Goal: Complete application form

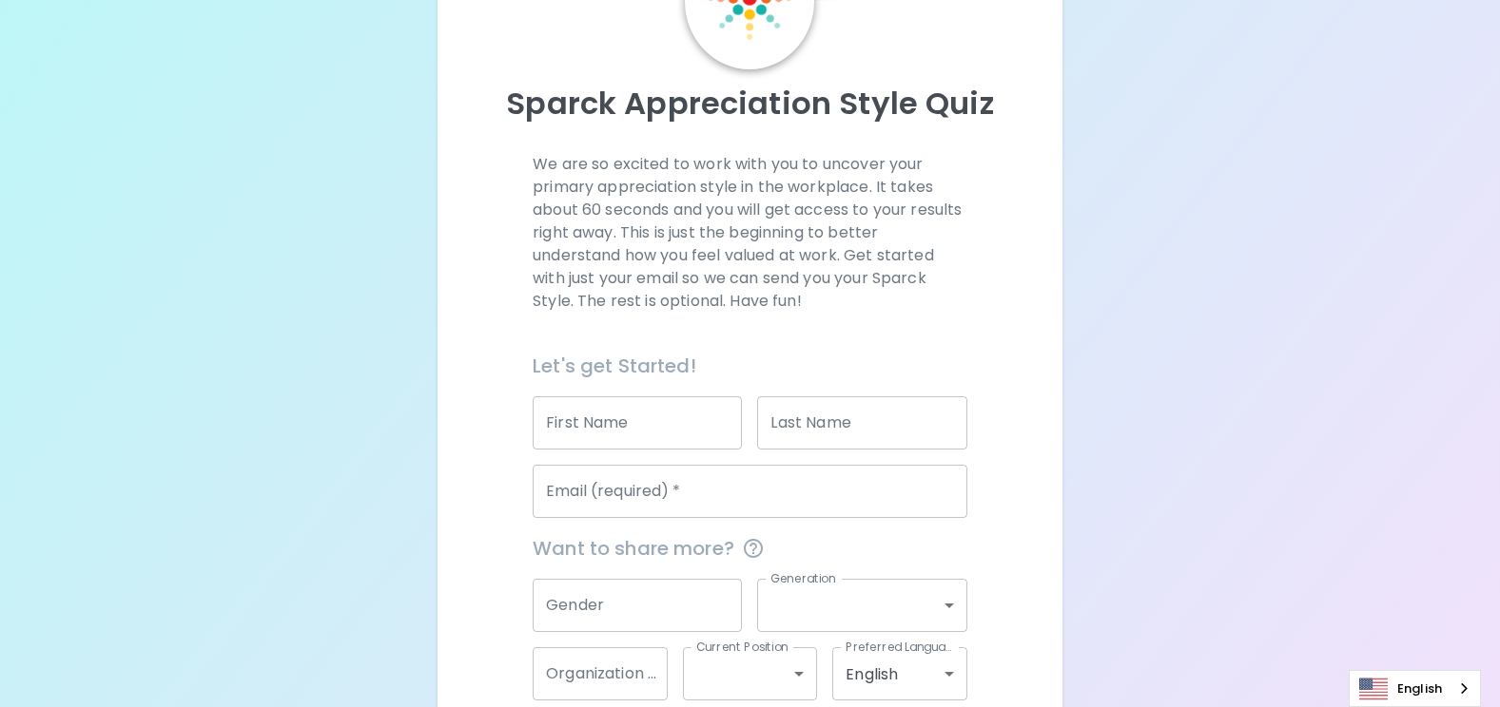
scroll to position [244, 0]
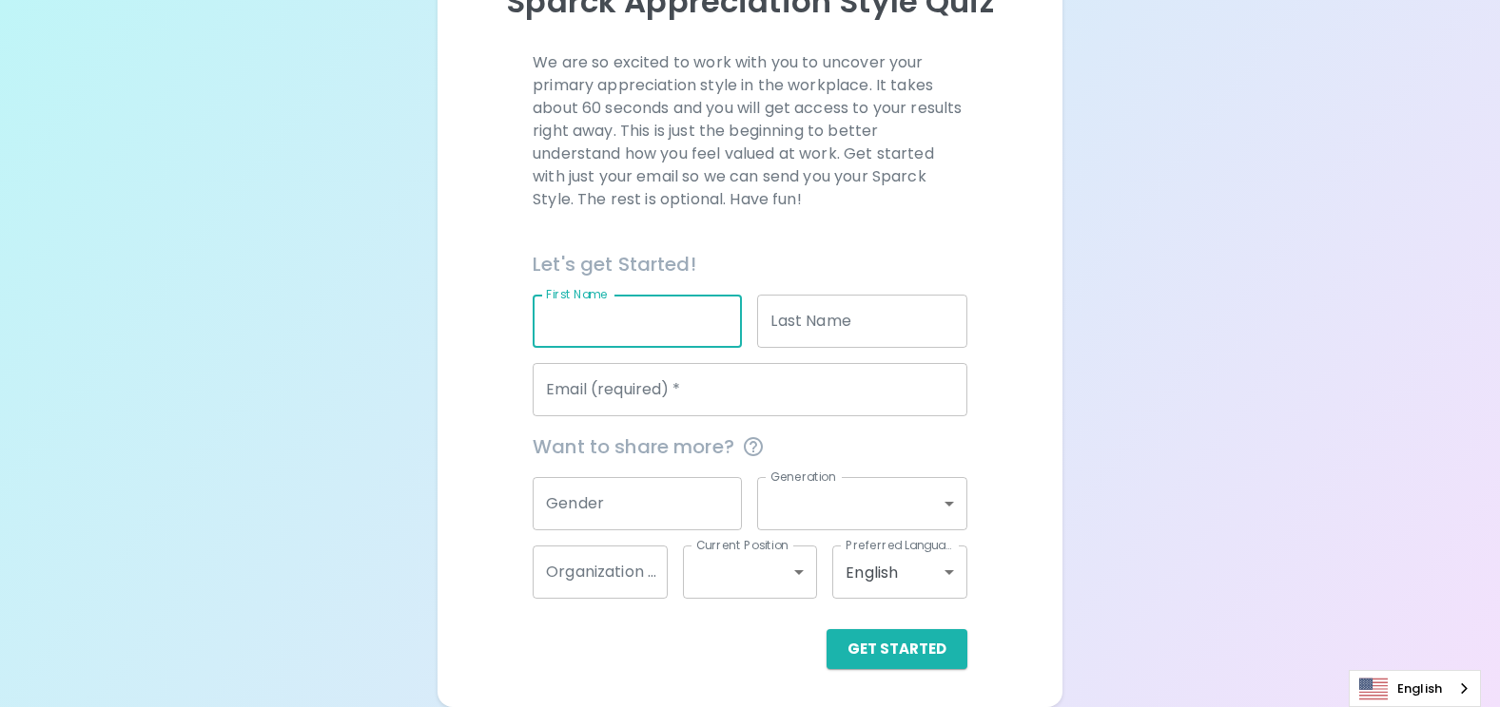
click at [648, 319] on input "First Name" at bounding box center [636, 321] width 209 height 53
type input "Sitthichai"
type input "Theosungnern"
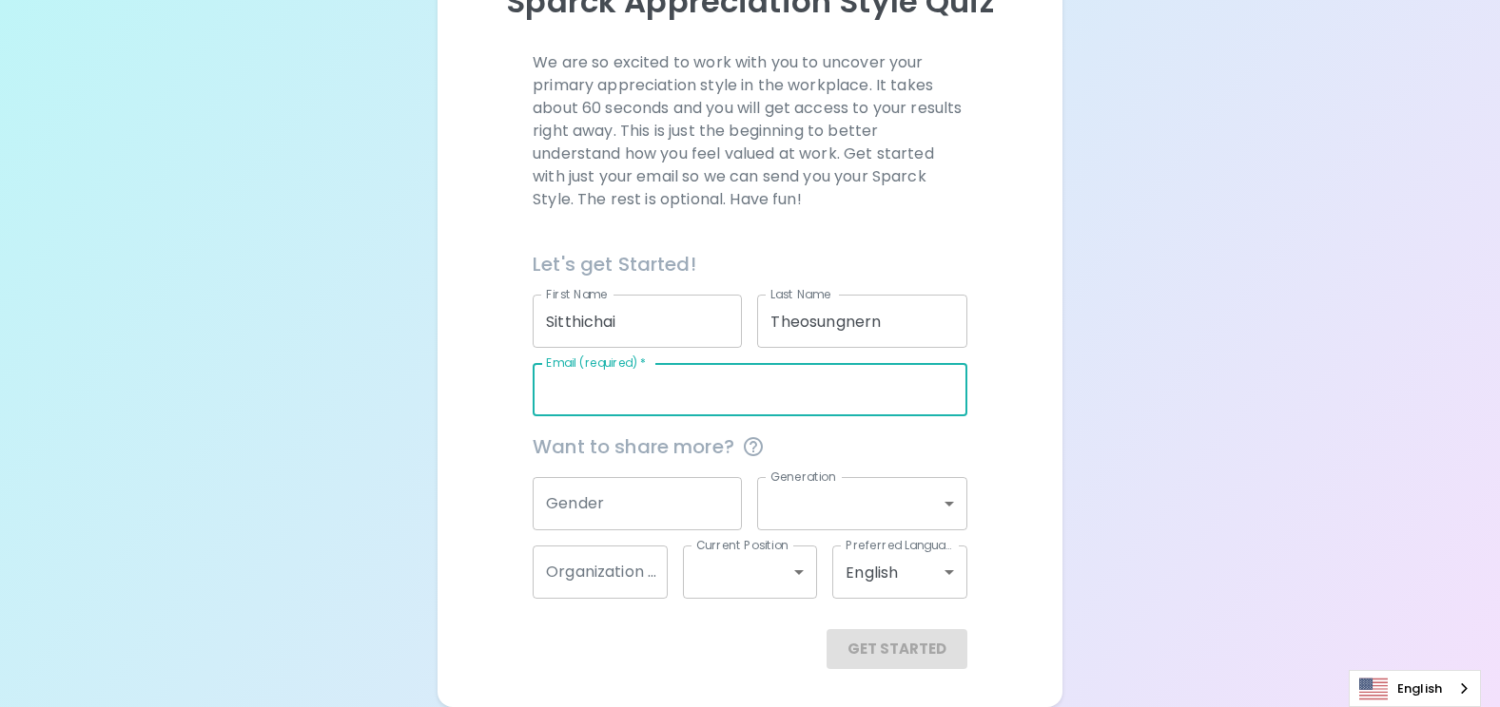
click at [725, 393] on input "Email (required)   *" at bounding box center [749, 389] width 435 height 53
type input "[EMAIL_ADDRESS][DOMAIN_NAME]"
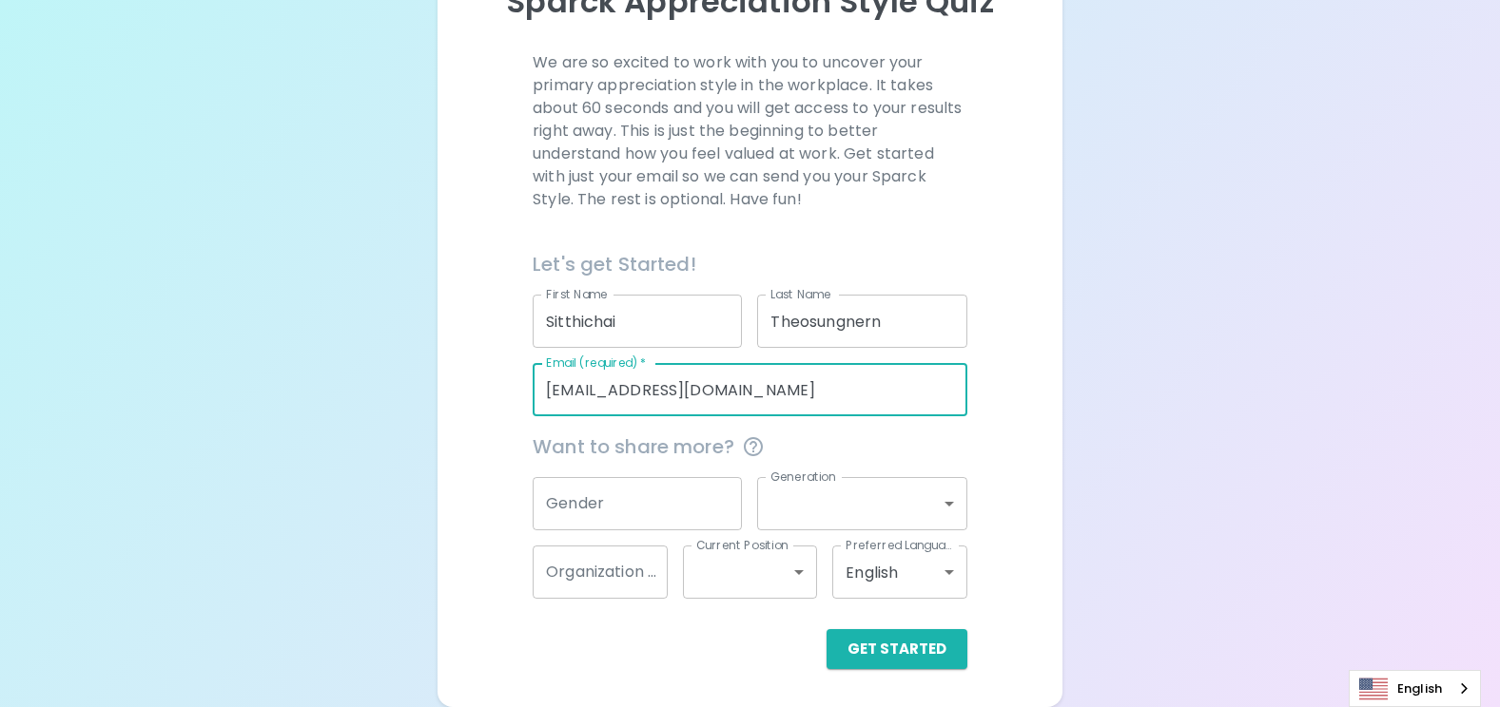
click at [647, 497] on input "Gender" at bounding box center [636, 503] width 209 height 53
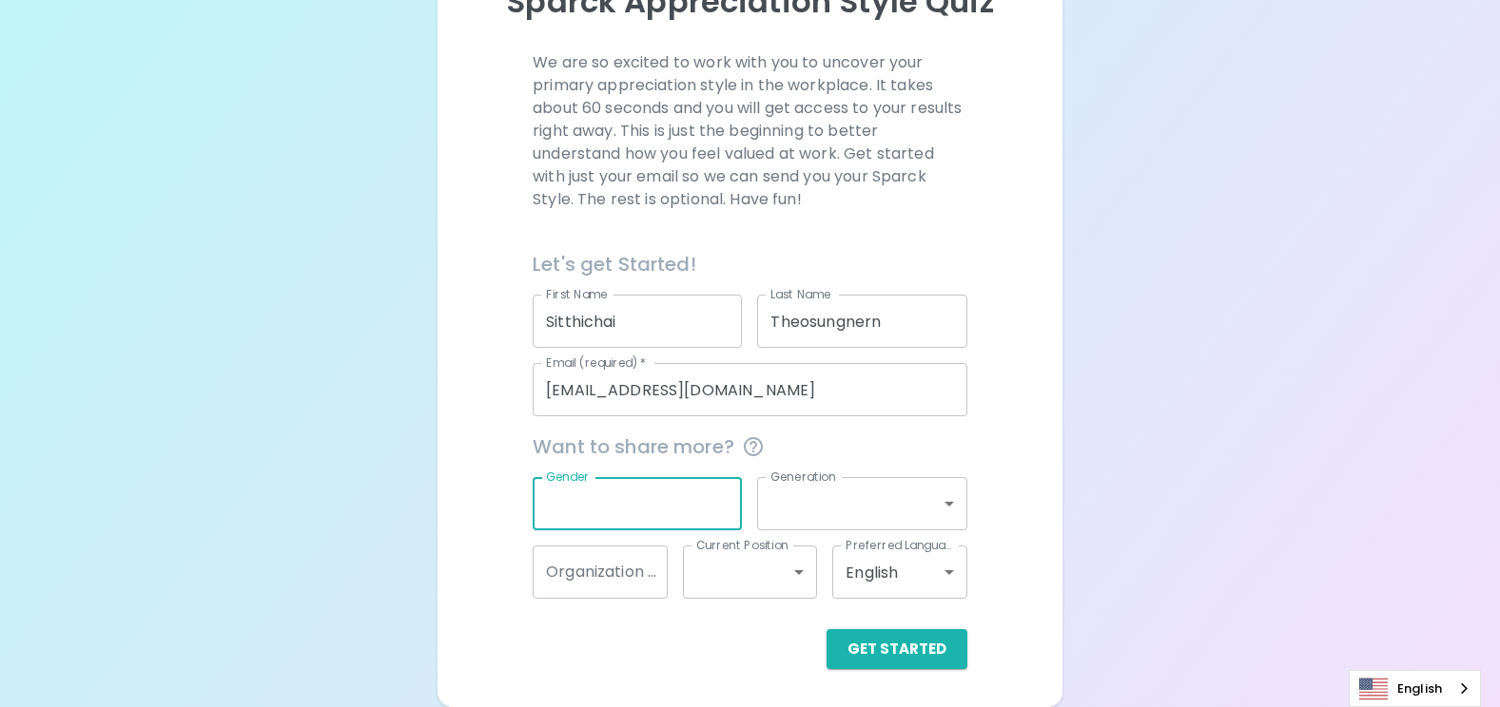
click at [1238, 394] on div "Sparck Appreciation Style Quiz We are so excited to work with you to uncover yo…" at bounding box center [750, 232] width 1500 height 952
click at [951, 507] on body "Sparck Appreciation Style Quiz We are so excited to work with you to uncover yo…" at bounding box center [750, 232] width 1500 height 952
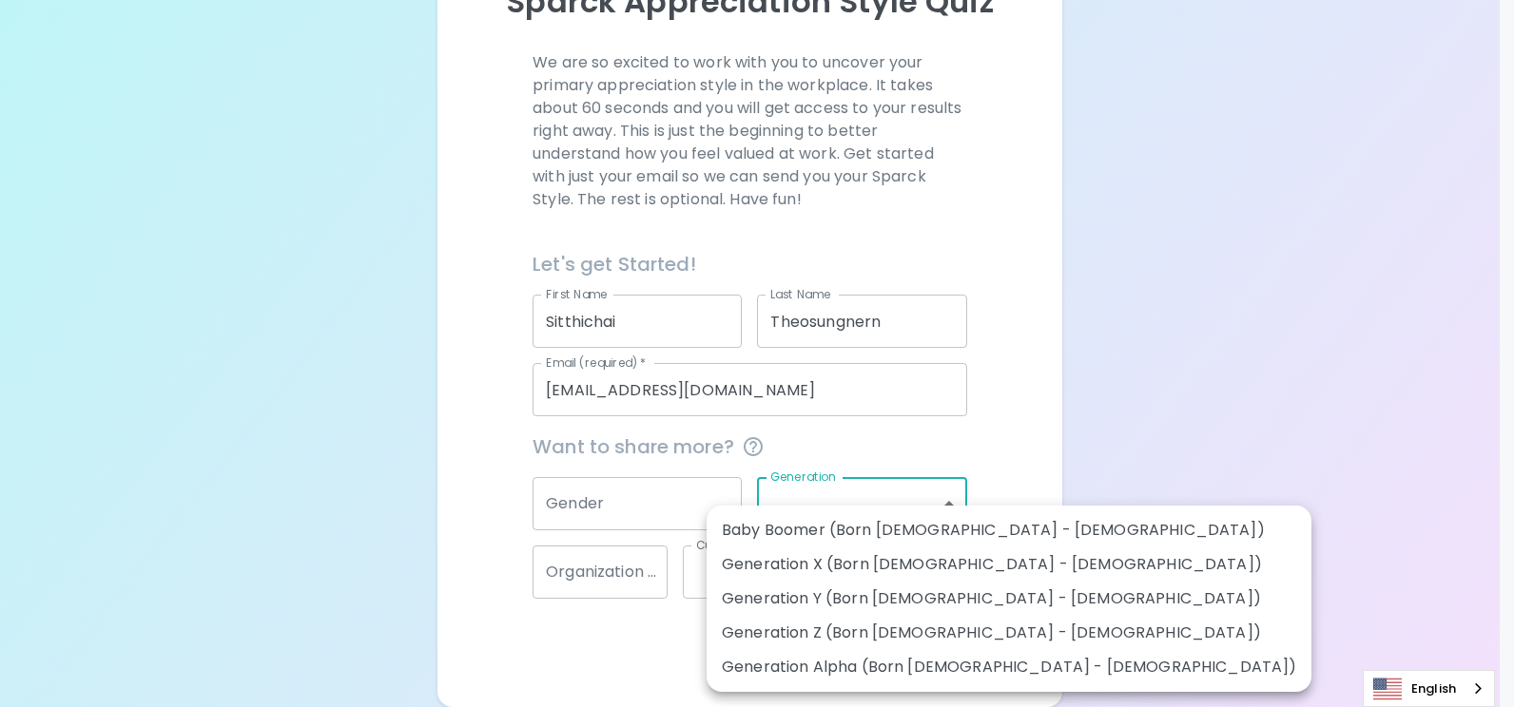
click at [781, 564] on li "Generation X (Born [DEMOGRAPHIC_DATA] - [DEMOGRAPHIC_DATA])" at bounding box center [1008, 565] width 605 height 34
type input "generation_x"
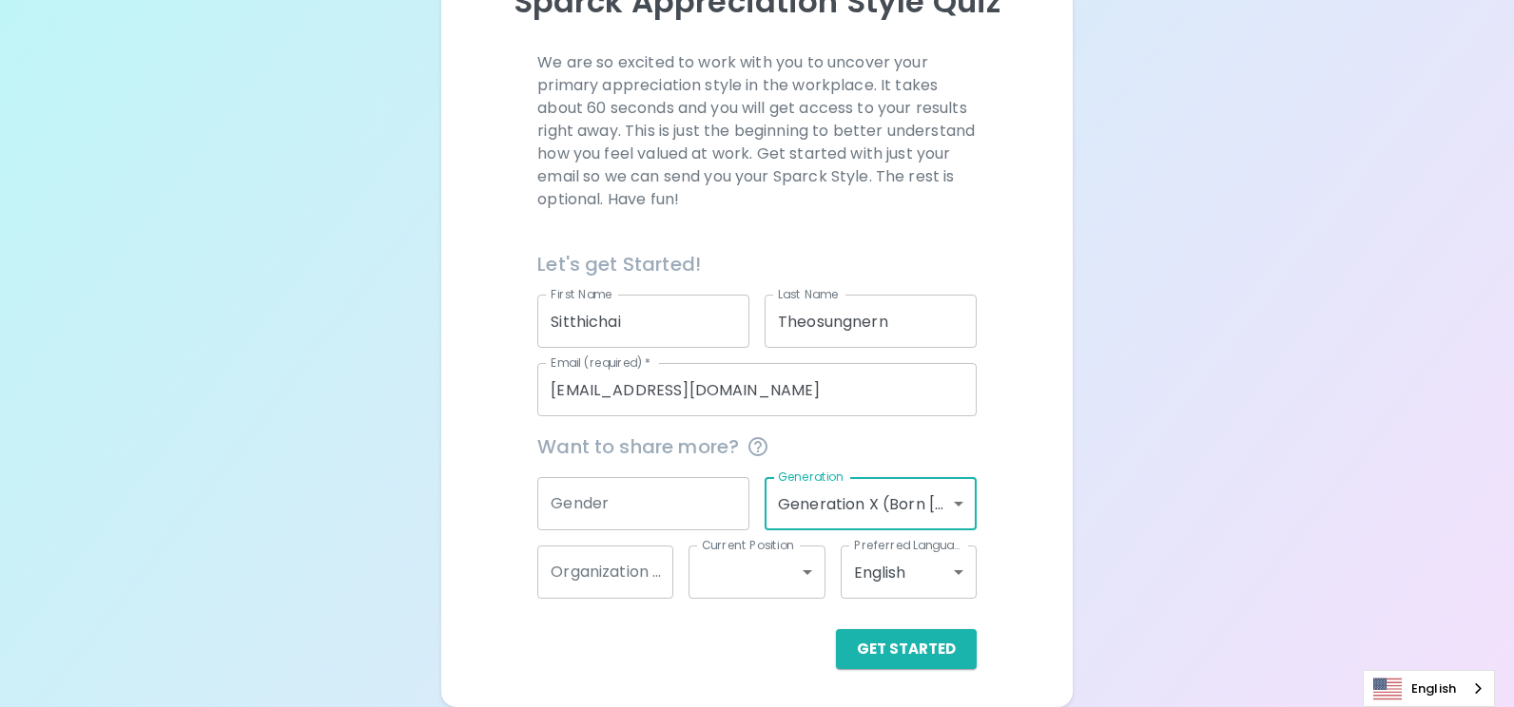
click at [799, 573] on body "Sparck Appreciation Style Quiz We are so excited to work with you to uncover yo…" at bounding box center [757, 232] width 1514 height 952
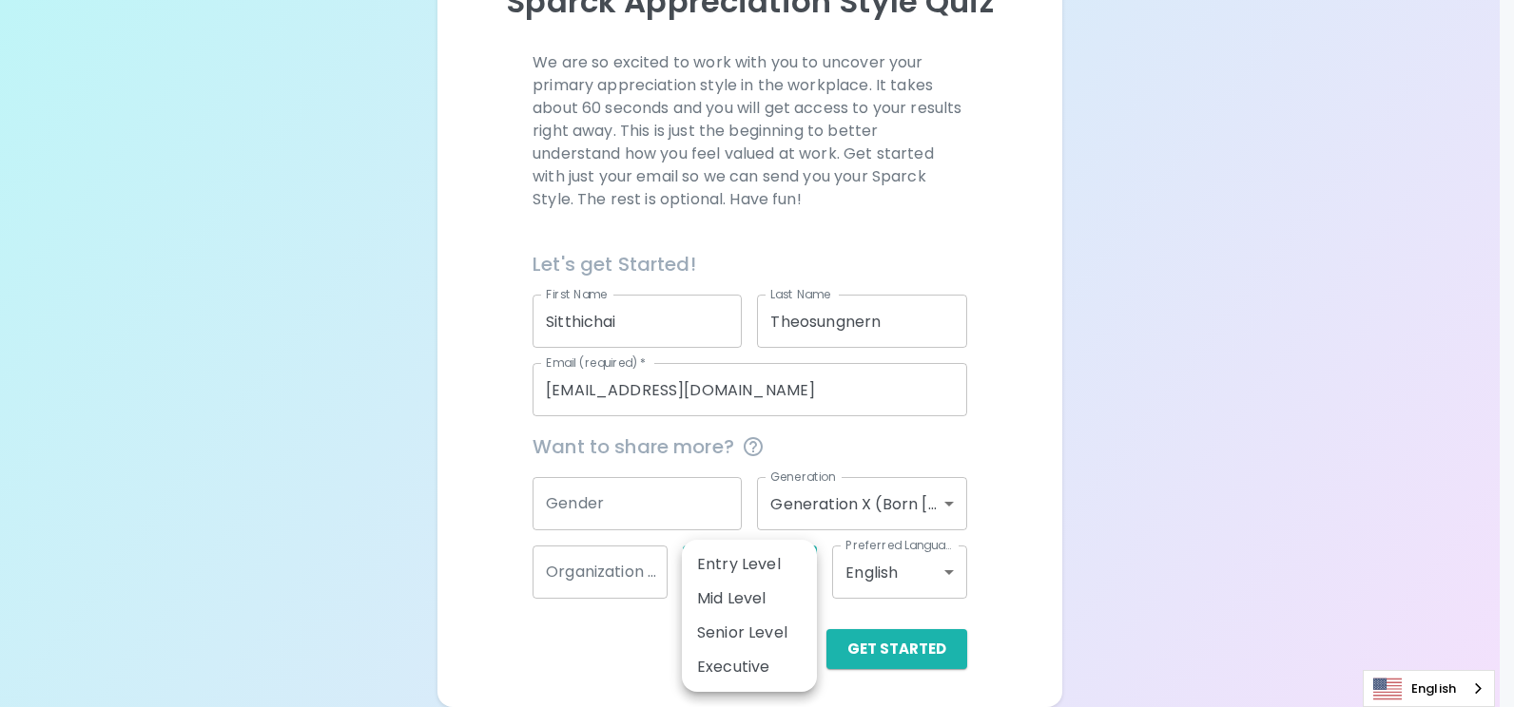
click at [761, 634] on li "Senior Level" at bounding box center [749, 633] width 135 height 34
type input "senior_level"
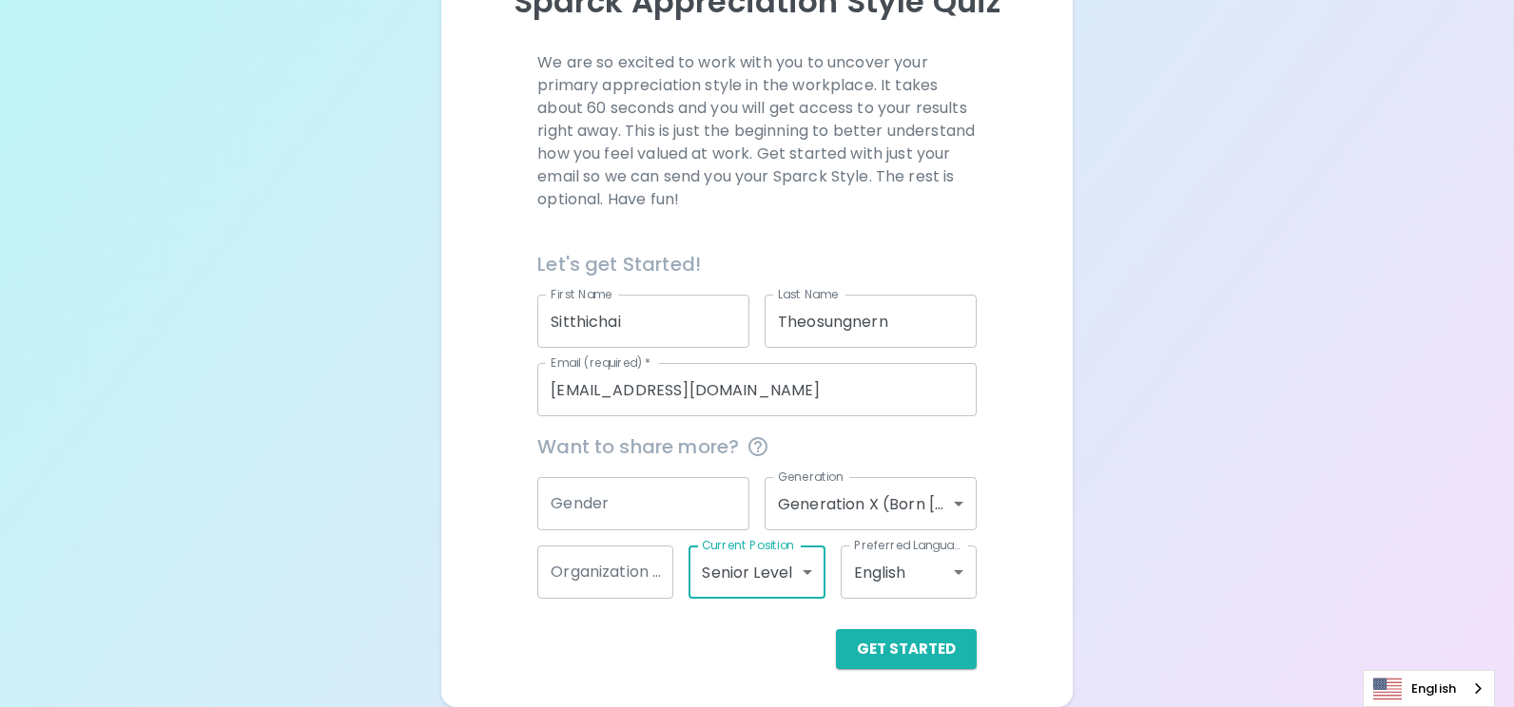
click at [948, 572] on body "Sparck Appreciation Style Quiz We are so excited to work with you to uncover yo…" at bounding box center [757, 232] width 1514 height 952
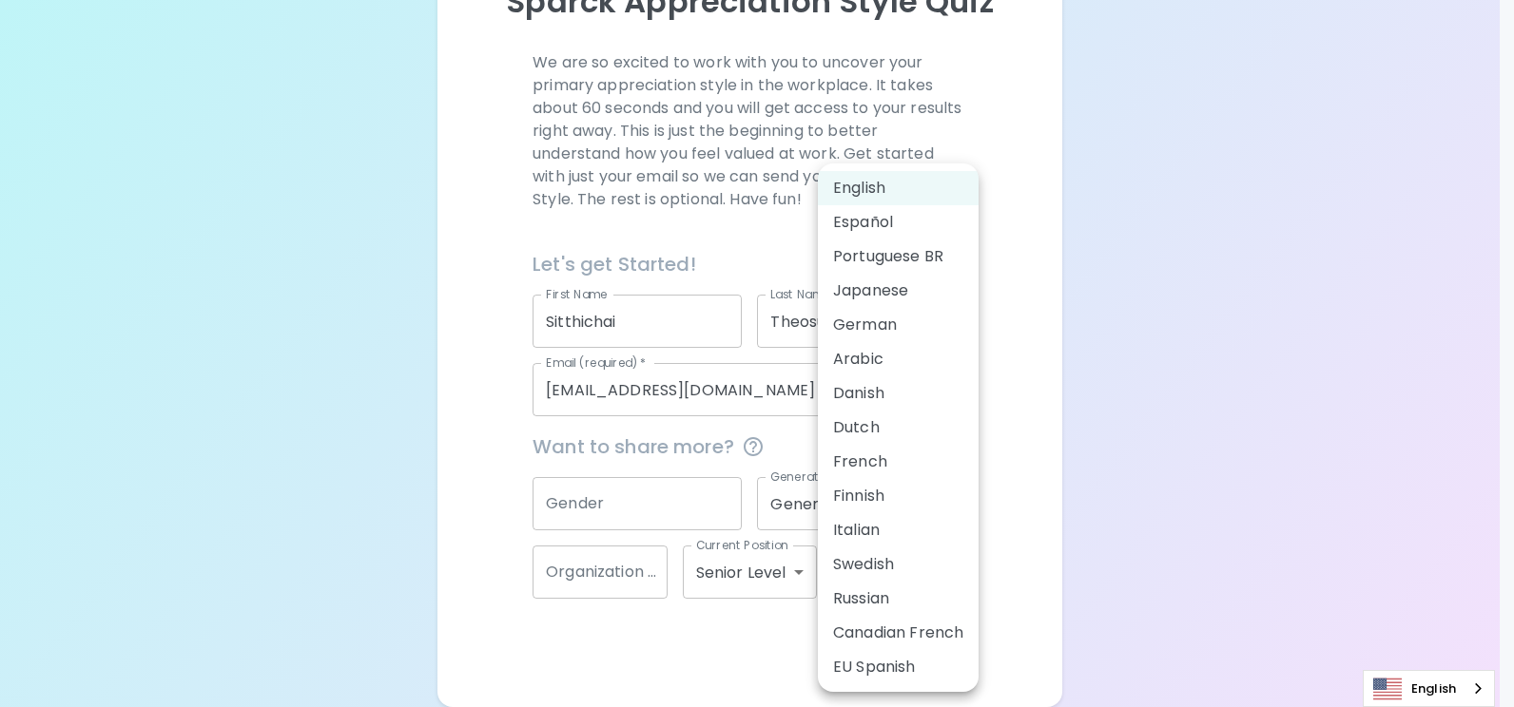
click at [866, 188] on li "English" at bounding box center [898, 188] width 161 height 34
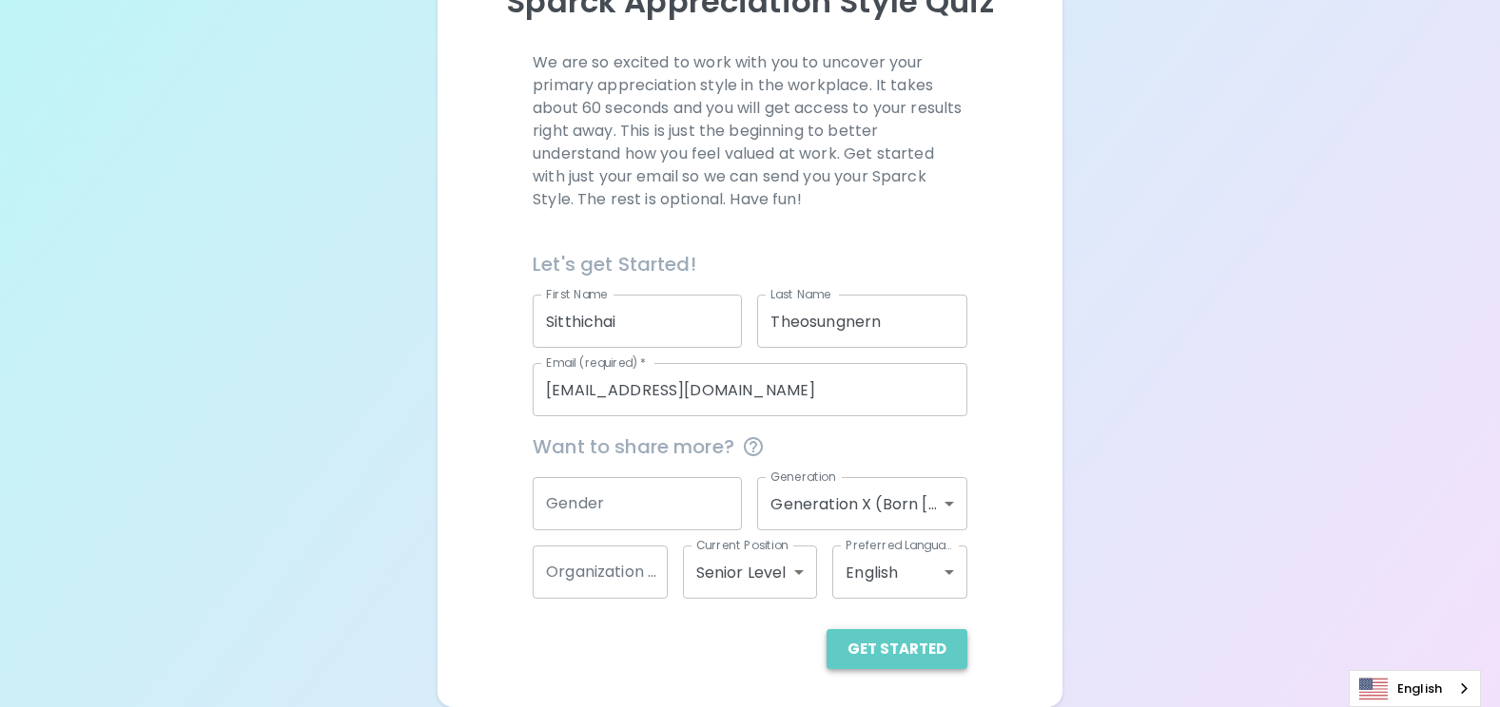
click at [905, 652] on button "Get Started" at bounding box center [896, 649] width 141 height 40
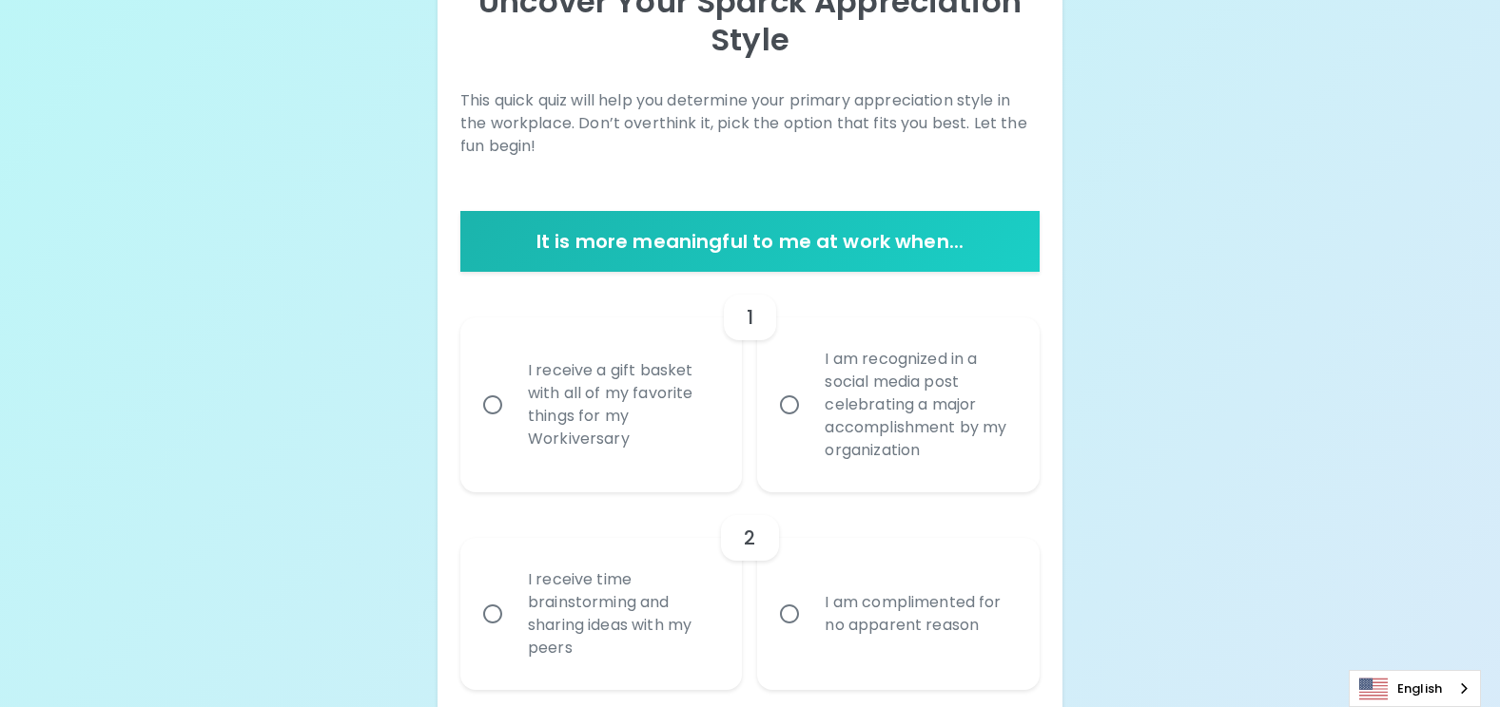
click at [499, 407] on input "I receive a gift basket with all of my favorite things for my Workiversary" at bounding box center [493, 405] width 40 height 40
radio input "true"
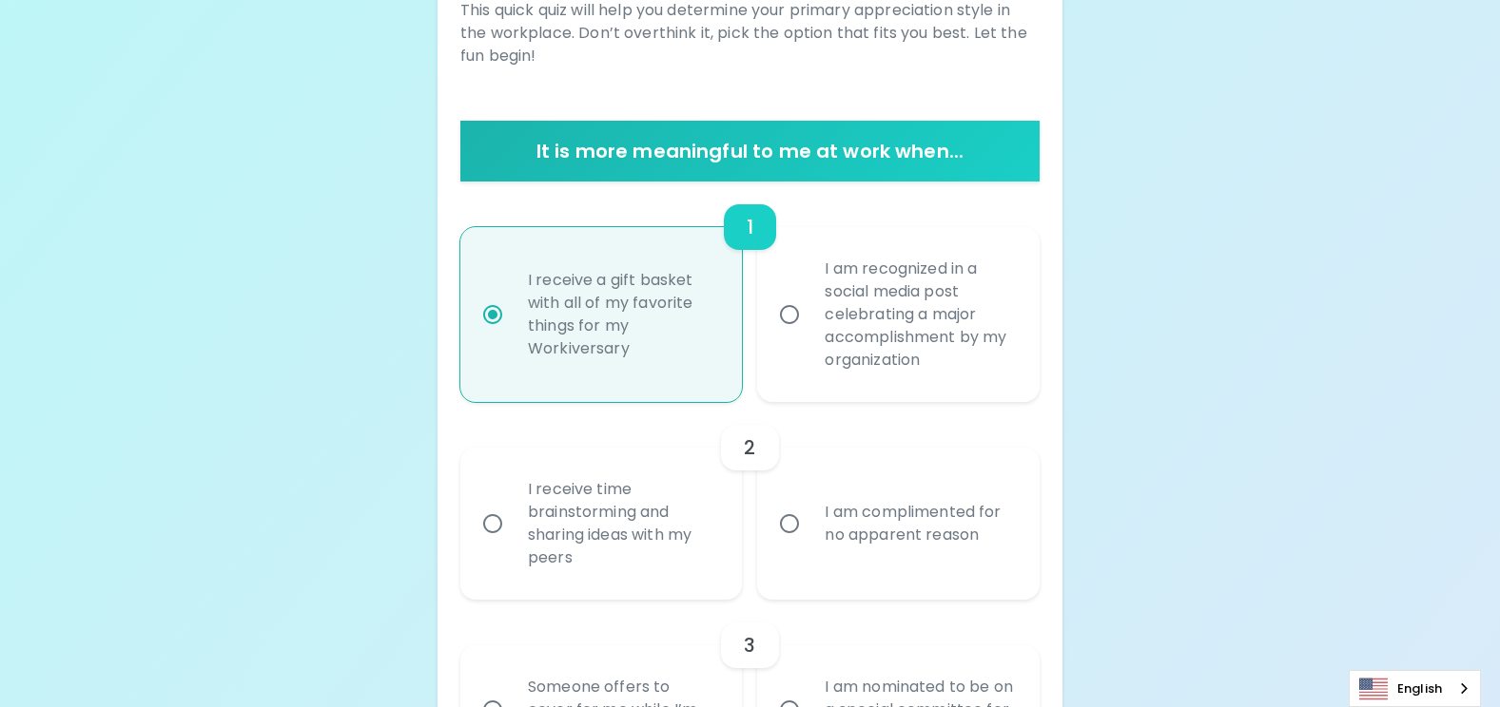
scroll to position [397, 0]
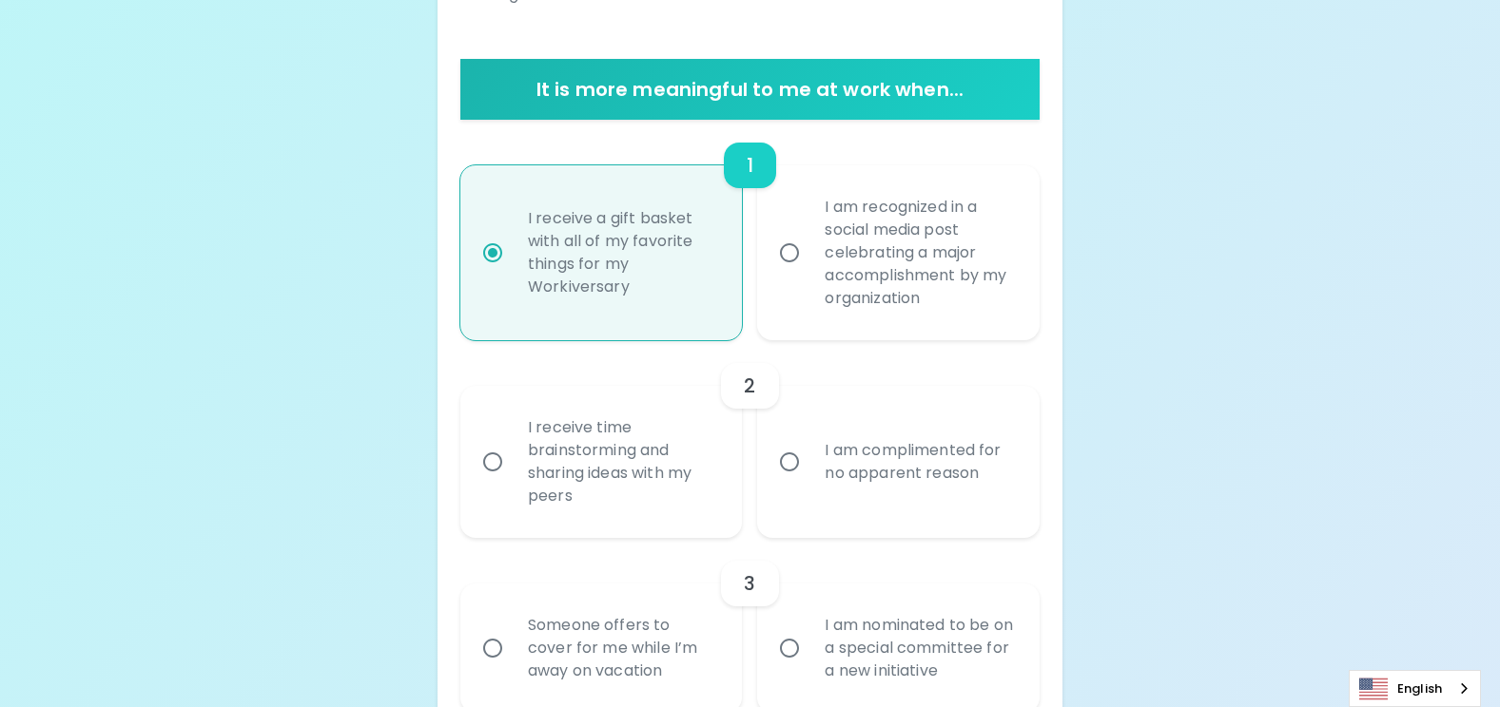
click at [493, 465] on input "I receive time brainstorming and sharing ideas with my peers" at bounding box center [493, 462] width 40 height 40
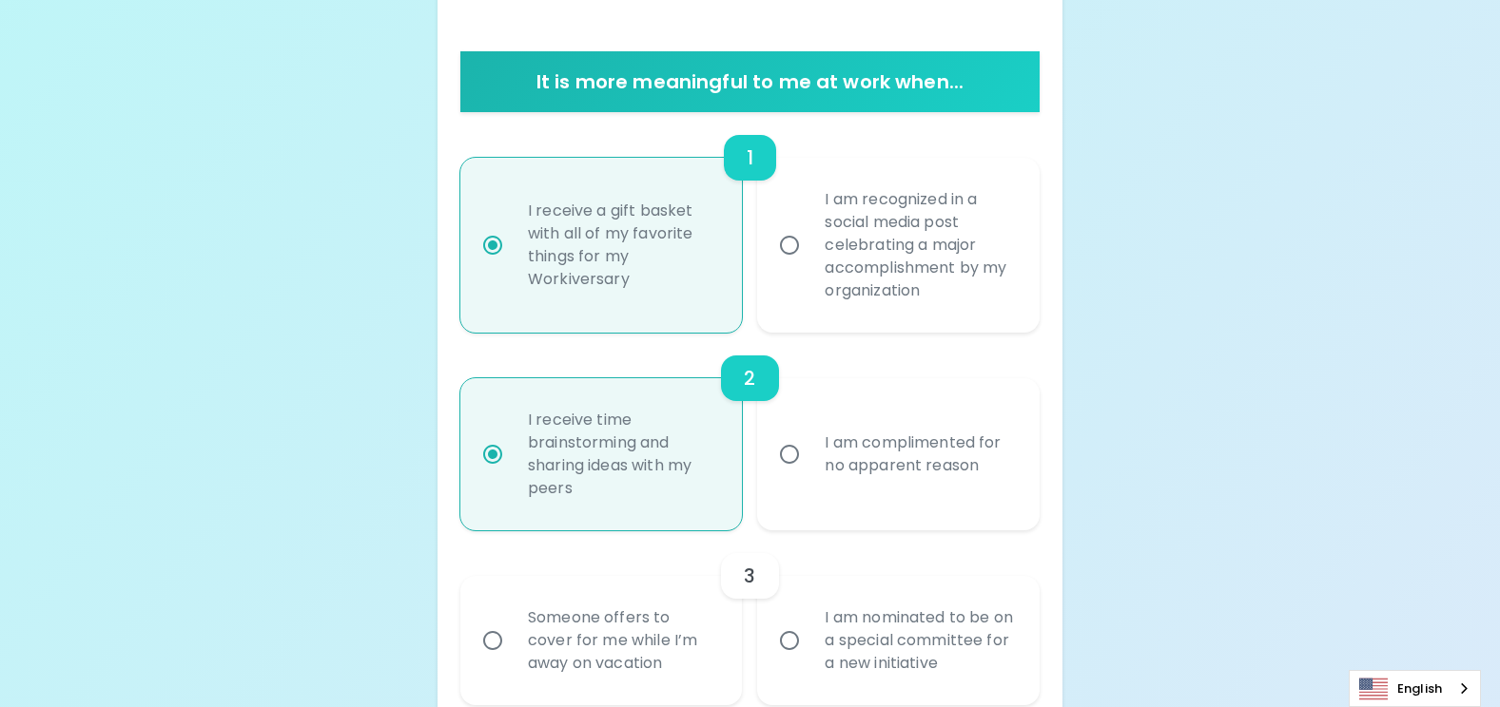
scroll to position [549, 0]
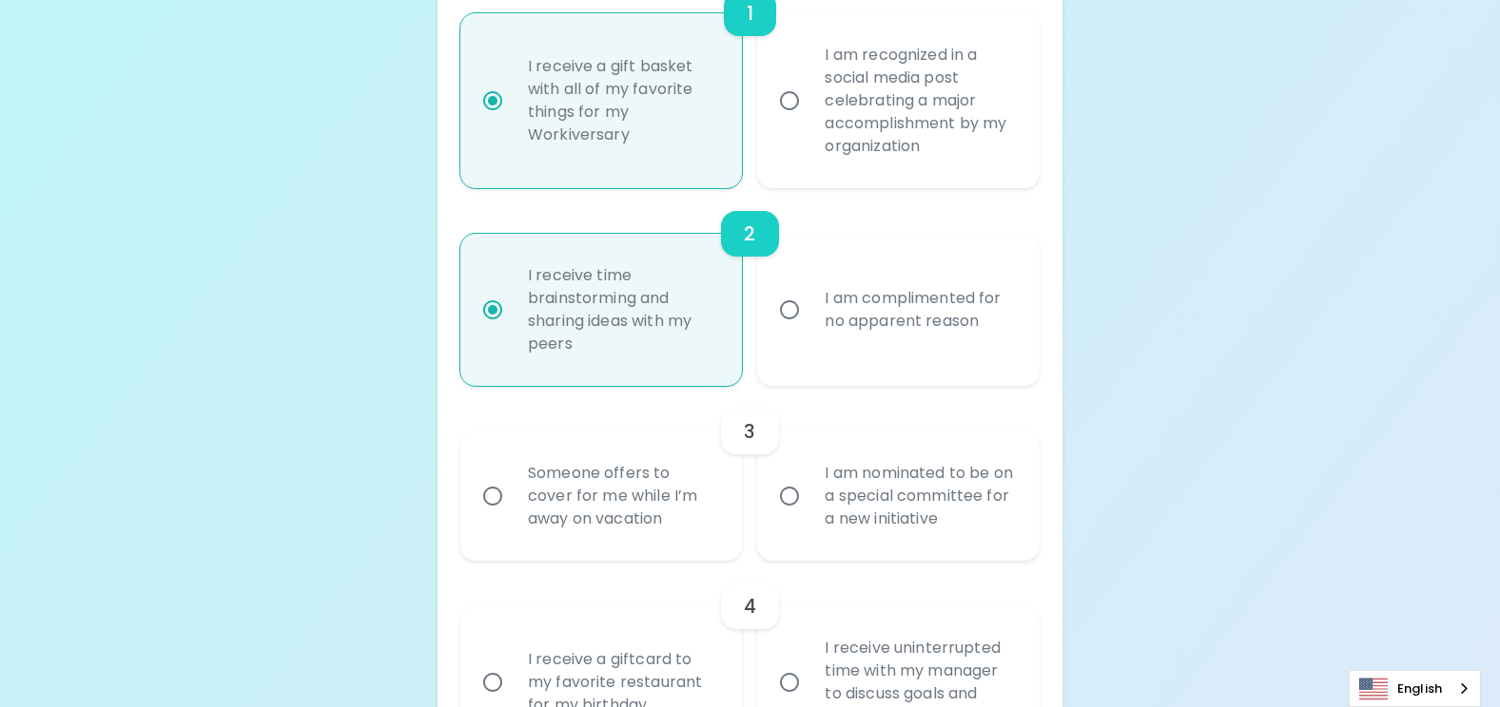
radio input "true"
click at [498, 497] on input "Someone offers to cover for me while I’m away on vacation" at bounding box center [493, 496] width 40 height 40
radio input "false"
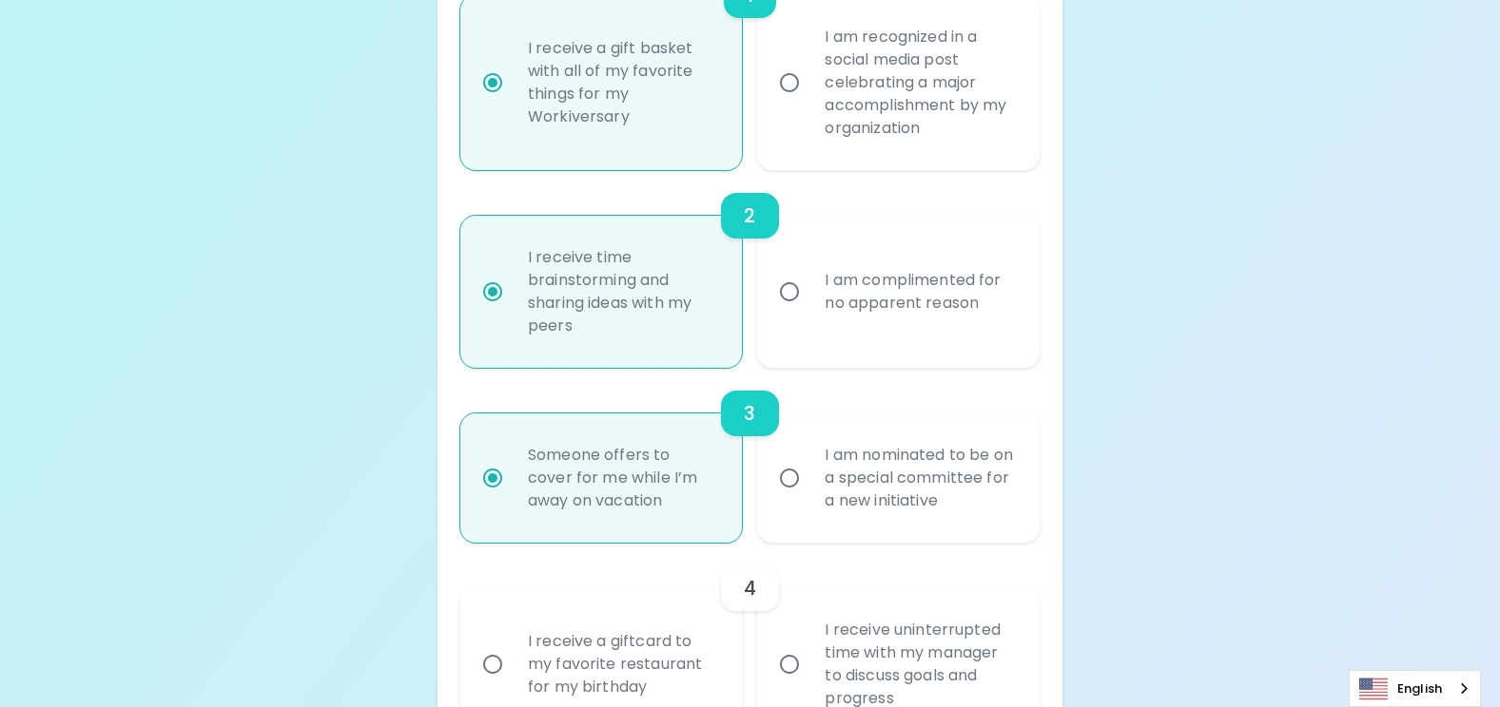
scroll to position [701, 0]
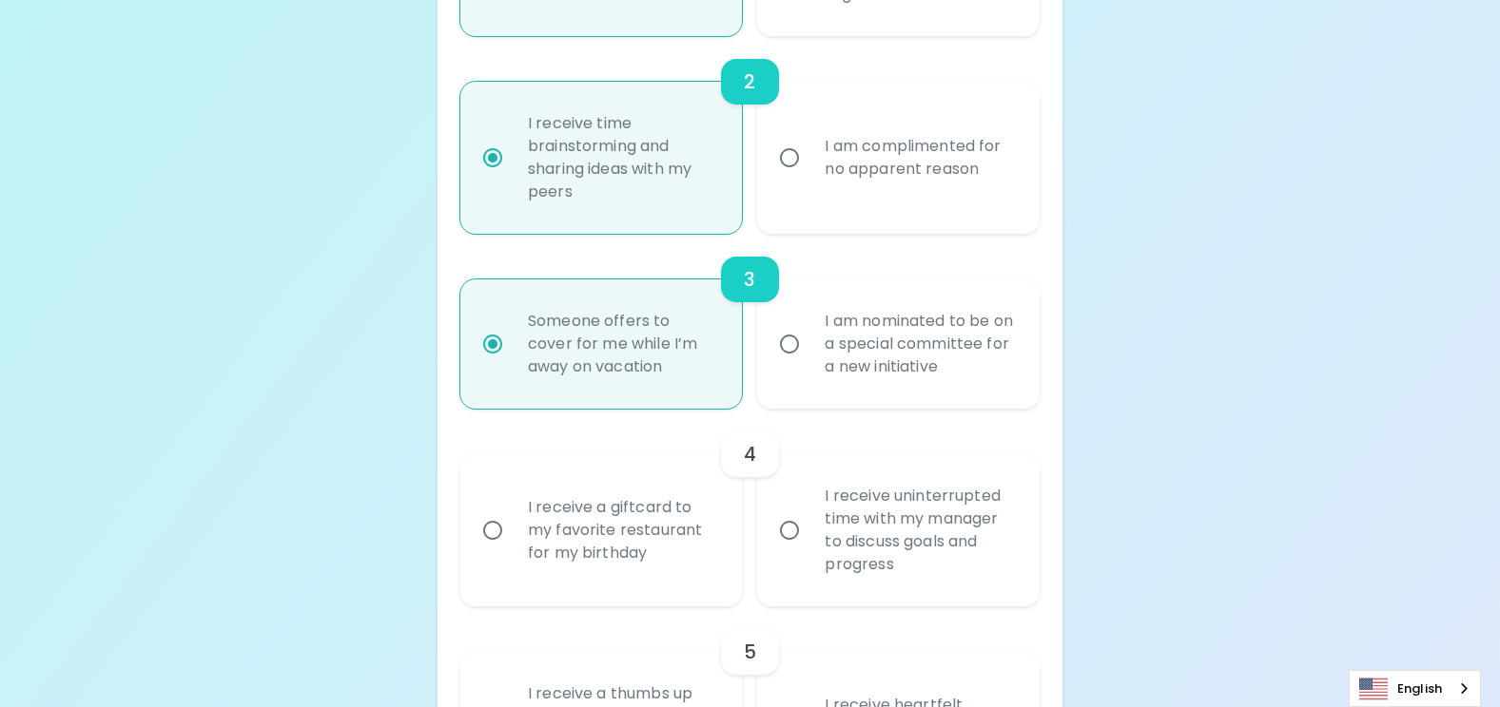
radio input "true"
click at [791, 346] on input "I am nominated to be on a special committee for a new initiative" at bounding box center [789, 344] width 40 height 40
radio input "false"
radio input "true"
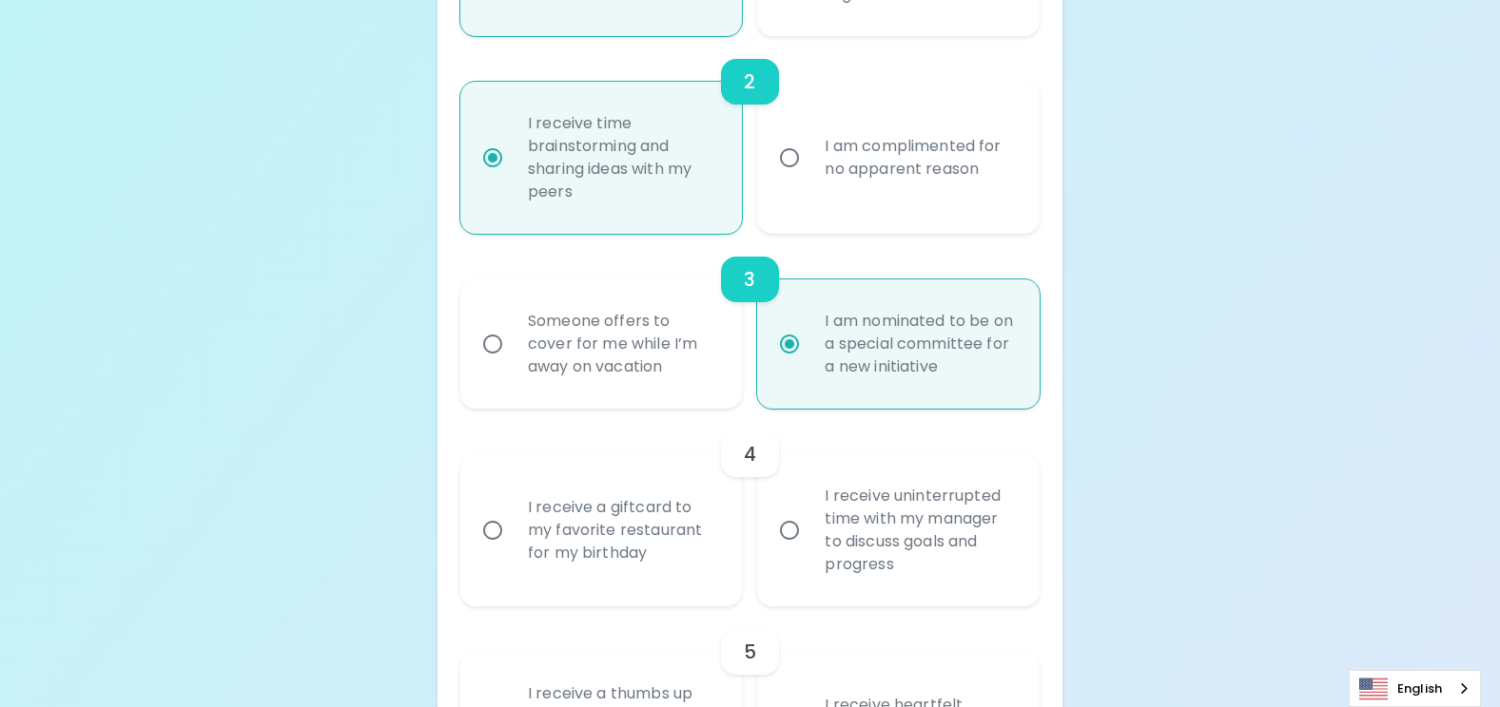
radio input "true"
click at [499, 350] on input "Someone offers to cover for me while I’m away on vacation" at bounding box center [493, 344] width 40 height 40
radio input "false"
radio input "true"
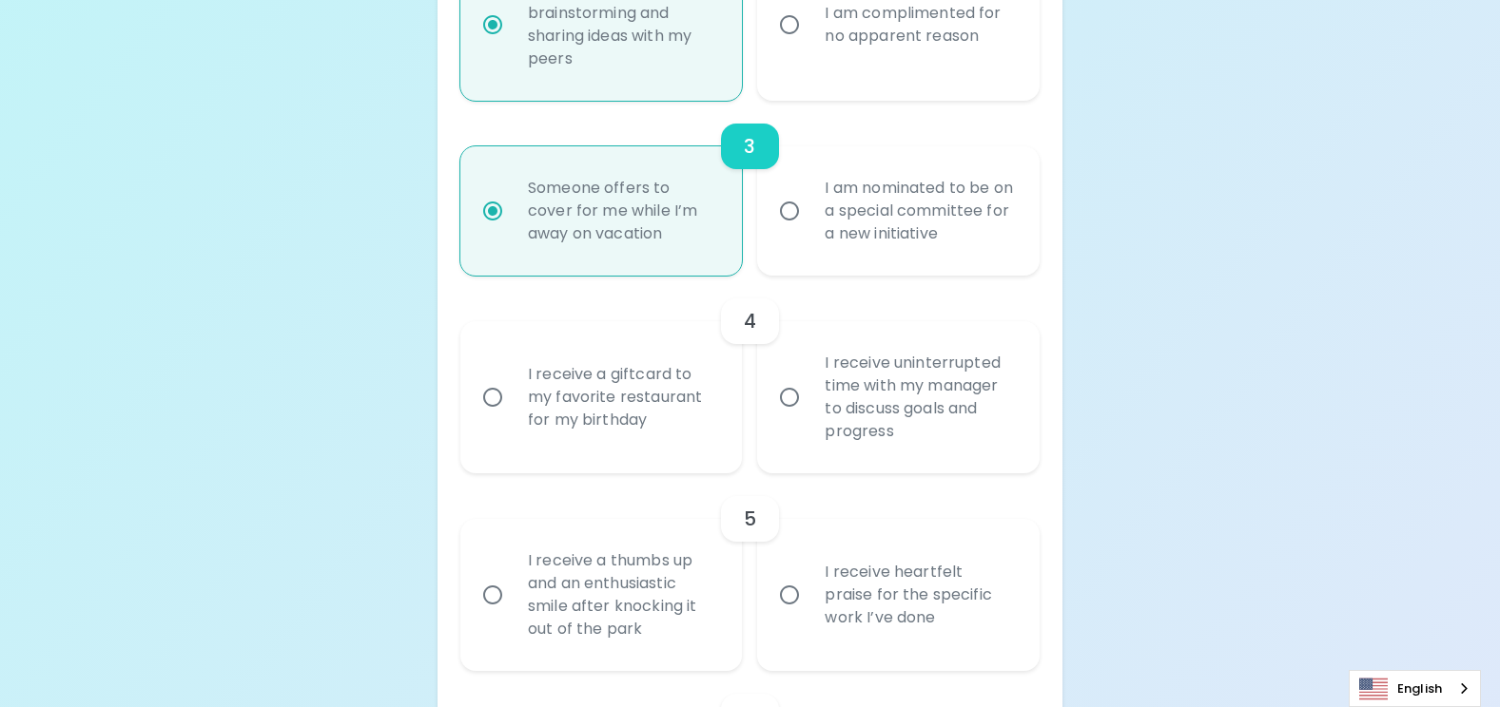
scroll to position [891, 0]
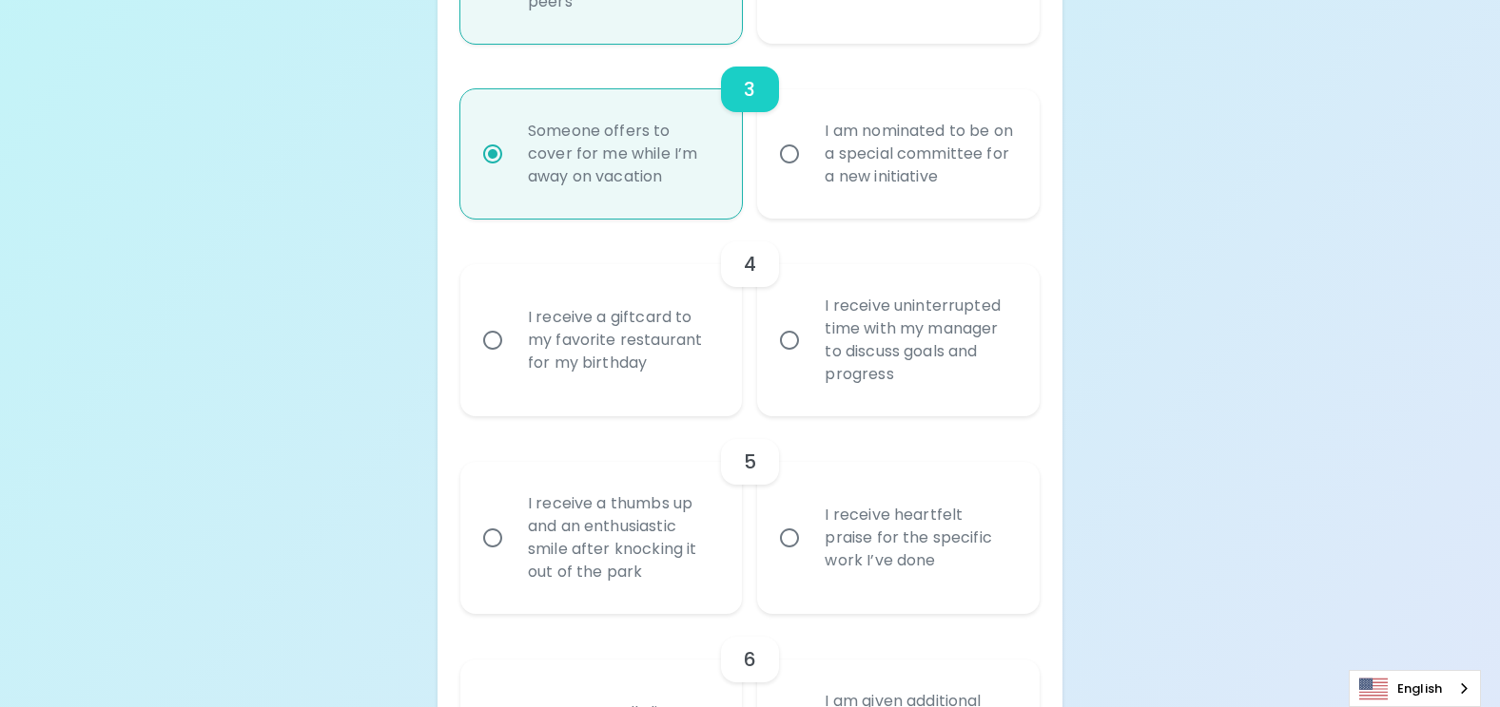
radio input "true"
click at [794, 336] on input "I receive uninterrupted time with my manager to discuss goals and progress" at bounding box center [789, 340] width 40 height 40
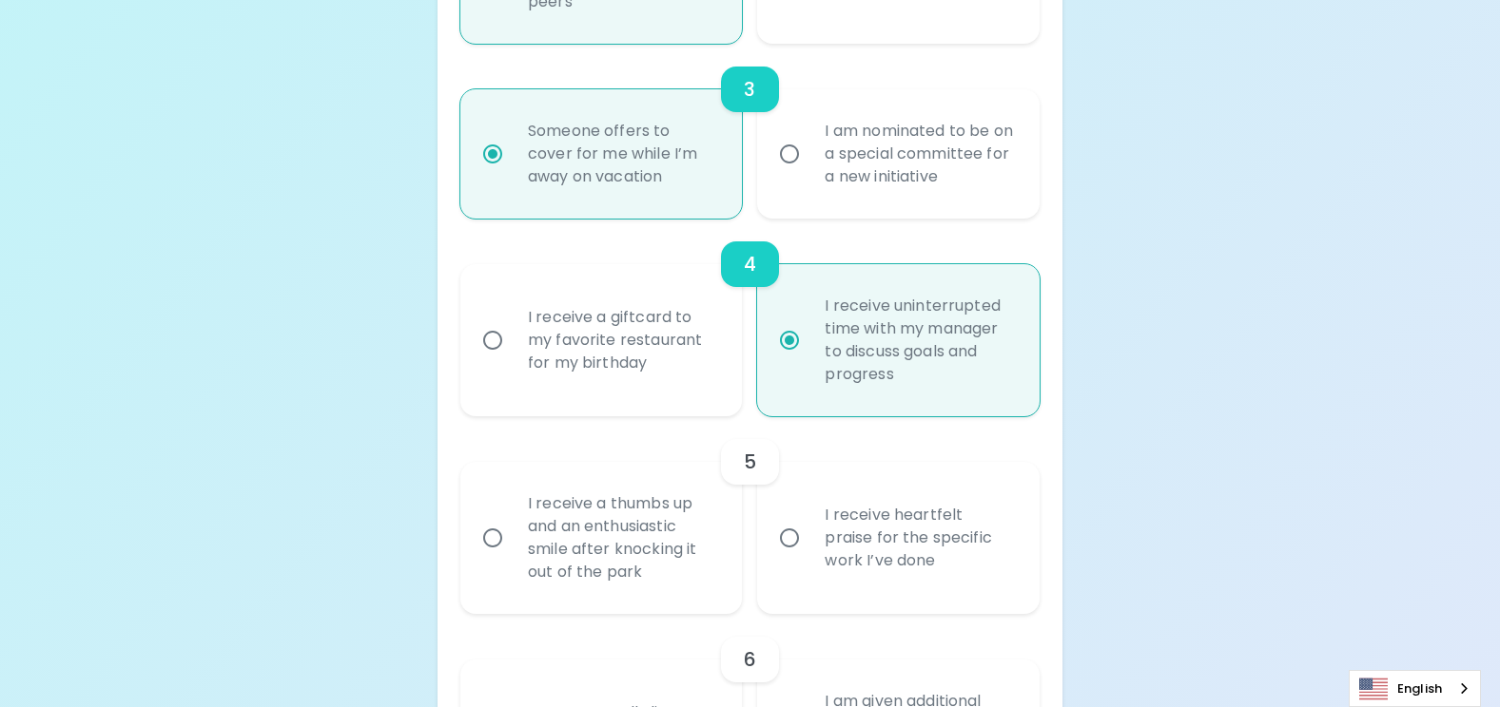
radio input "false"
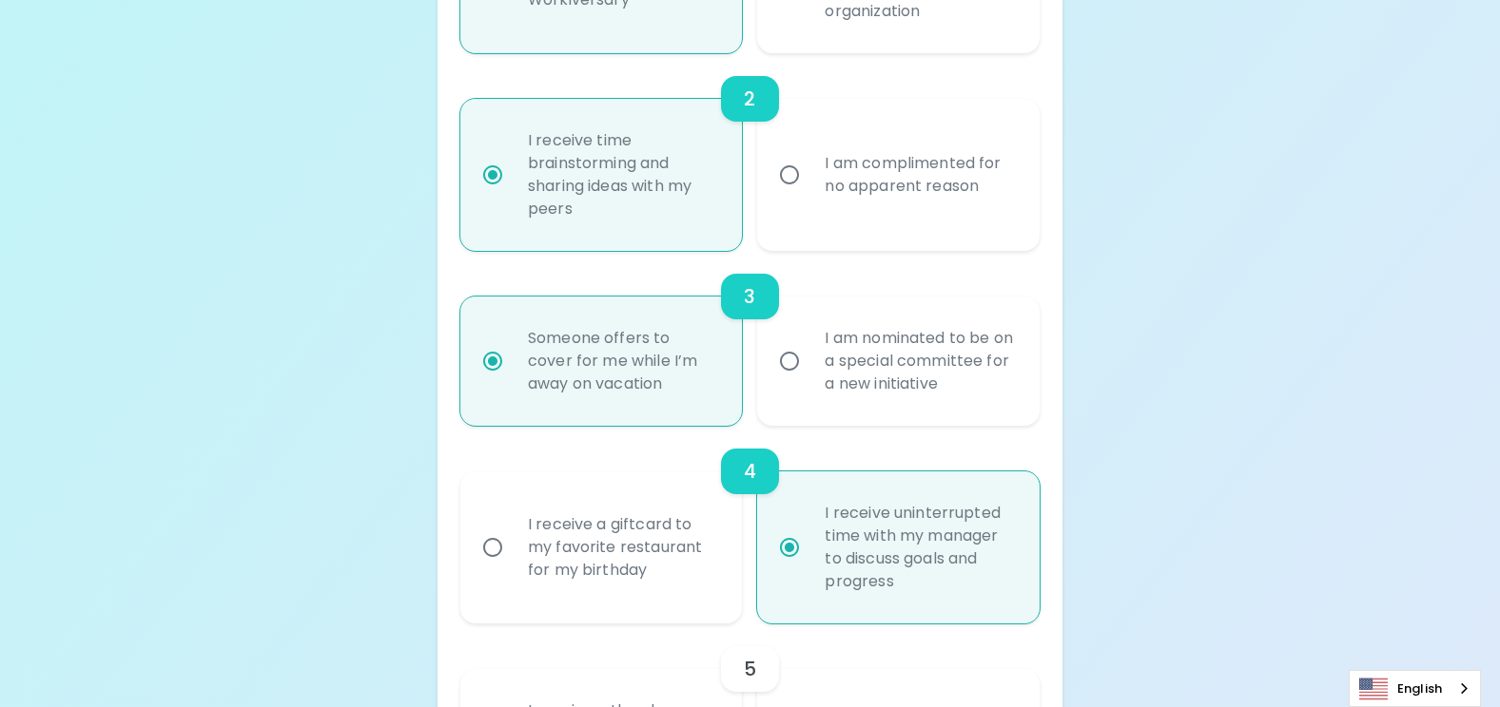
scroll to position [853, 0]
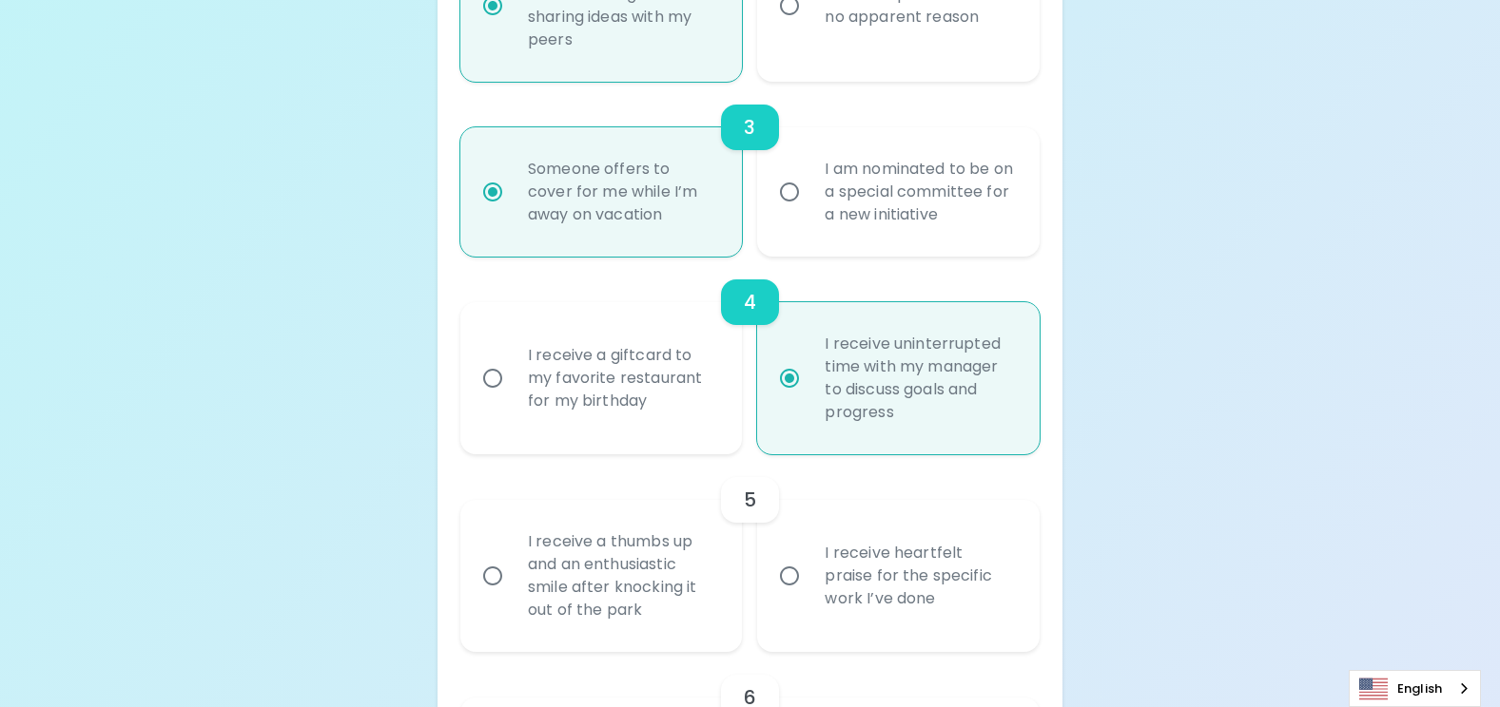
radio input "true"
click at [790, 577] on input "I receive heartfelt praise for the specific work I’ve done" at bounding box center [789, 576] width 40 height 40
radio input "false"
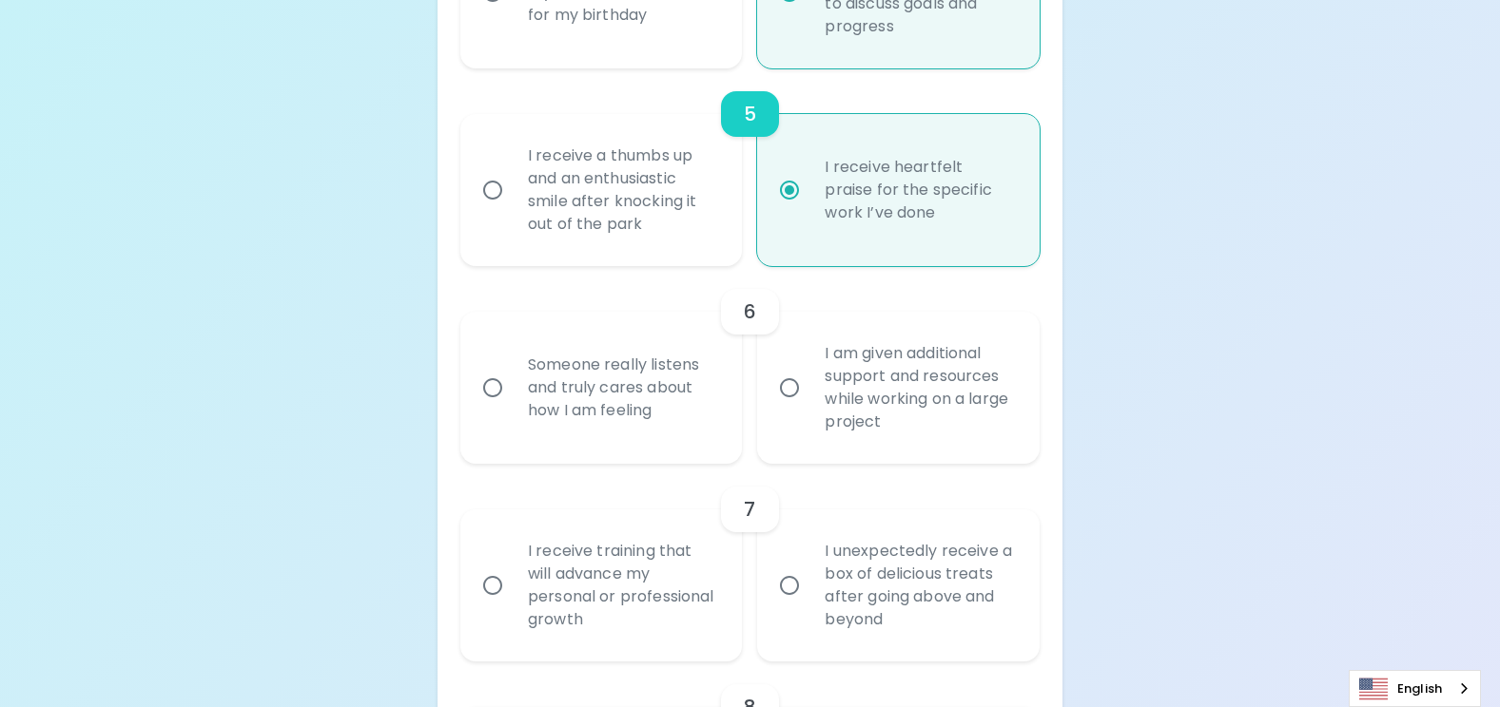
scroll to position [1290, 0]
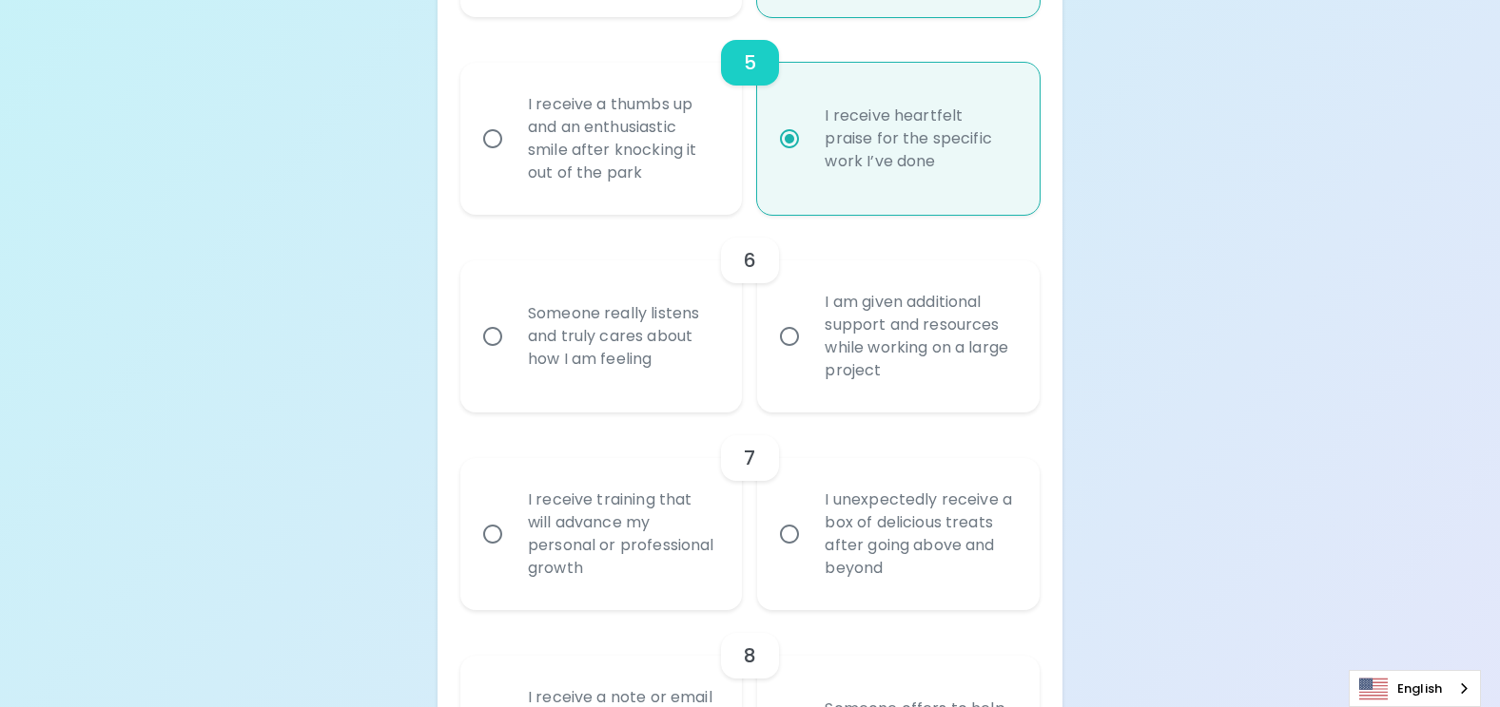
radio input "true"
click at [495, 339] on input "Someone really listens and truly cares about how I am feeling" at bounding box center [493, 337] width 40 height 40
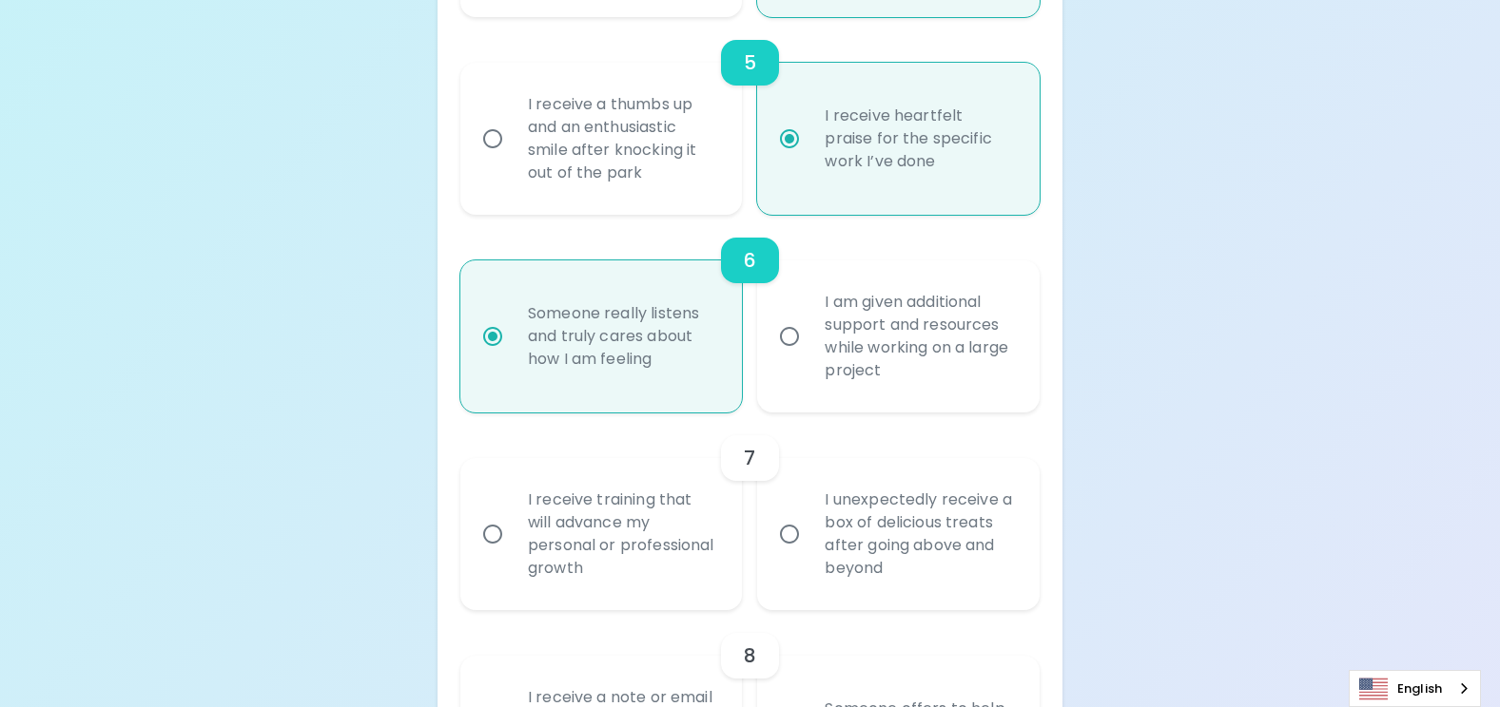
radio input "false"
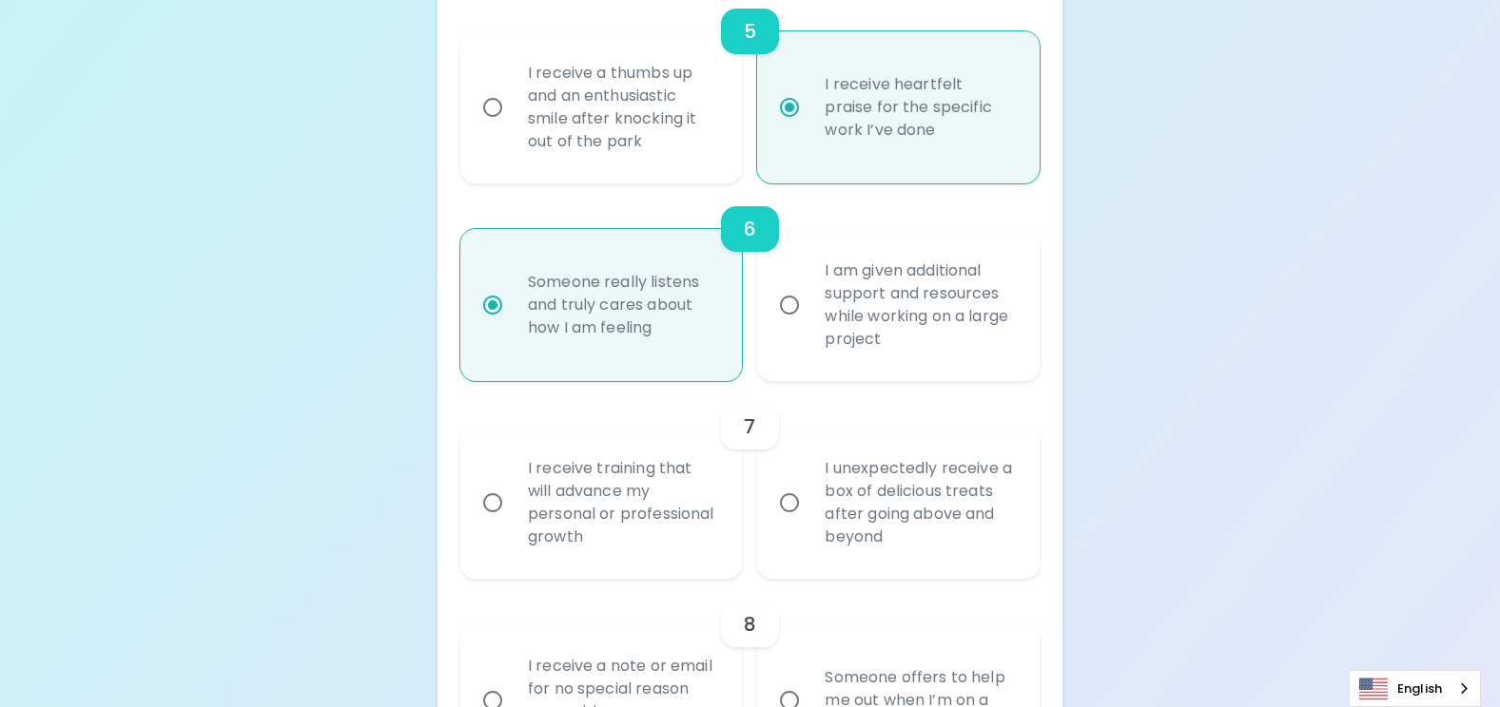
scroll to position [1442, 0]
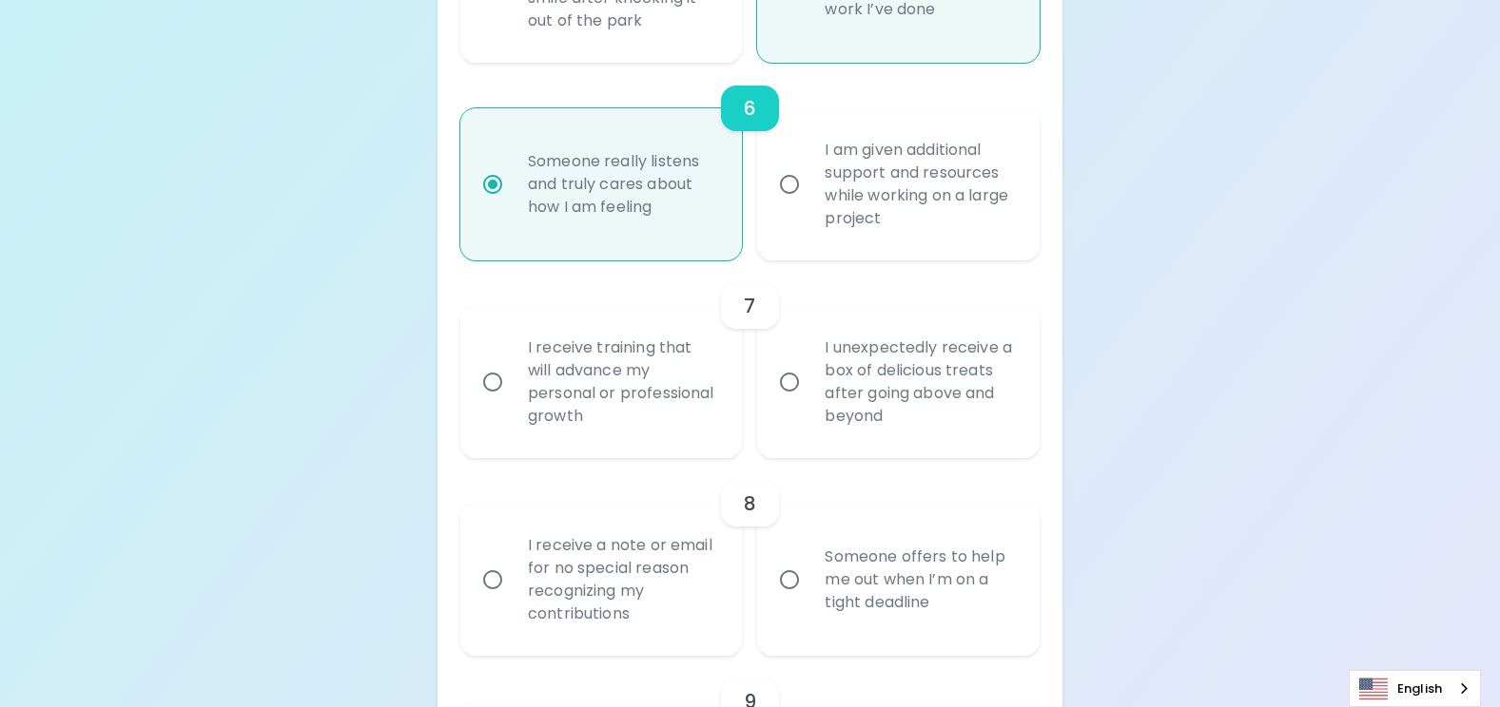
radio input "true"
click at [499, 382] on input "I receive training that will advance my personal or professional growth" at bounding box center [493, 382] width 40 height 40
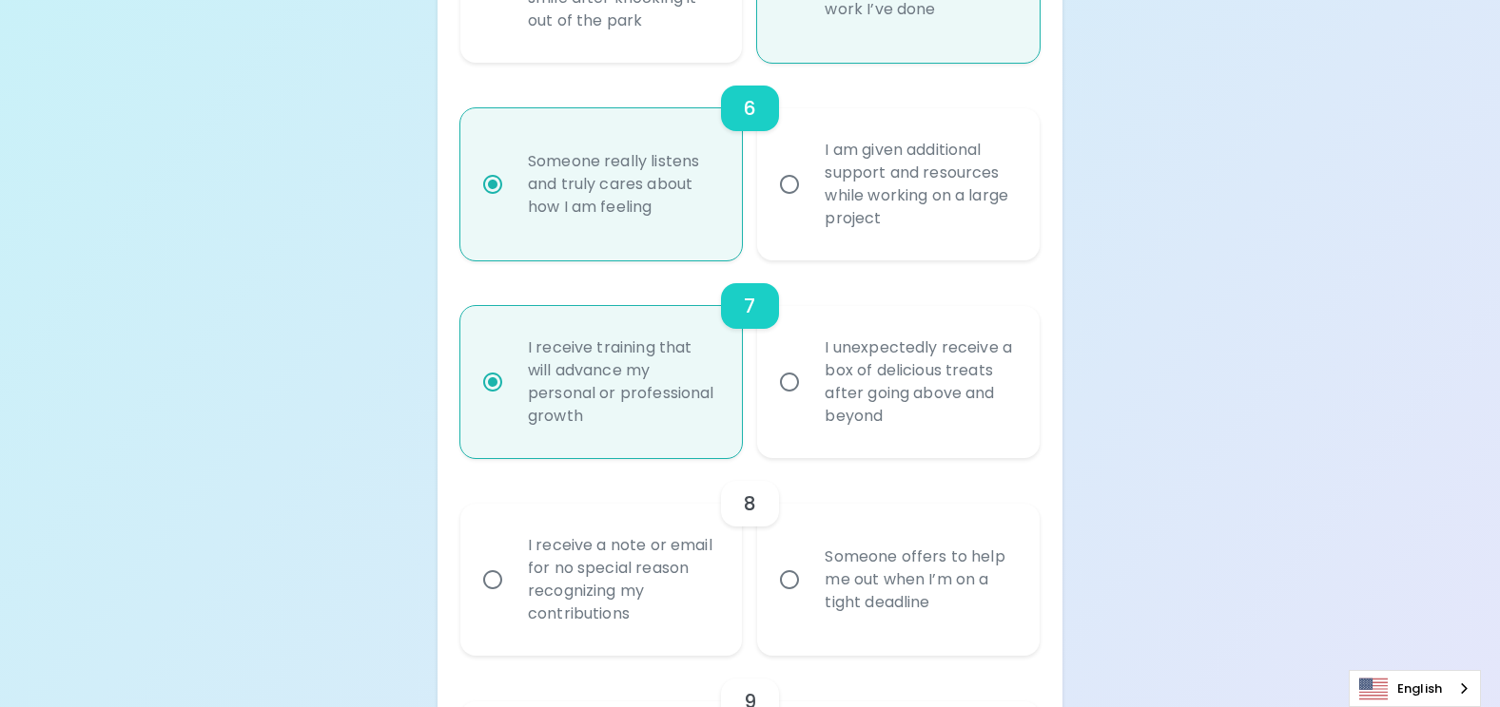
radio input "false"
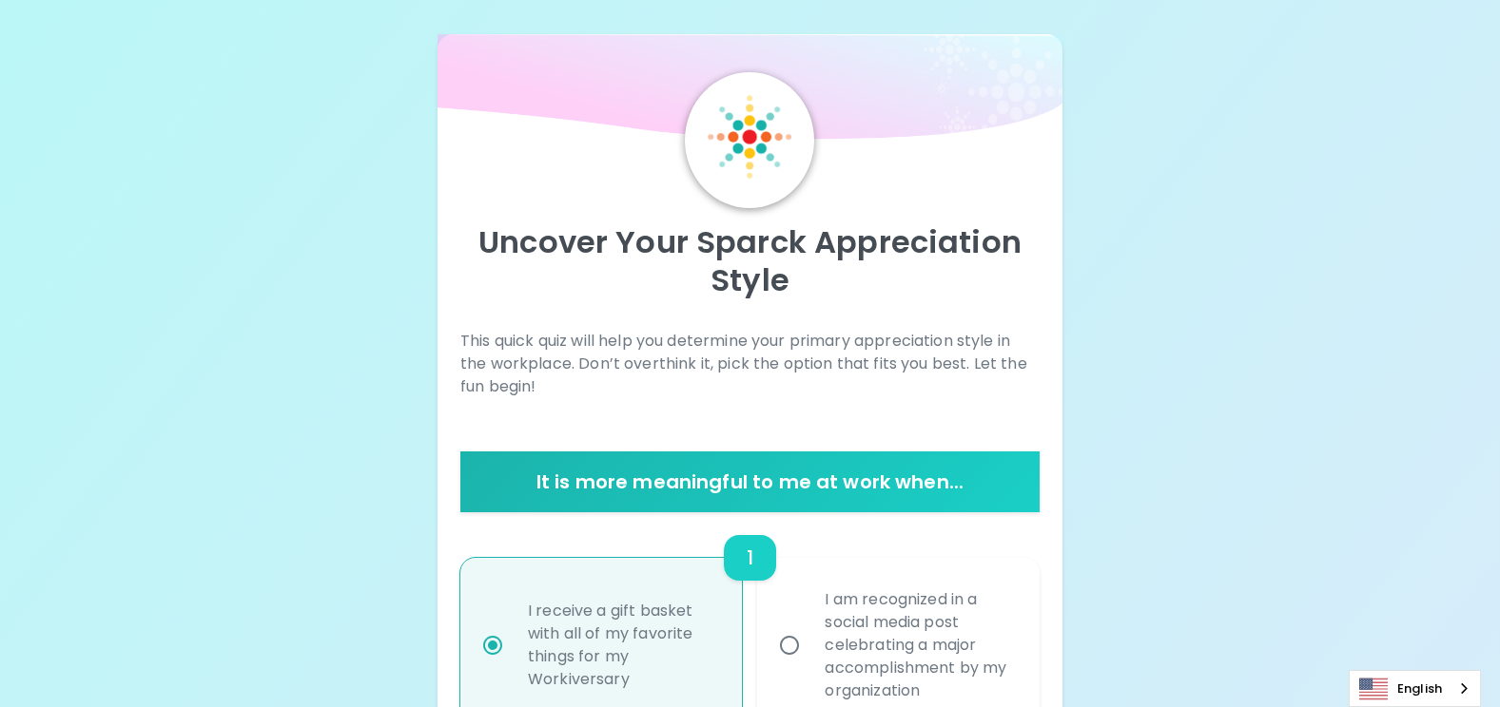
scroll to position [0, 0]
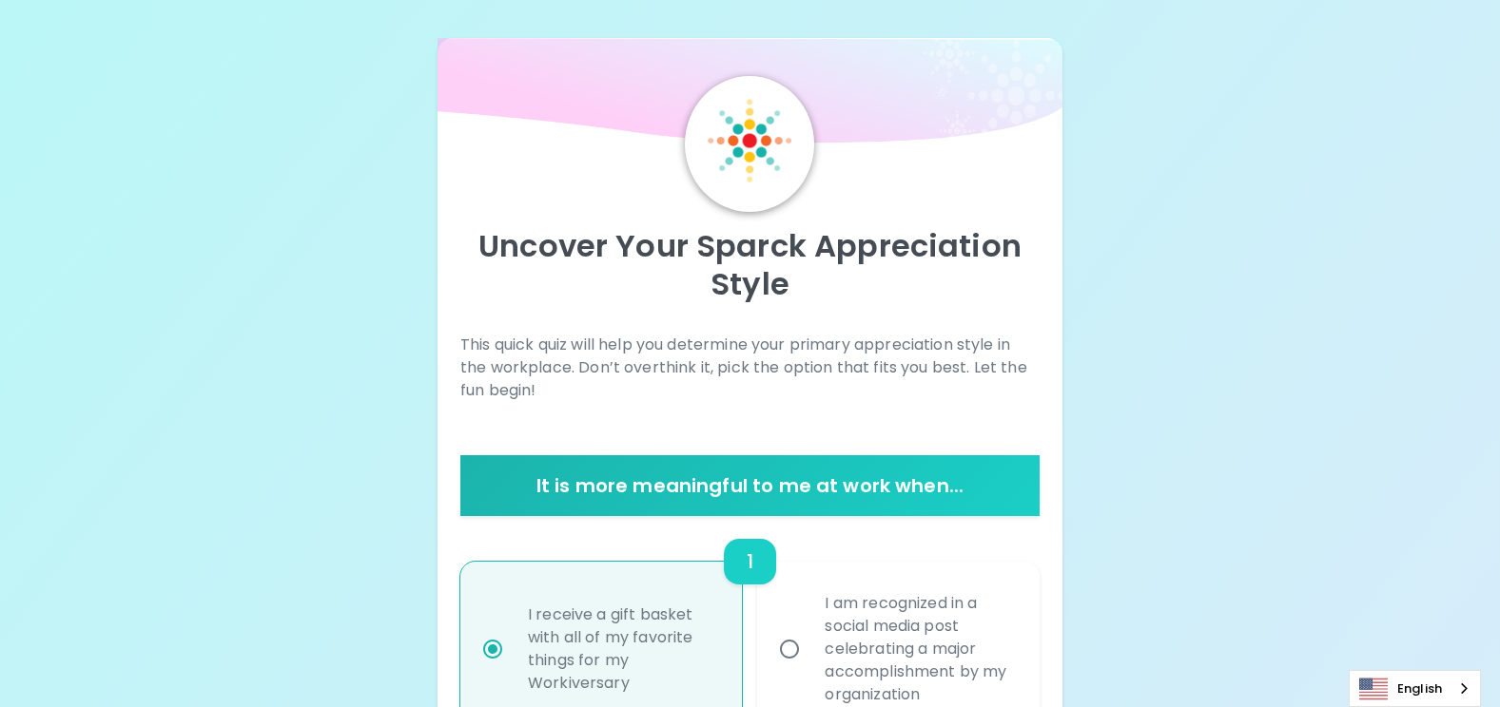
radio input "true"
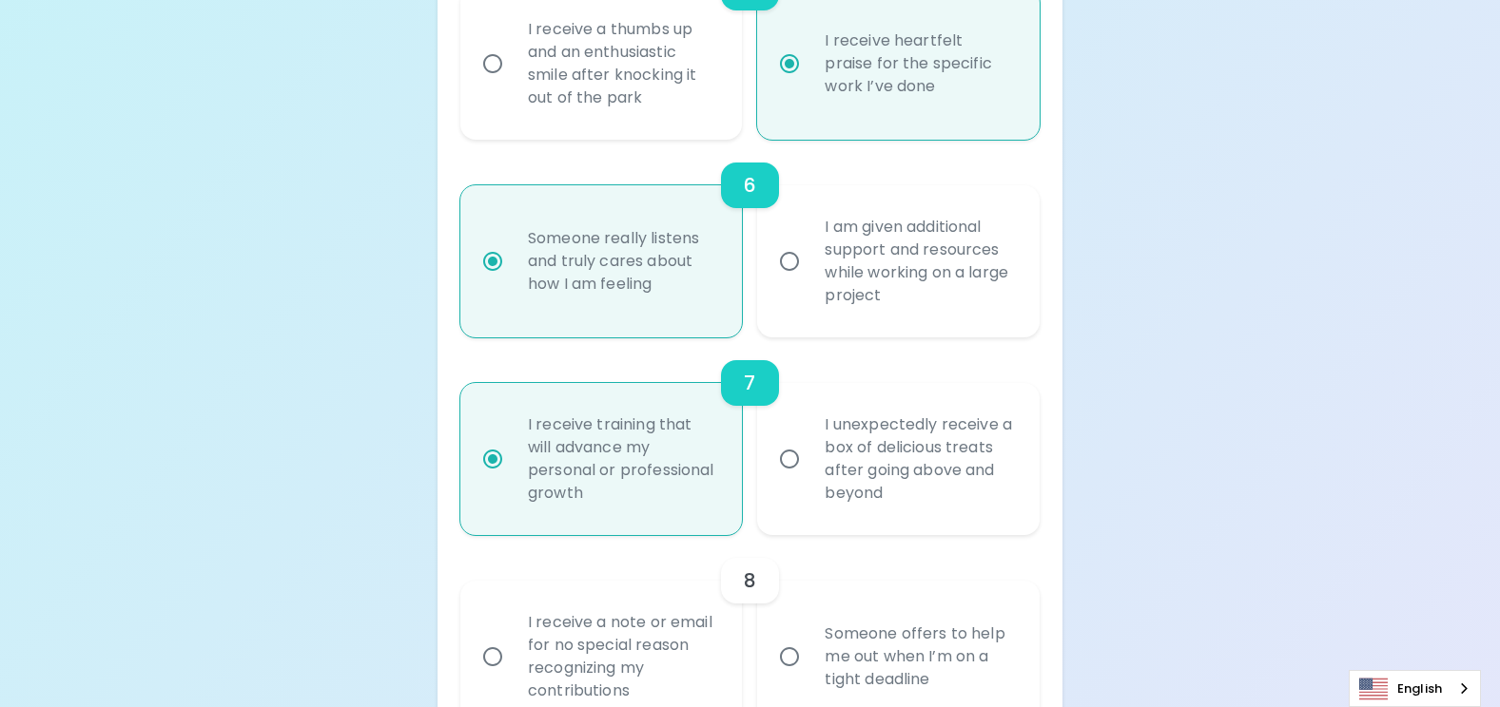
scroll to position [1521, 0]
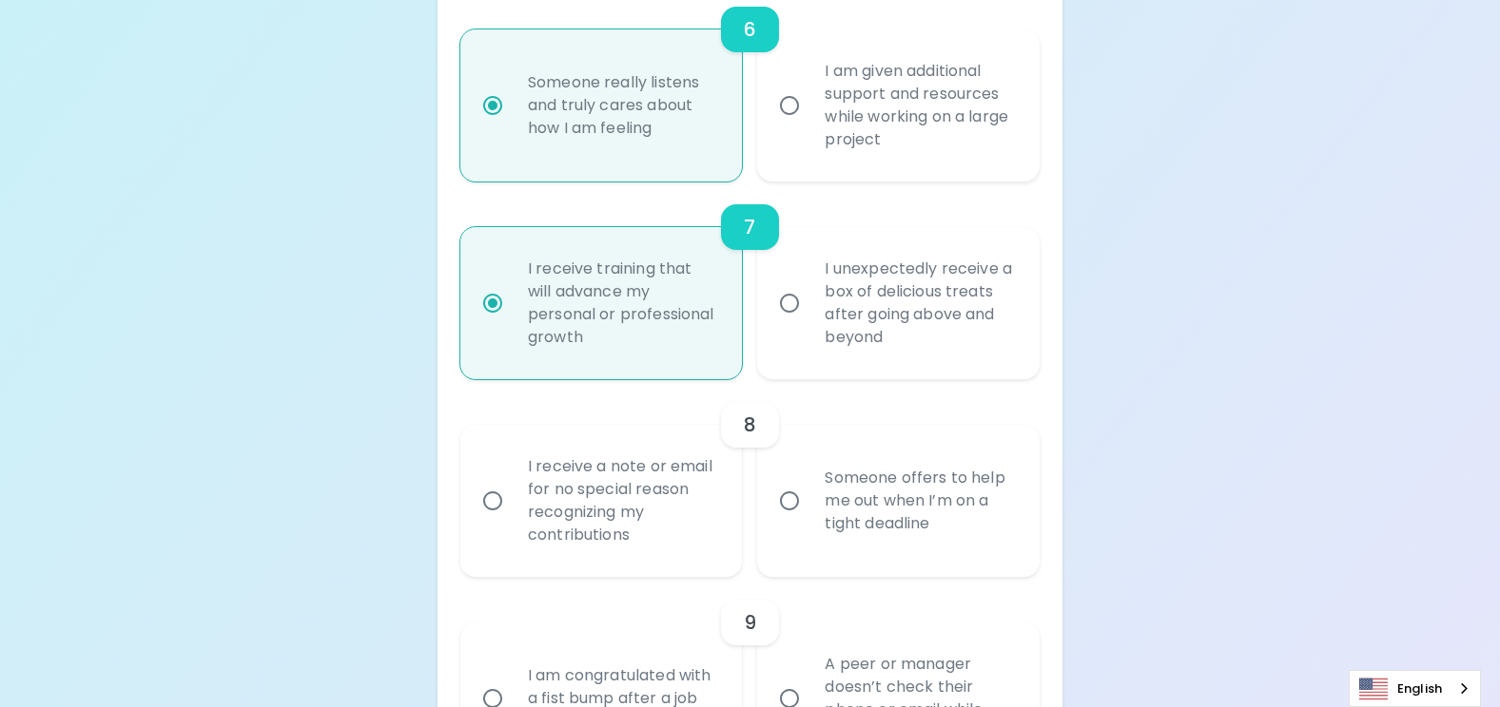
drag, startPoint x: 794, startPoint y: 500, endPoint x: 710, endPoint y: 532, distance: 89.4
click at [794, 500] on input "Someone offers to help me out when I’m on a tight deadline" at bounding box center [789, 501] width 40 height 40
radio input "false"
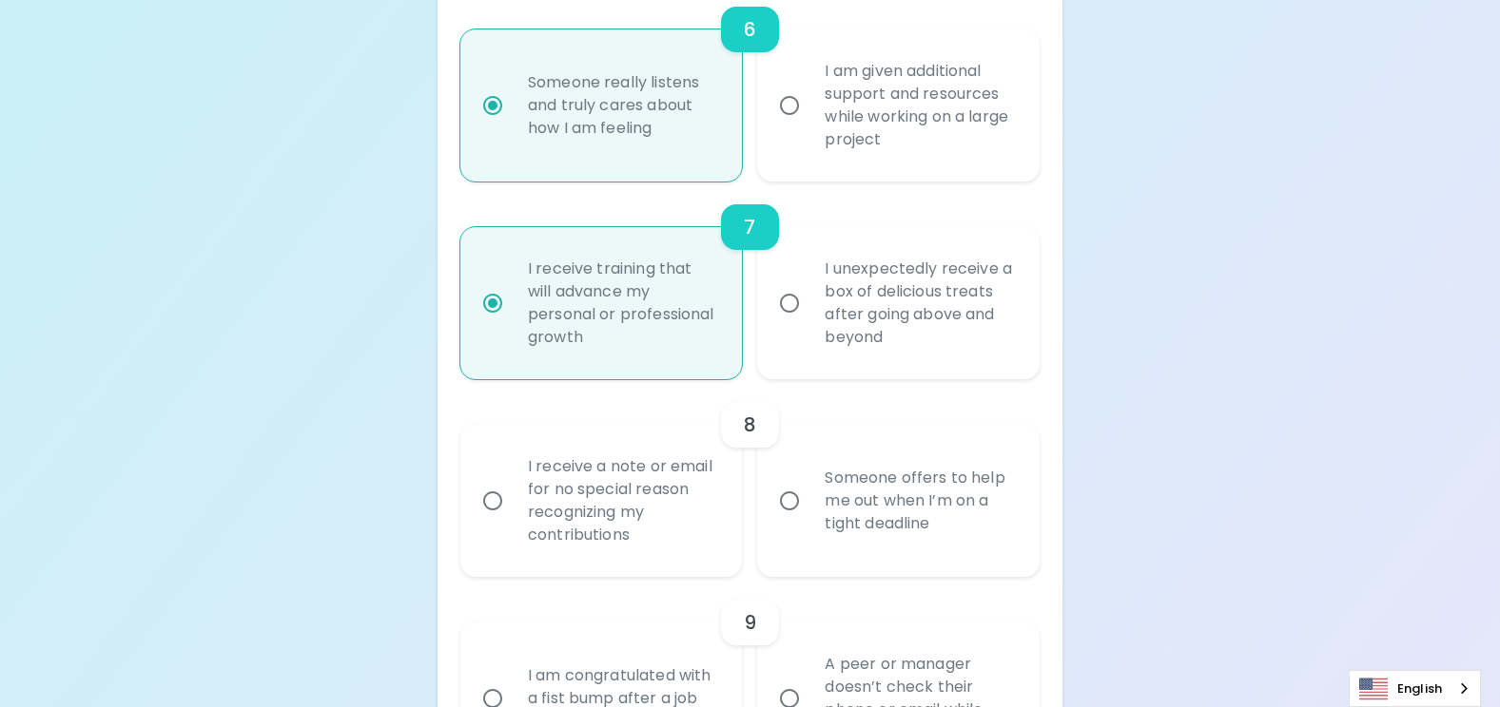
radio input "false"
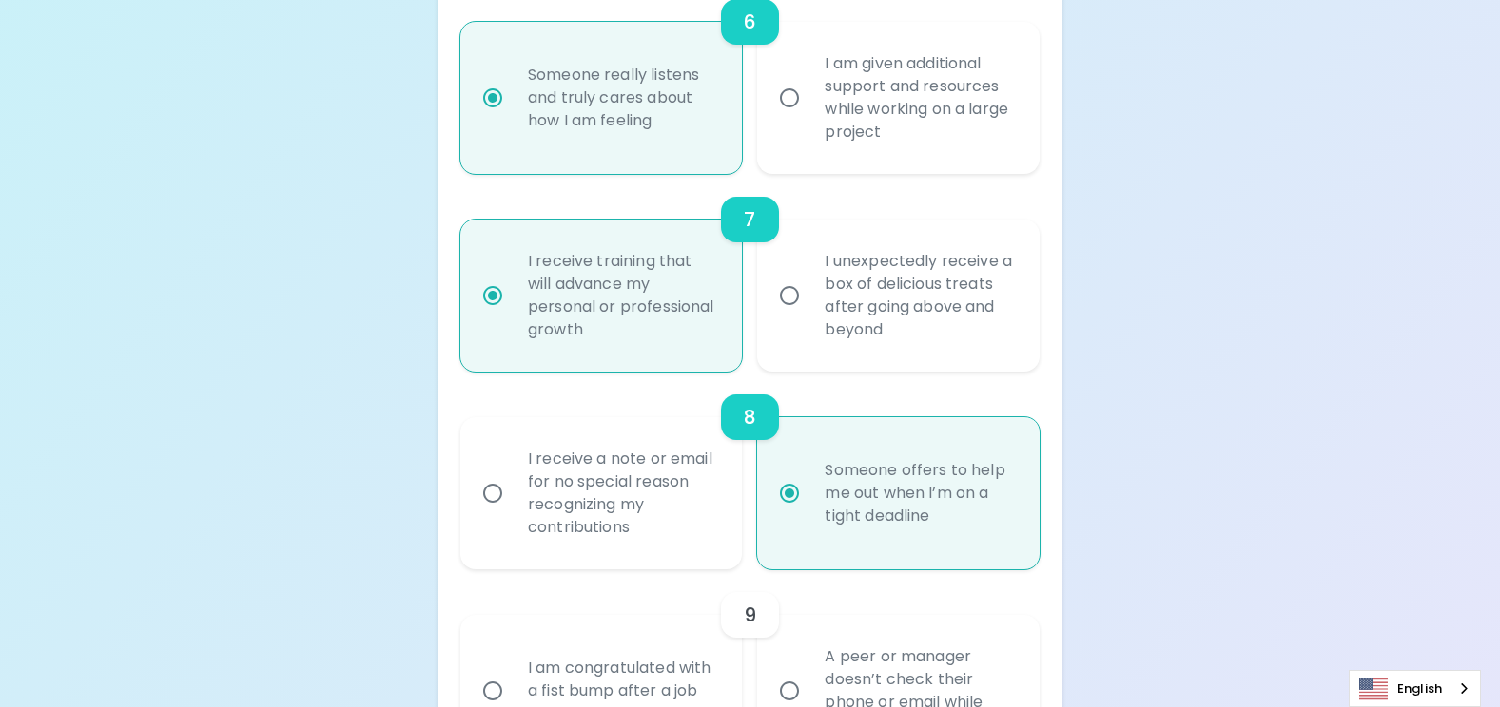
scroll to position [1674, 0]
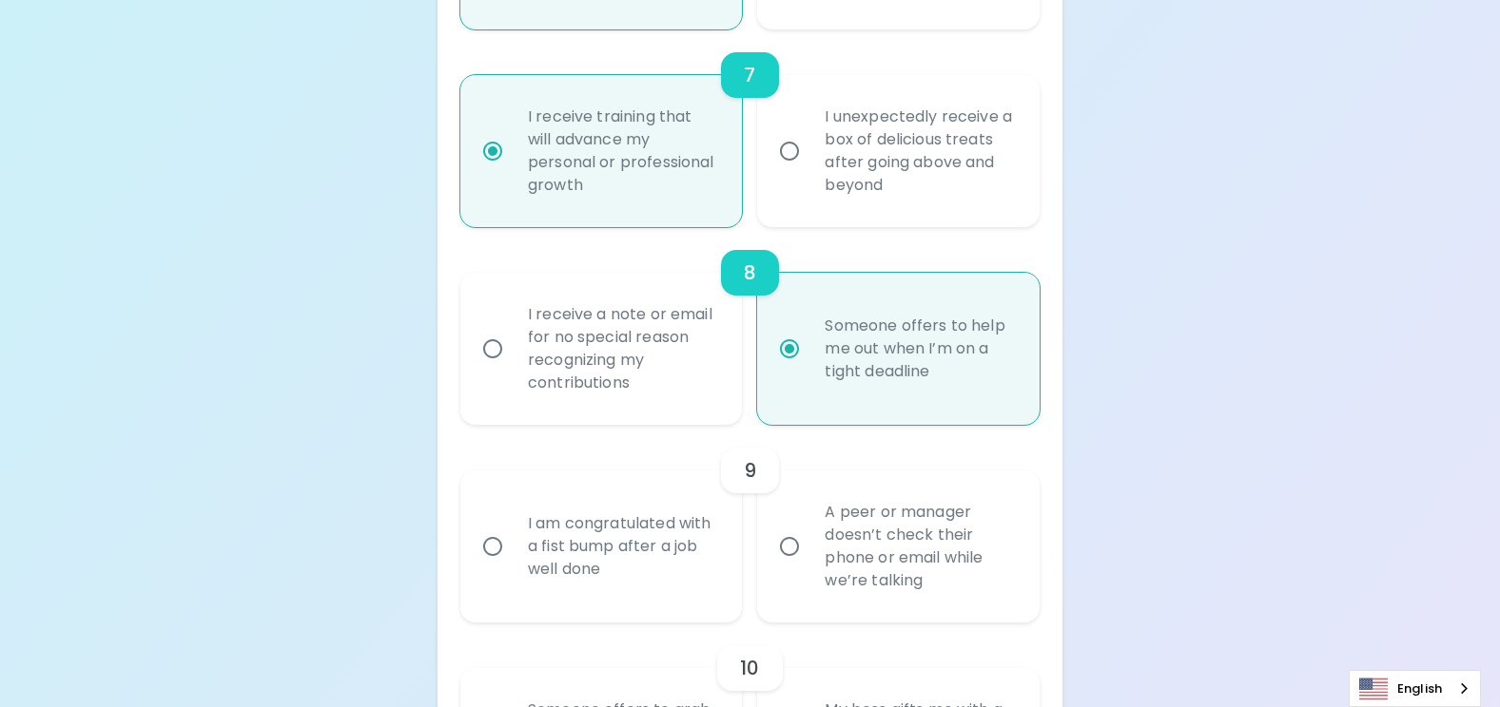
radio input "true"
click at [500, 549] on input "I am congratulated with a fist bump after a job well done" at bounding box center [493, 547] width 40 height 40
radio input "false"
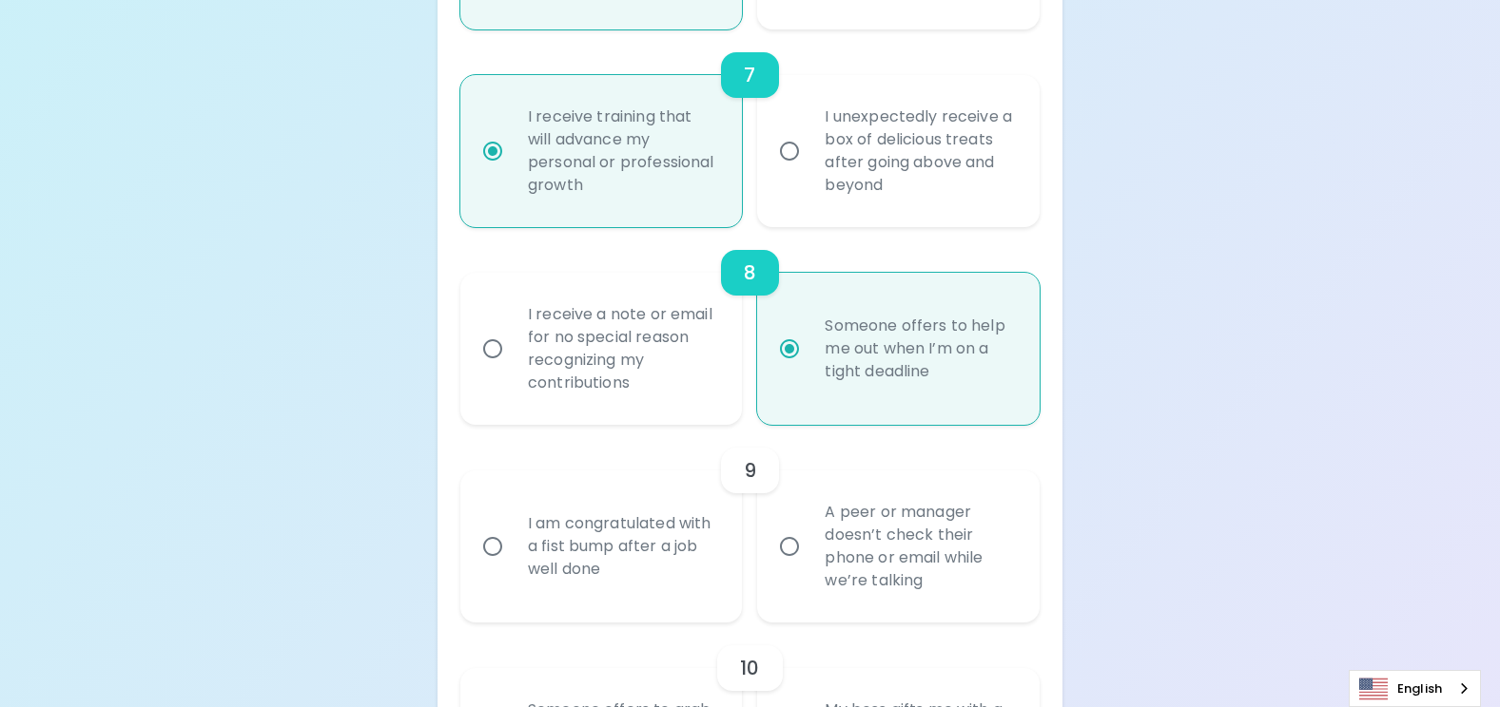
radio input "false"
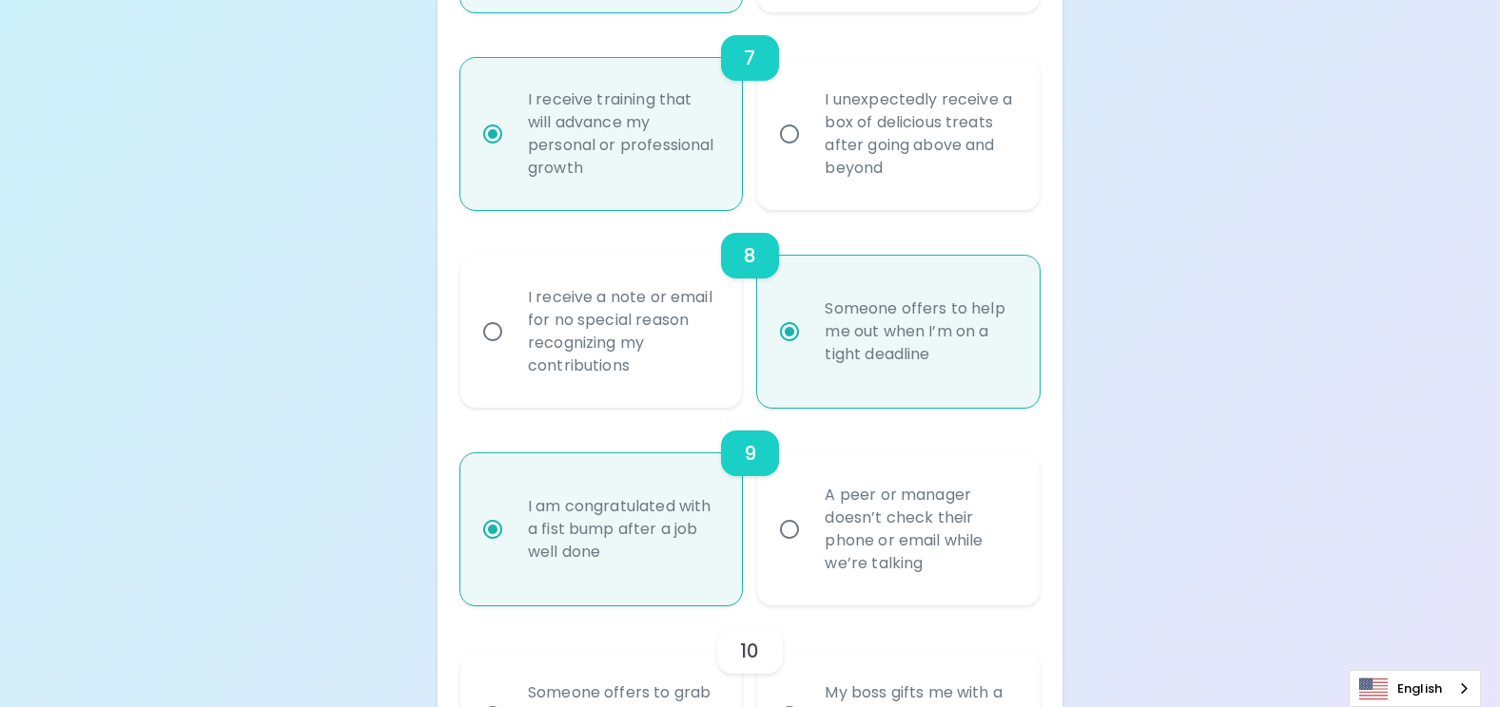
scroll to position [1826, 0]
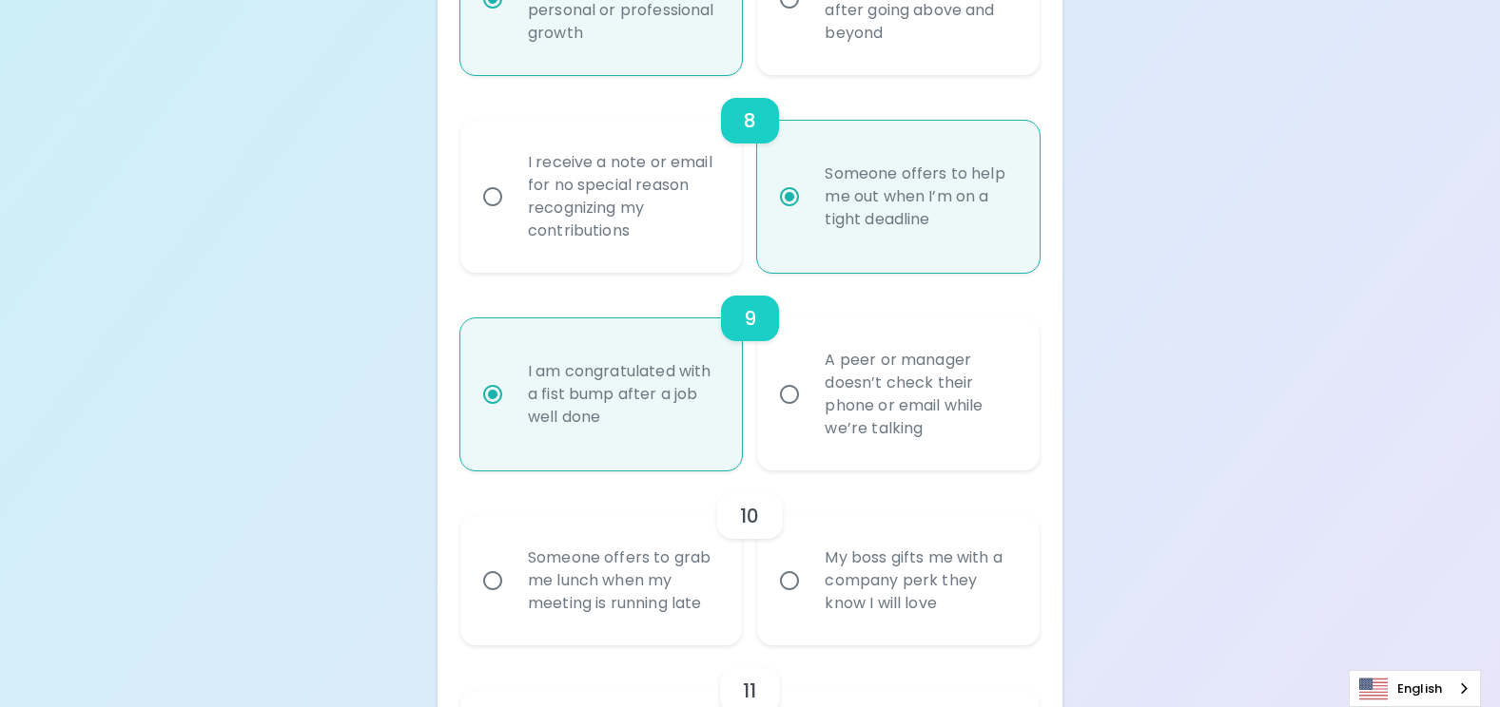
radio input "true"
click at [793, 582] on input "My boss gifts me with a company perk they know I will love" at bounding box center [789, 581] width 40 height 40
radio input "false"
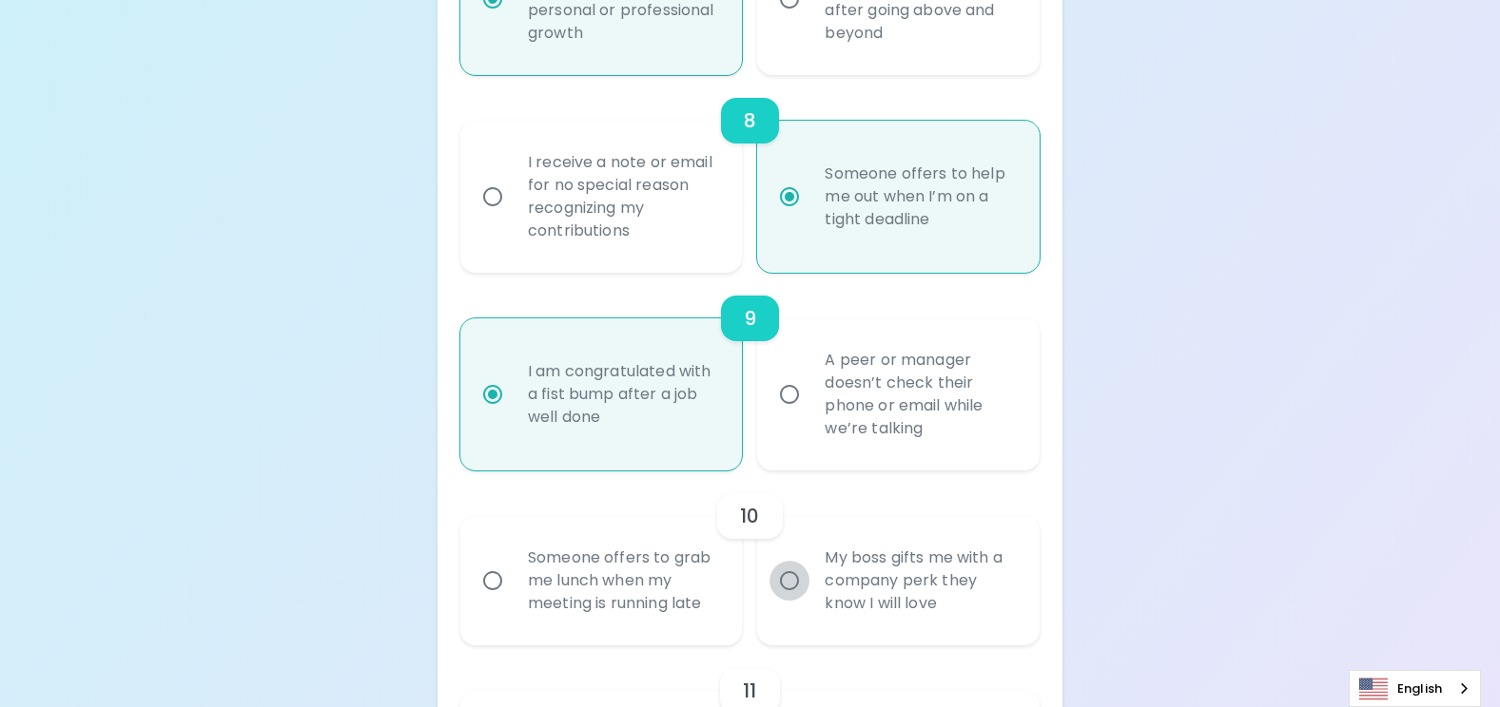
radio input "false"
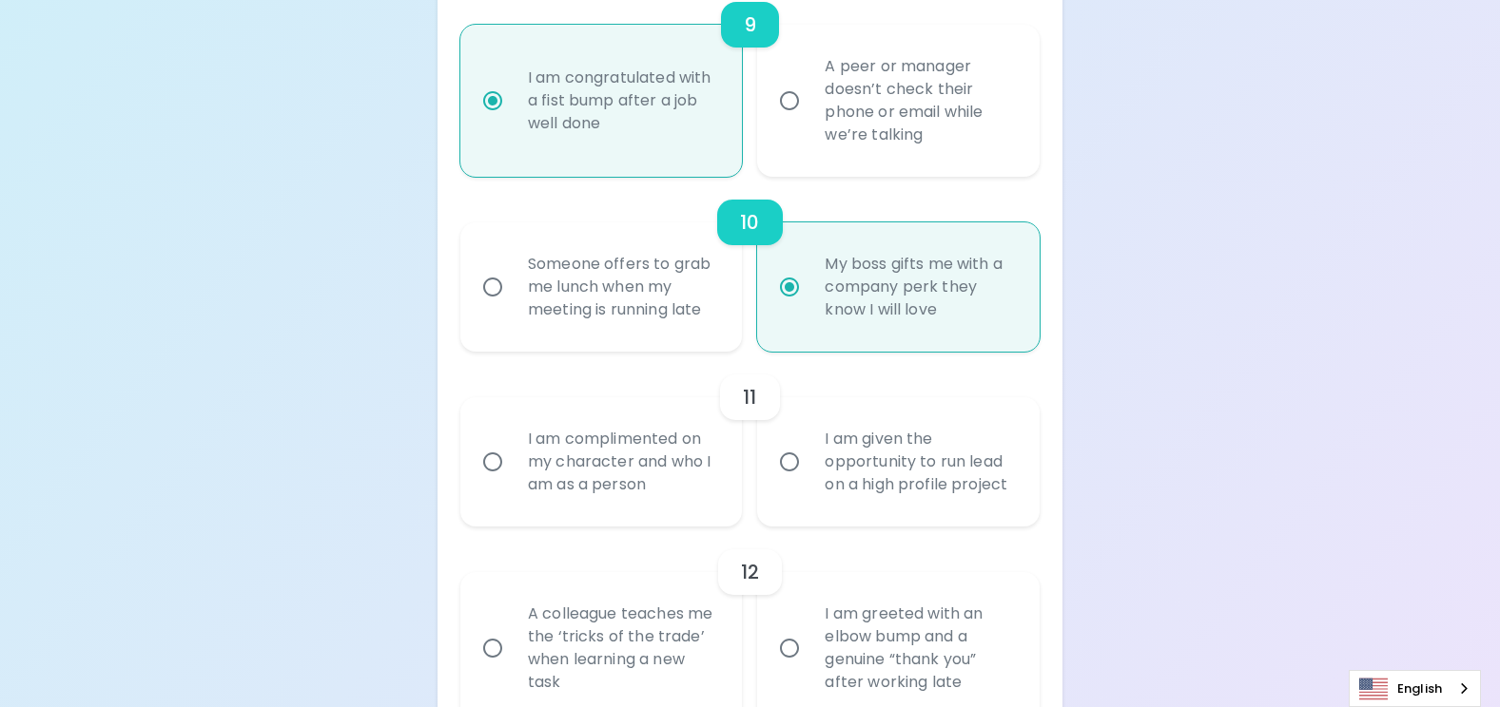
scroll to position [2168, 0]
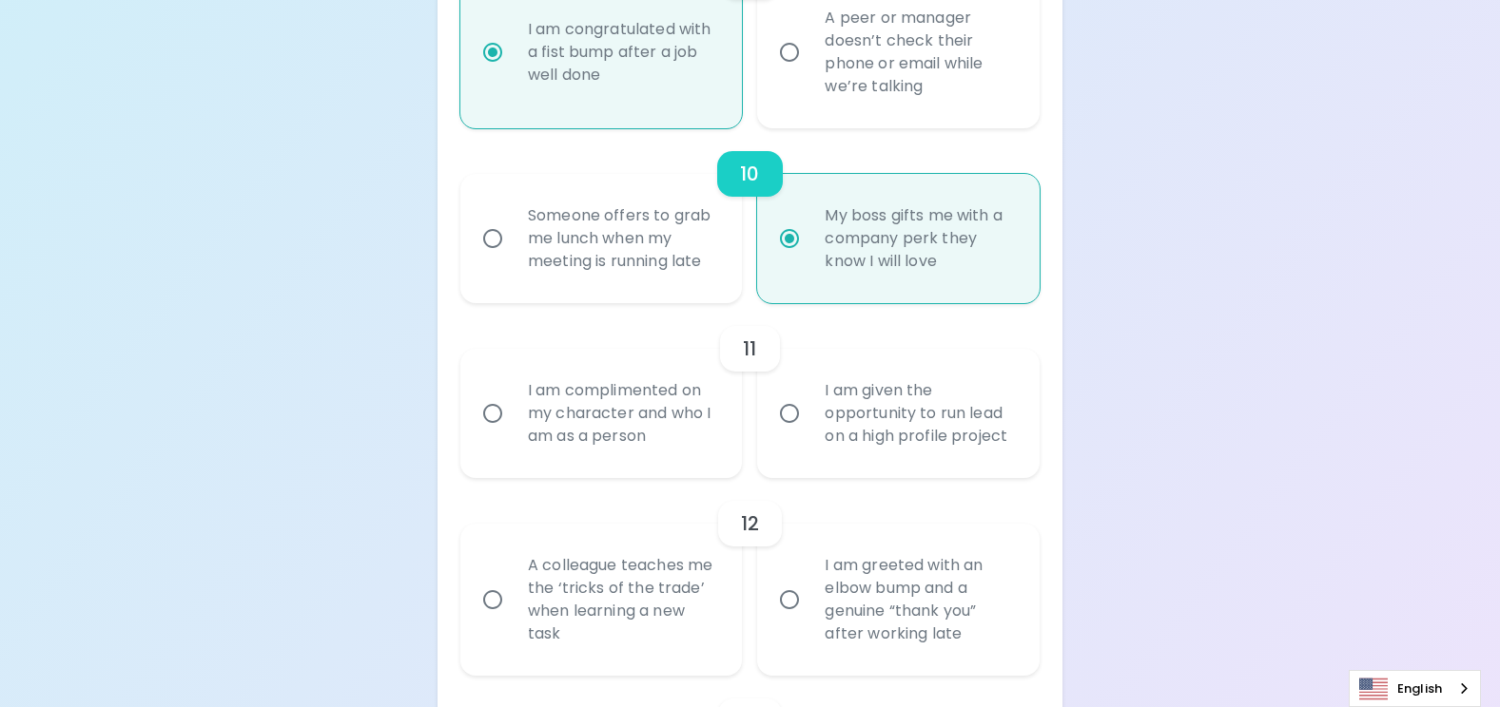
radio input "true"
click at [497, 416] on input "I am complimented on my character and who I am as a person" at bounding box center [493, 414] width 40 height 40
radio input "false"
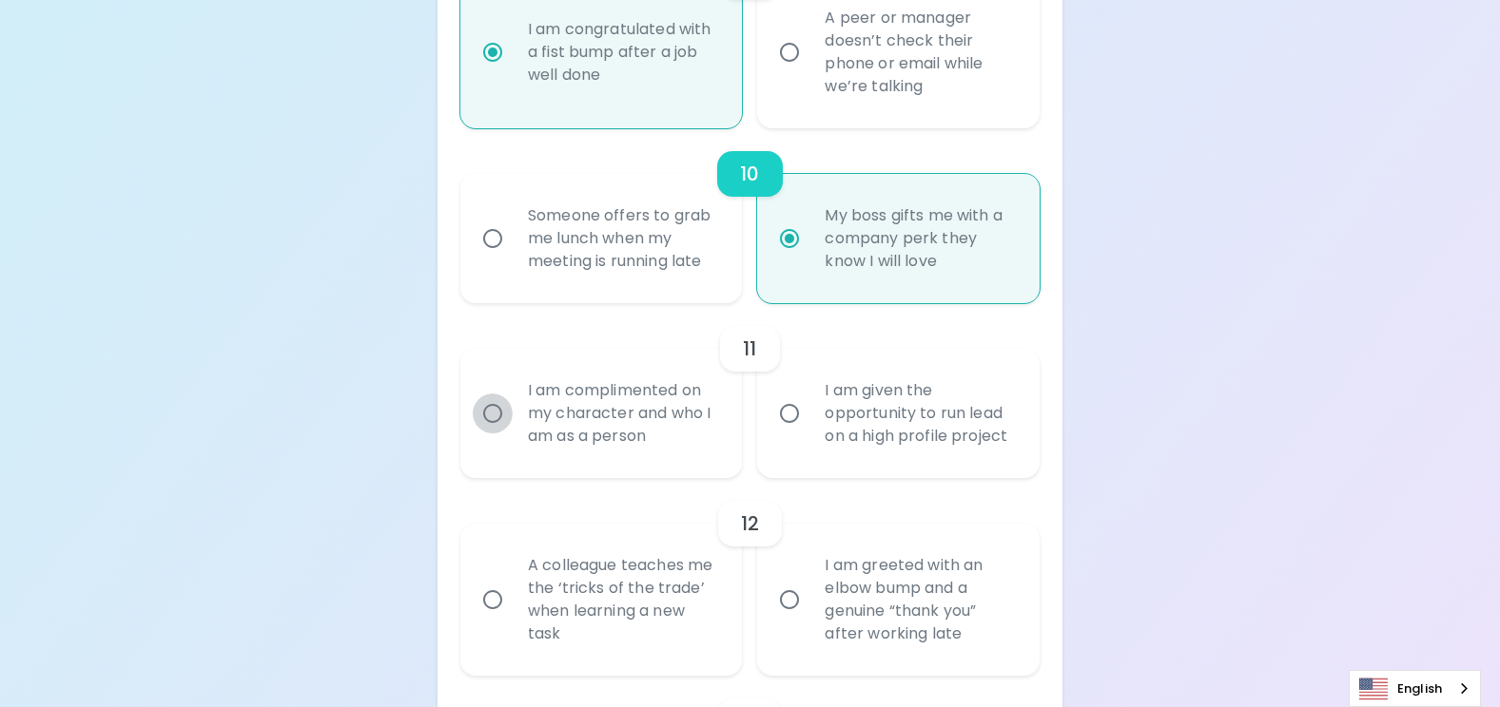
radio input "false"
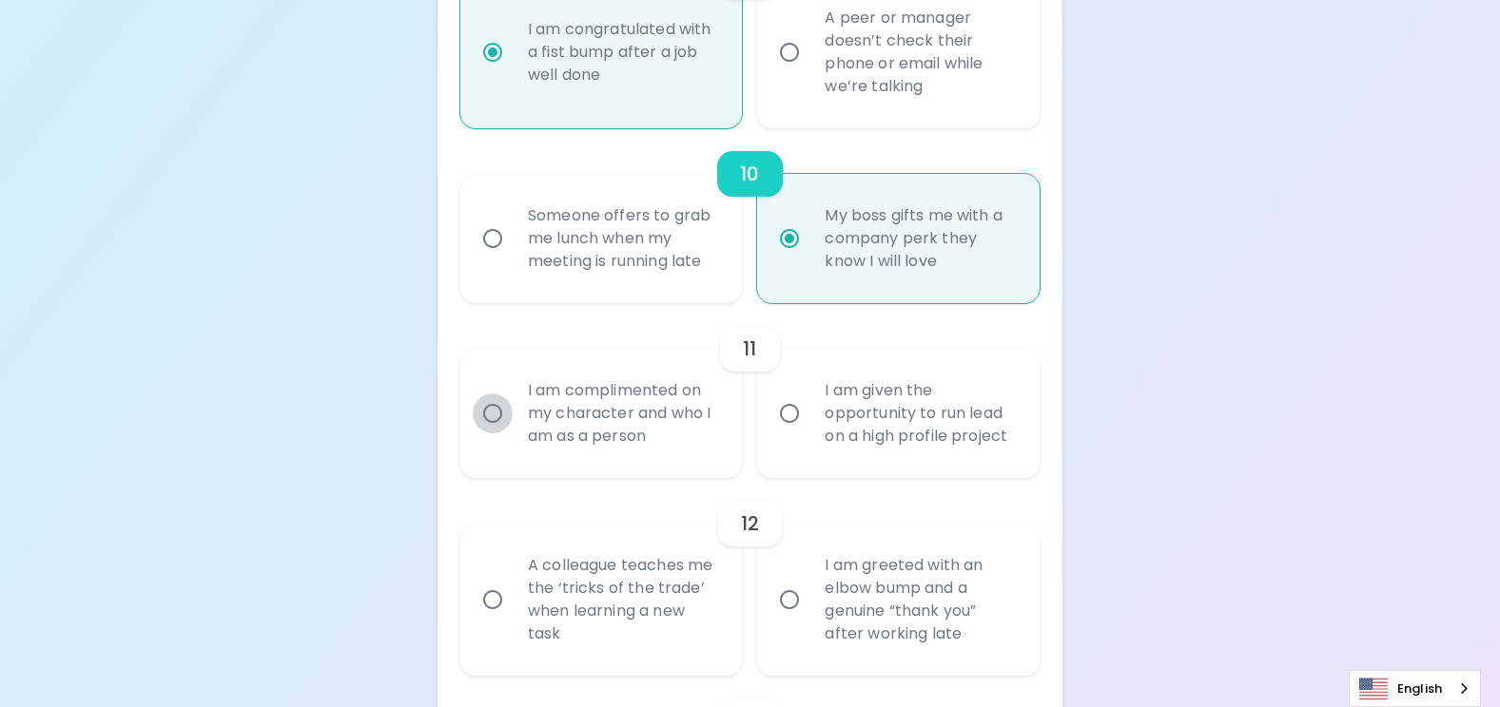
radio input "false"
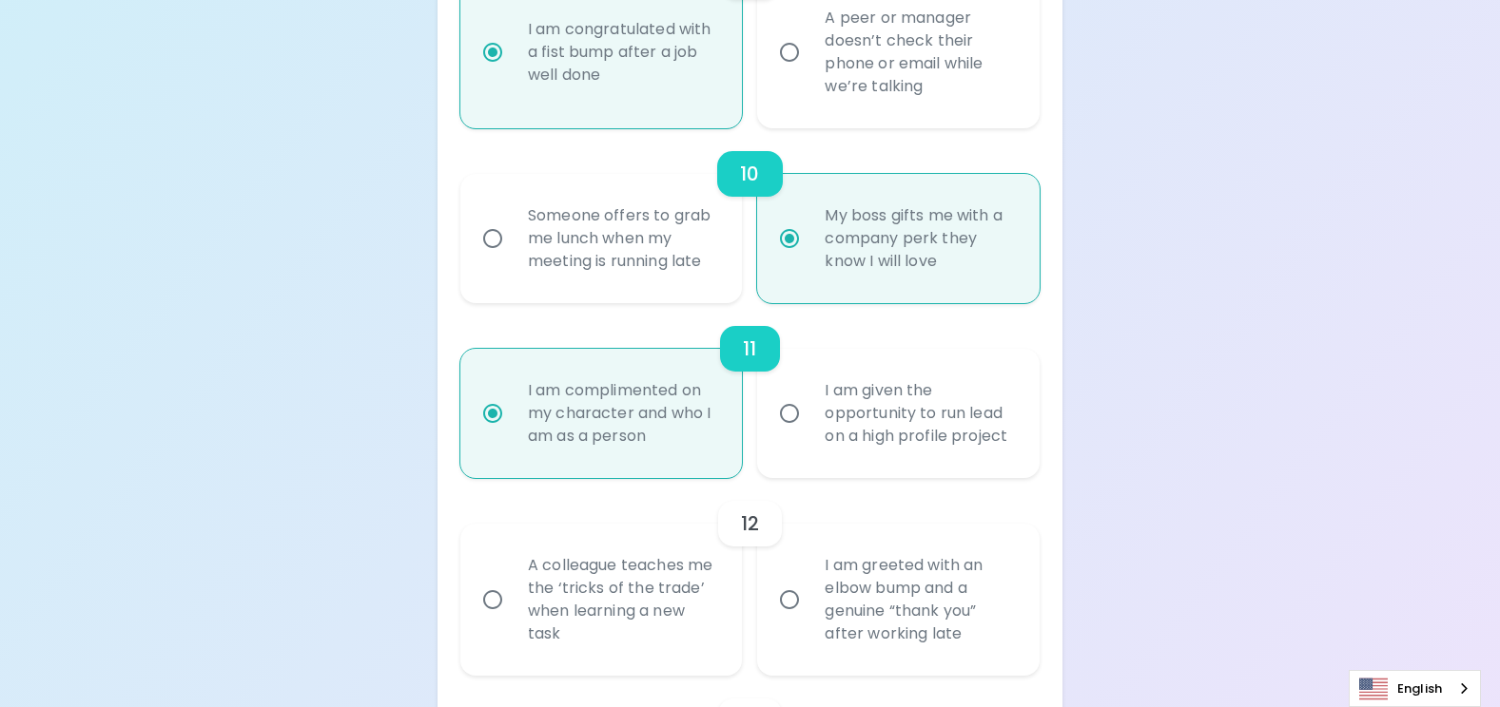
scroll to position [2320, 0]
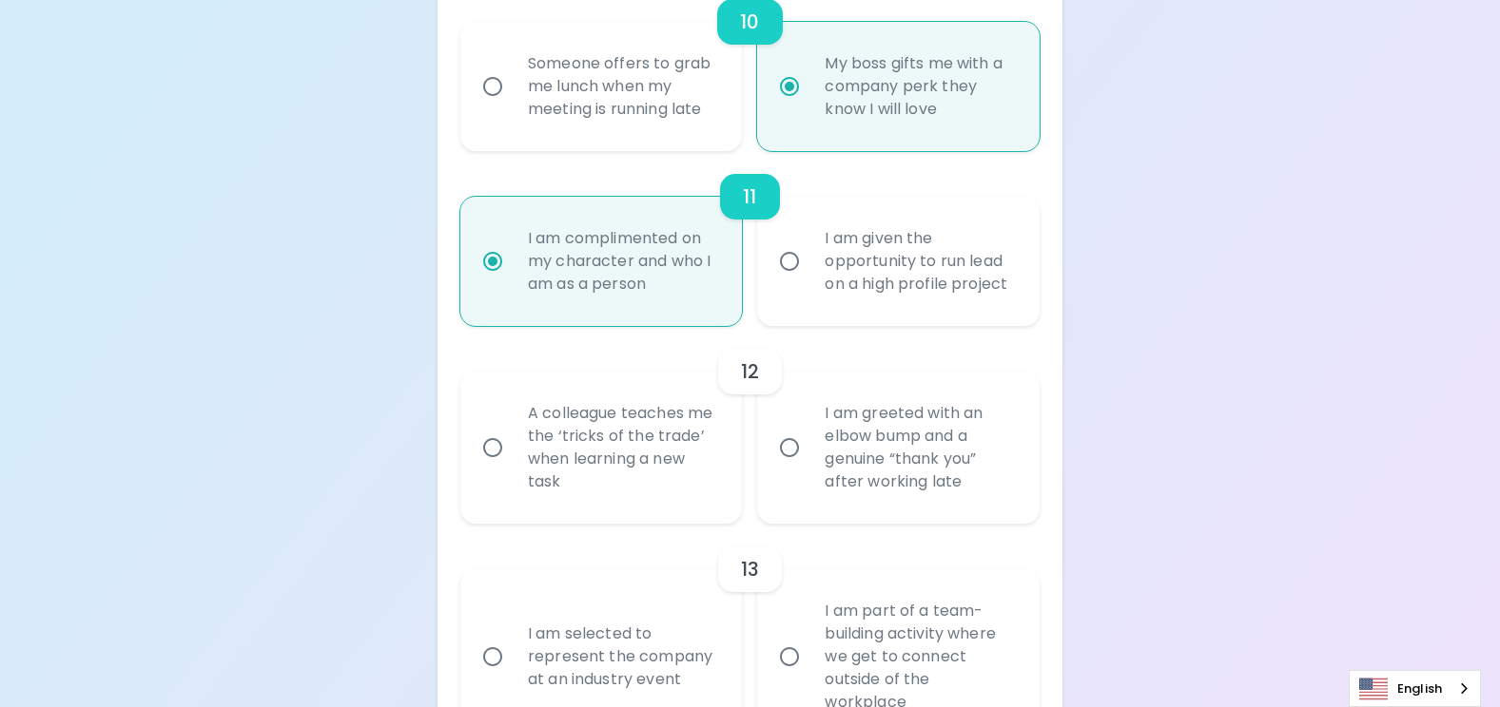
radio input "true"
click at [495, 445] on input "A colleague teaches me the ‘tricks of the trade’ when learning a new task" at bounding box center [493, 448] width 40 height 40
radio input "false"
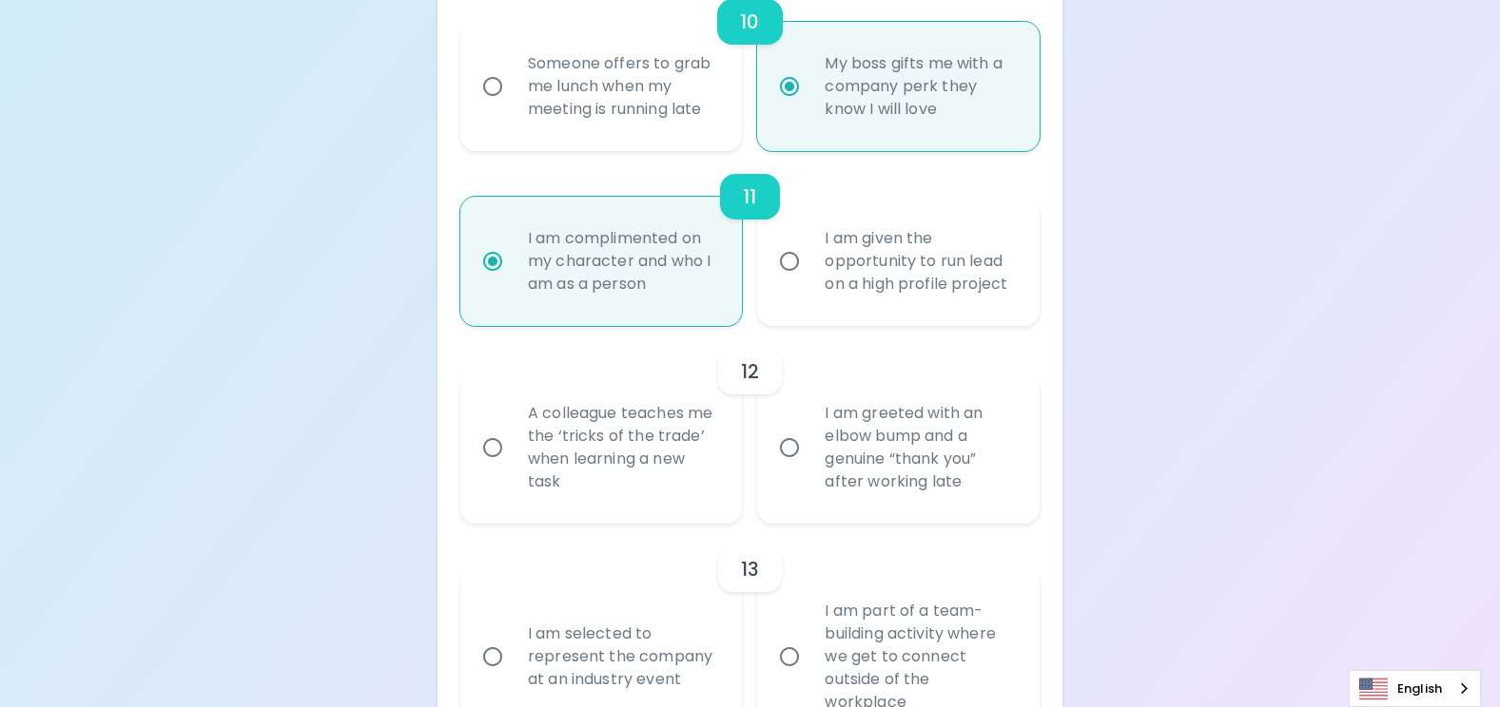
radio input "false"
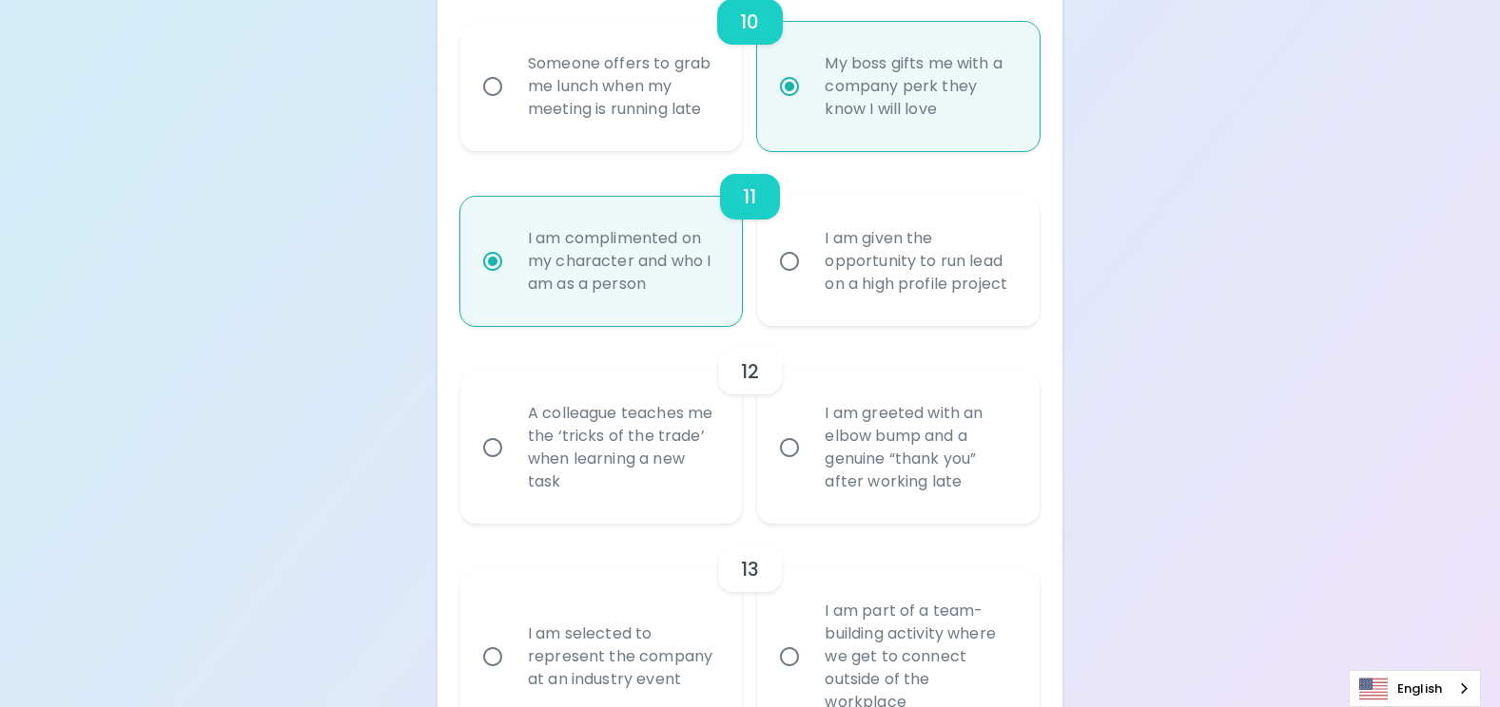
radio input "false"
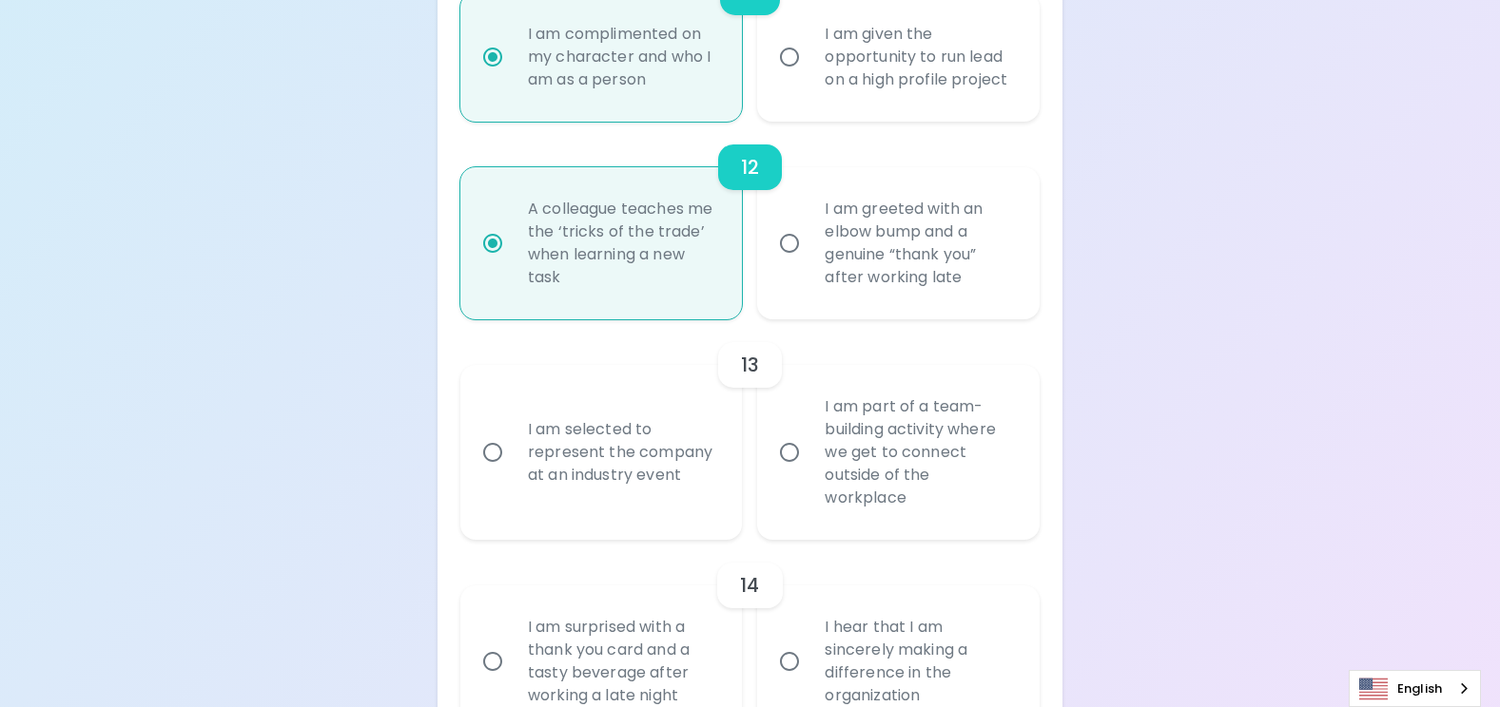
scroll to position [2662, 0]
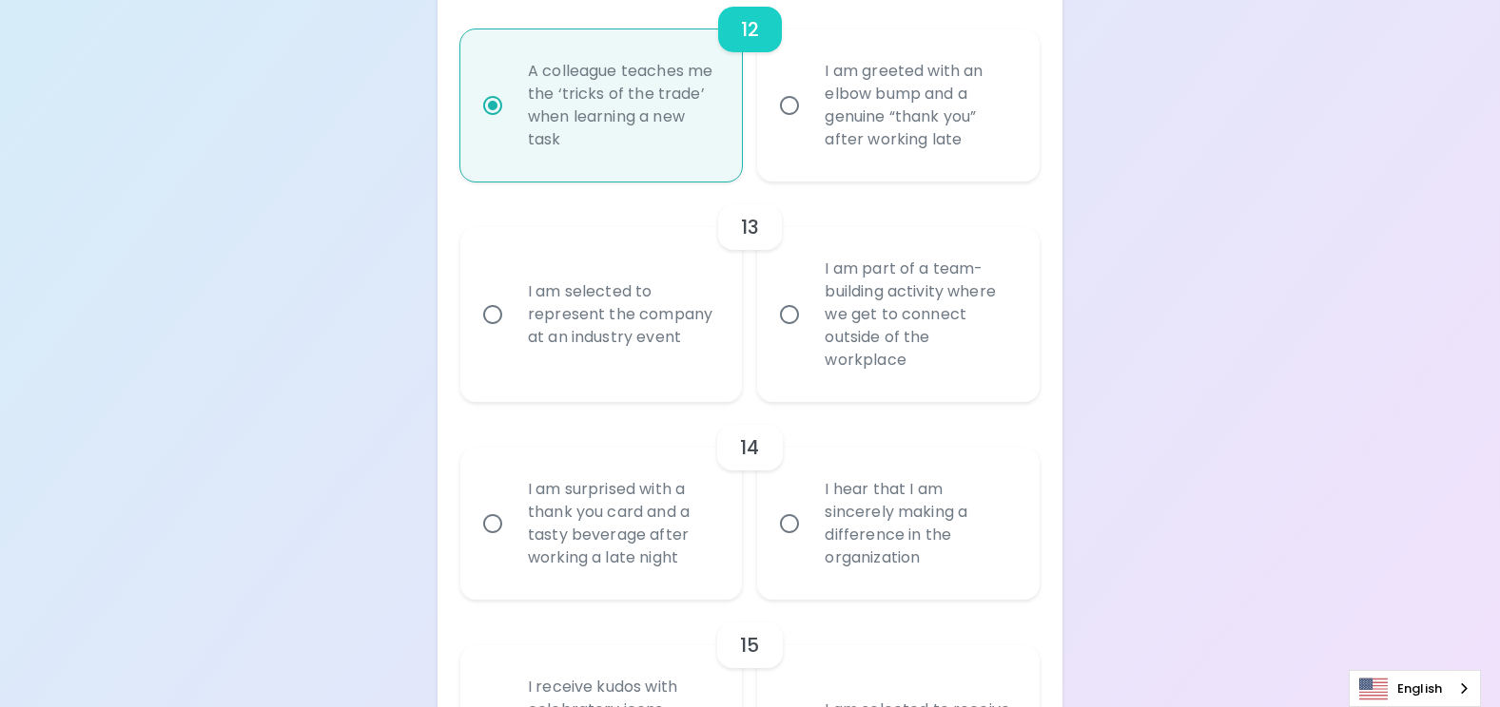
radio input "true"
click at [792, 318] on input "I am part of a team-building activity where we get to connect outside of the wo…" at bounding box center [789, 315] width 40 height 40
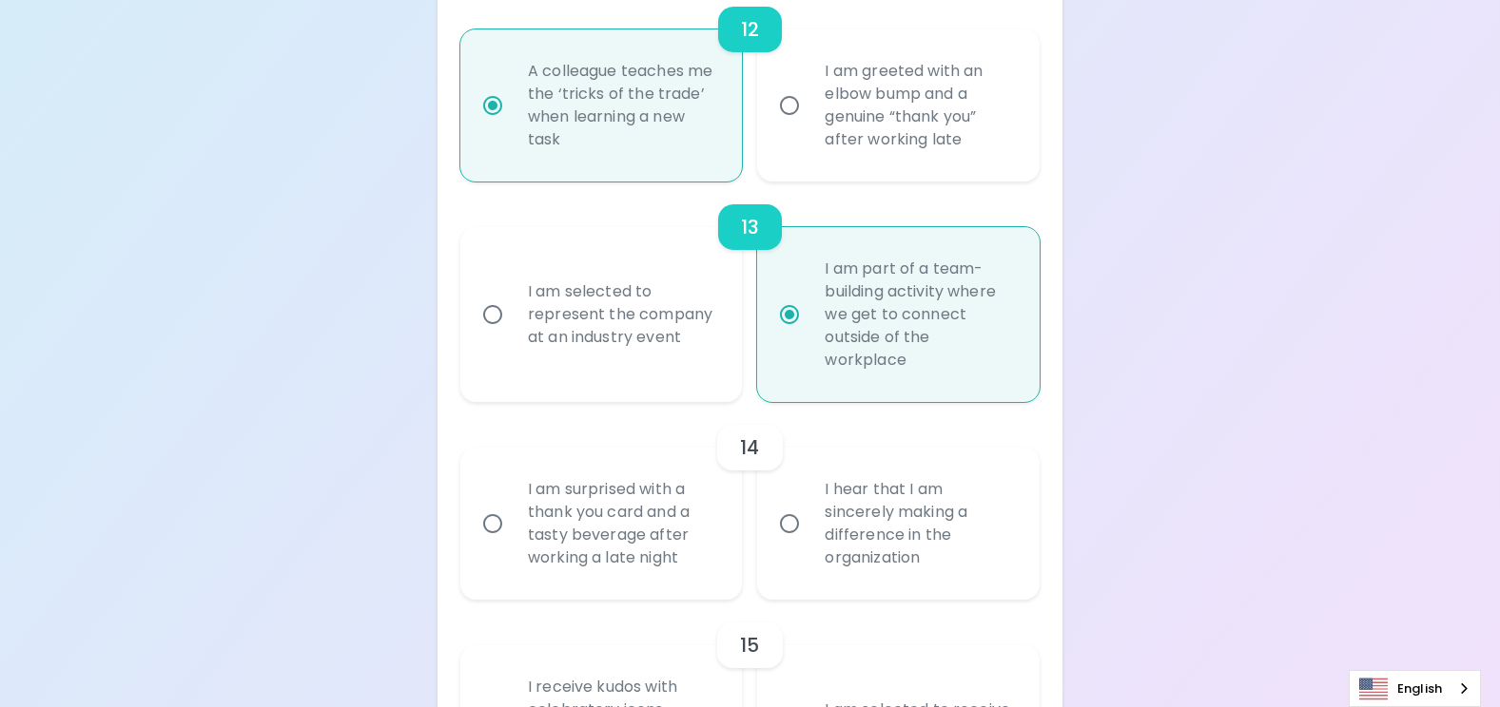
radio input "false"
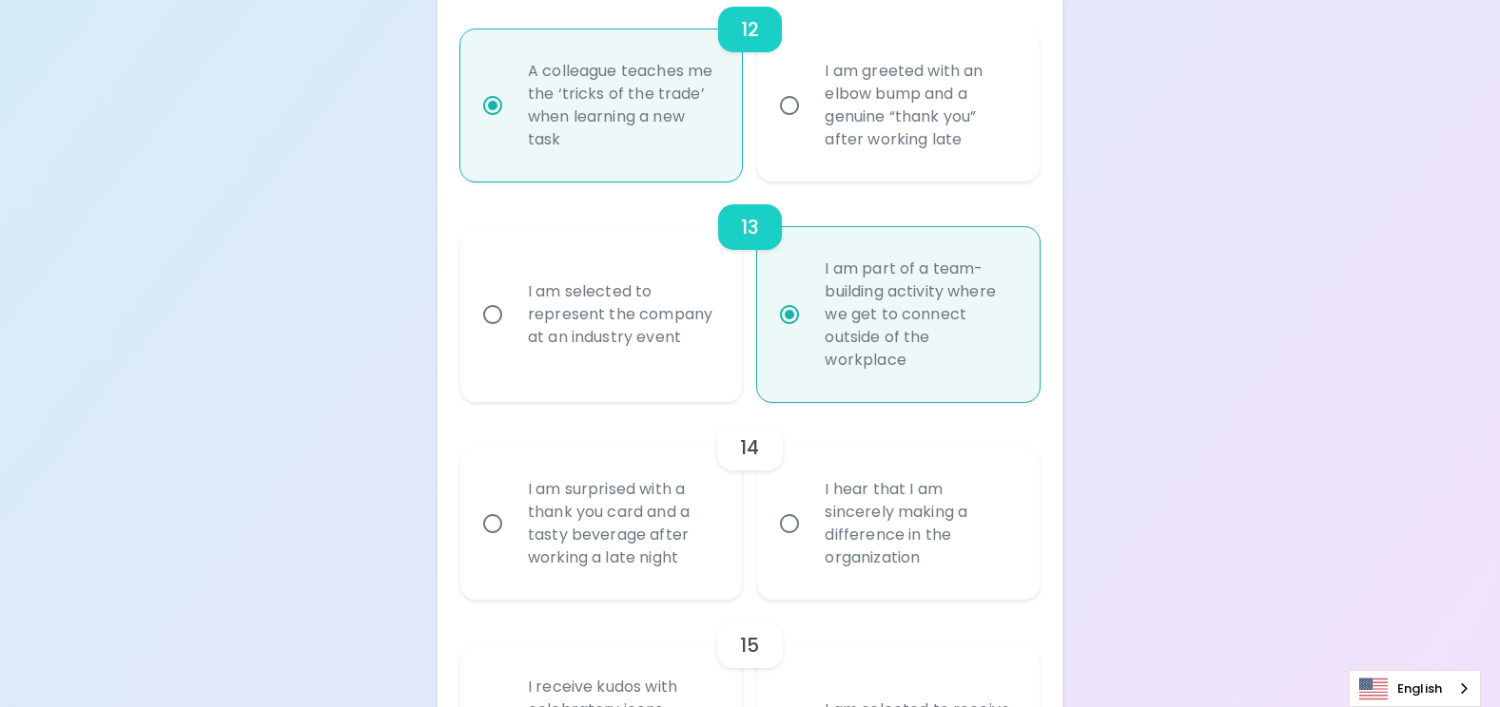
radio input "false"
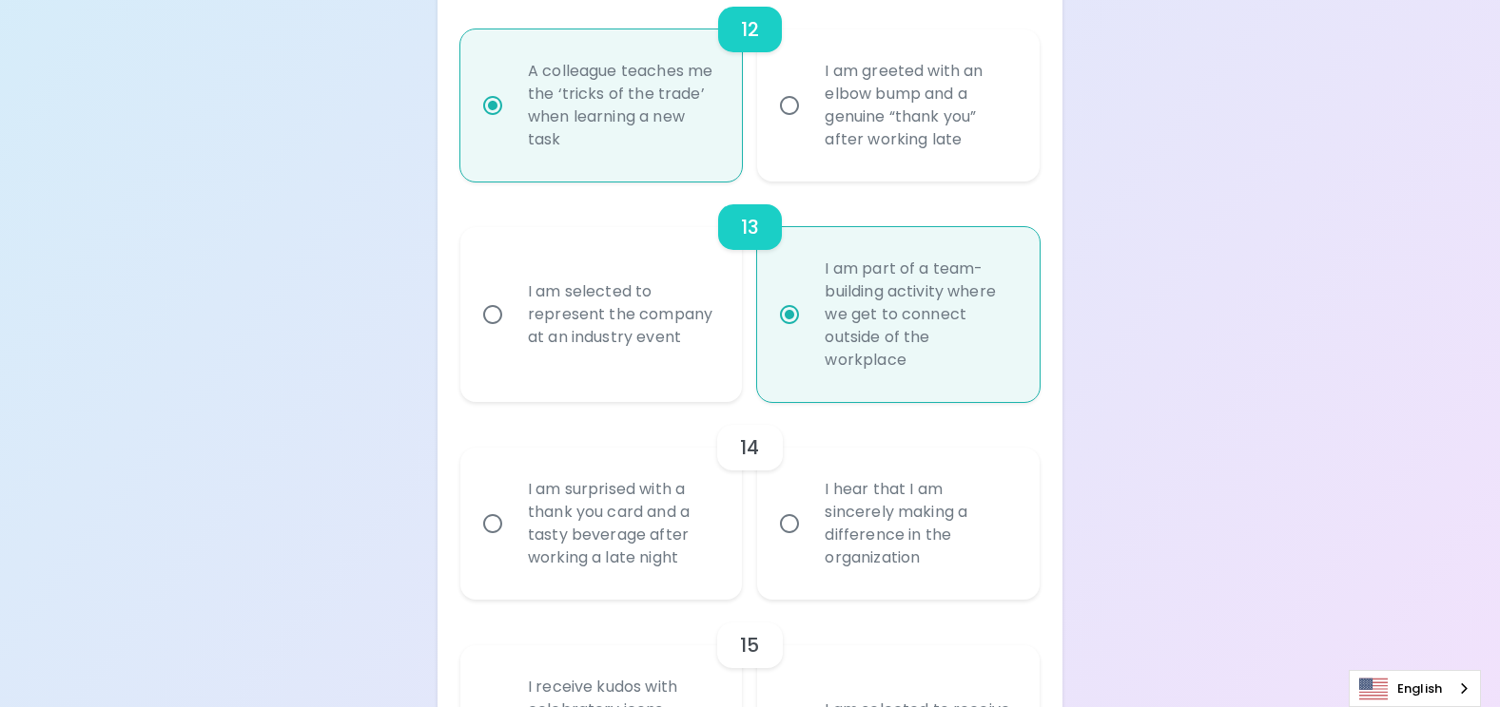
radio input "false"
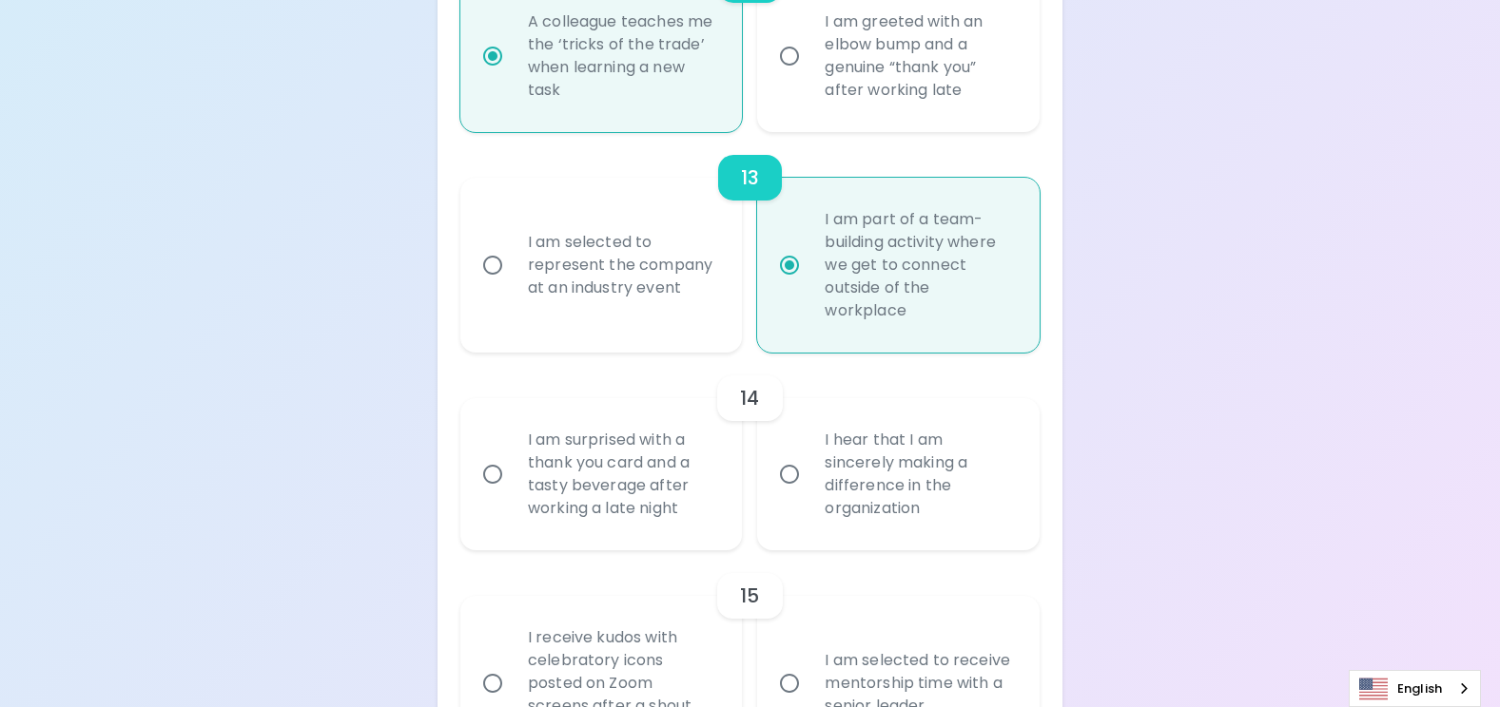
scroll to position [2815, 0]
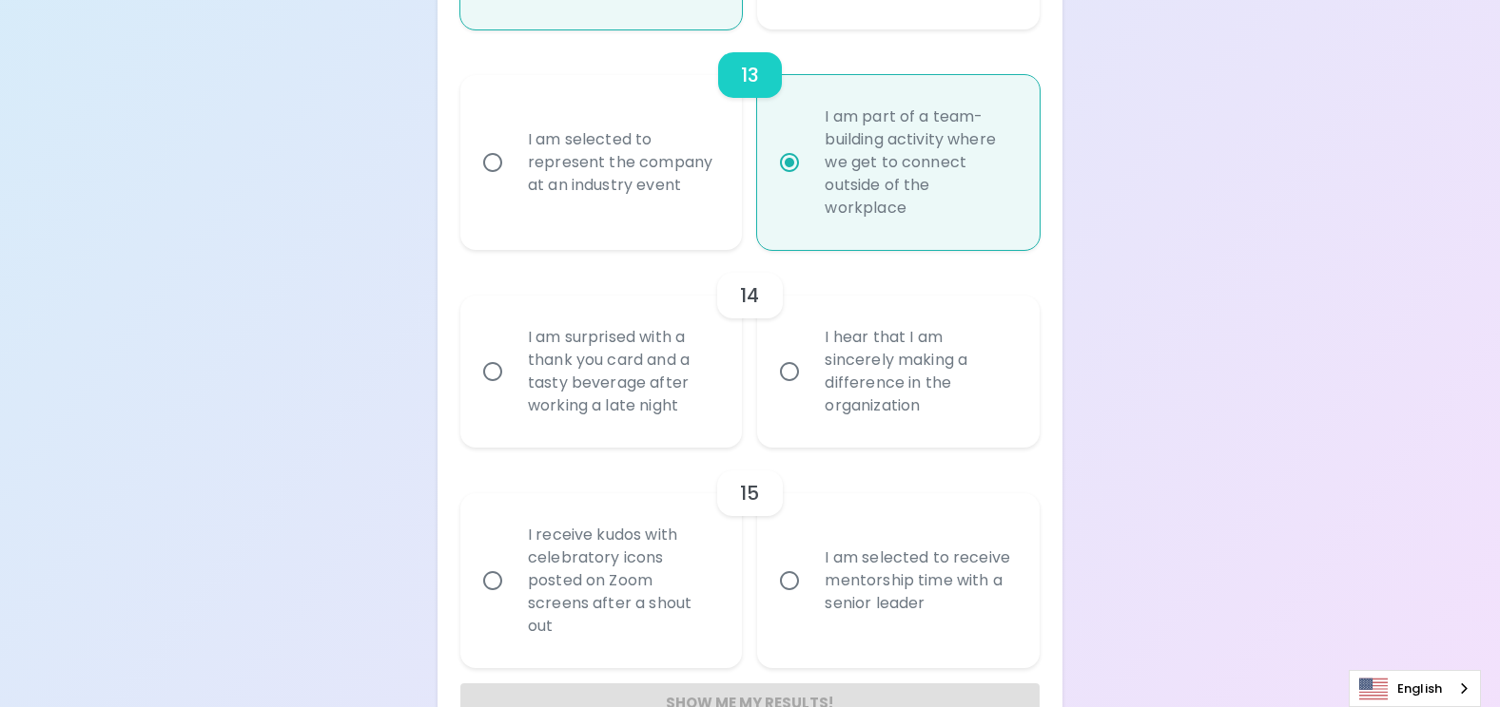
radio input "true"
drag, startPoint x: 797, startPoint y: 377, endPoint x: 744, endPoint y: 389, distance: 54.5
click at [793, 377] on input "I hear that I am sincerely making a difference in the organization" at bounding box center [789, 372] width 40 height 40
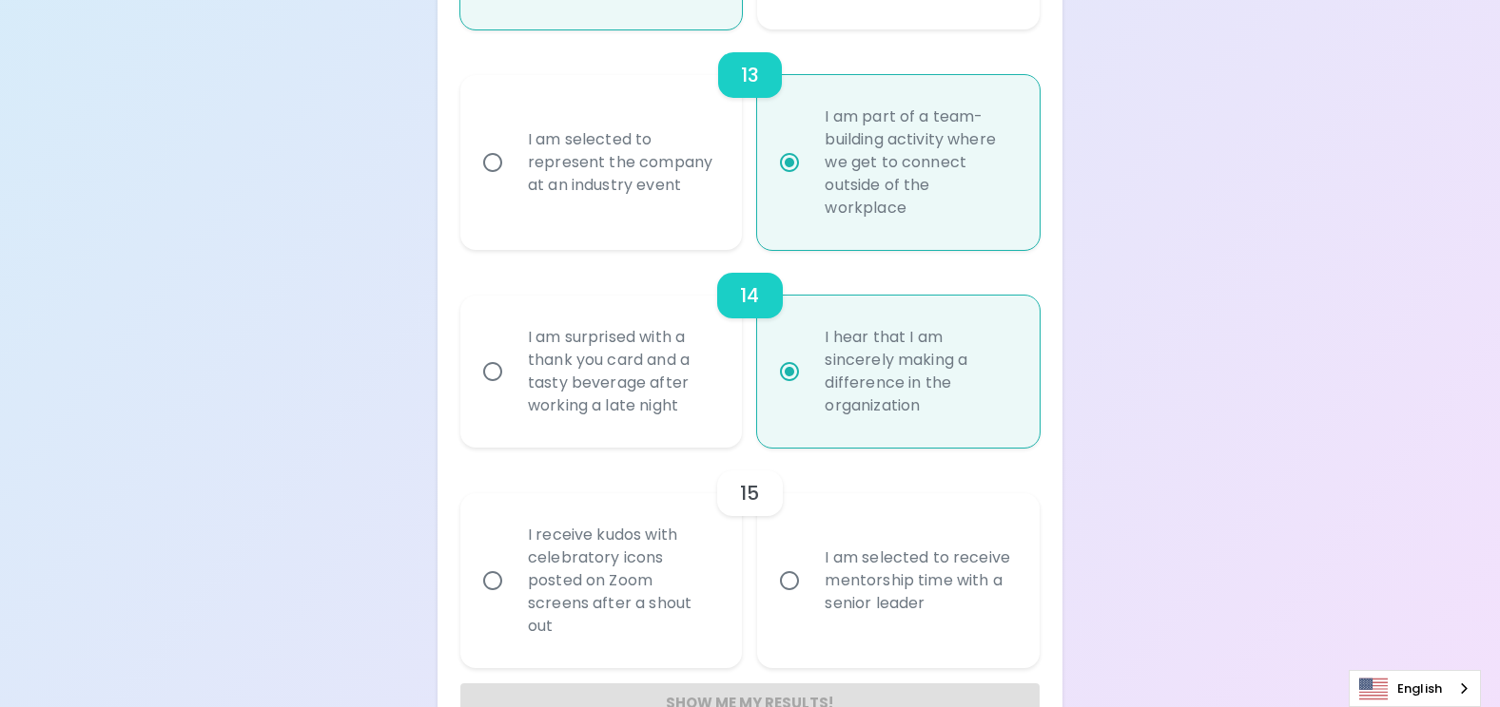
radio input "false"
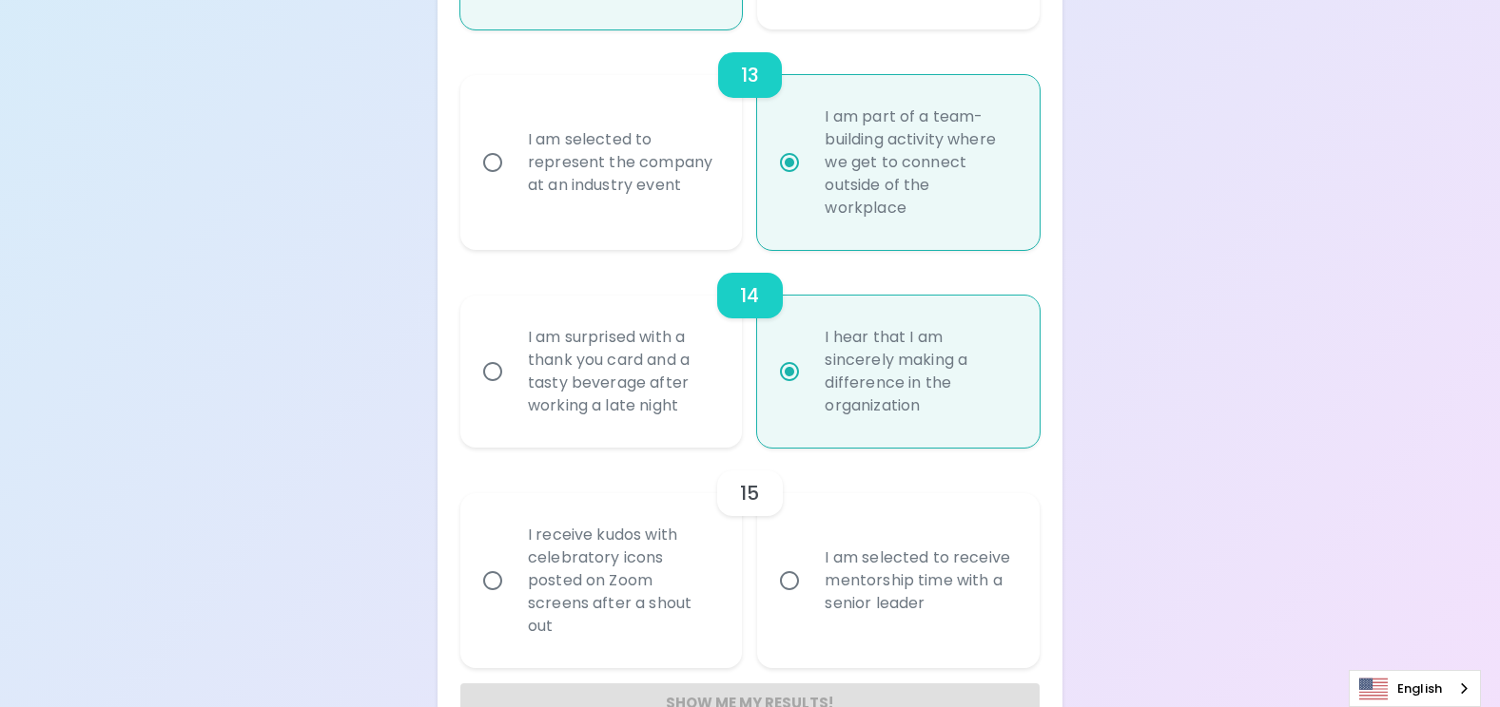
radio input "false"
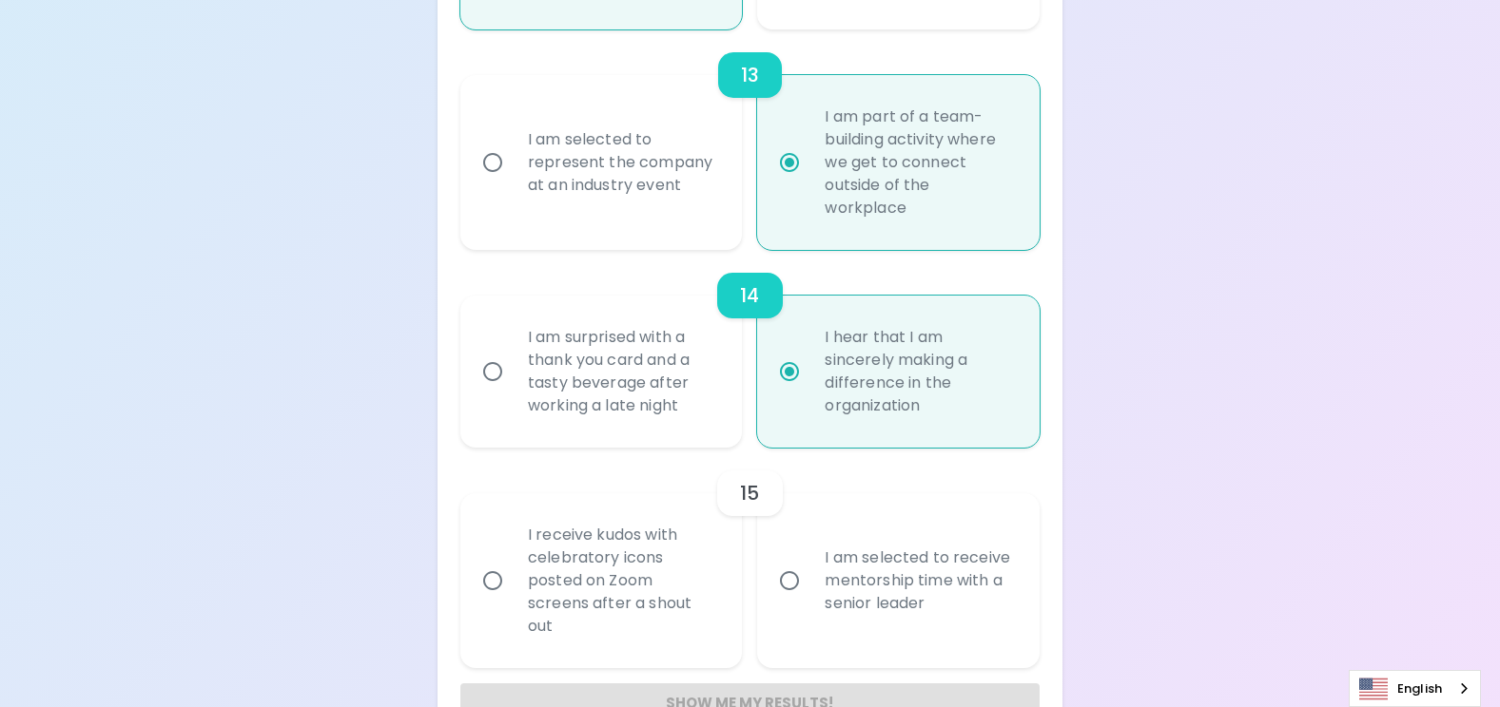
radio input "false"
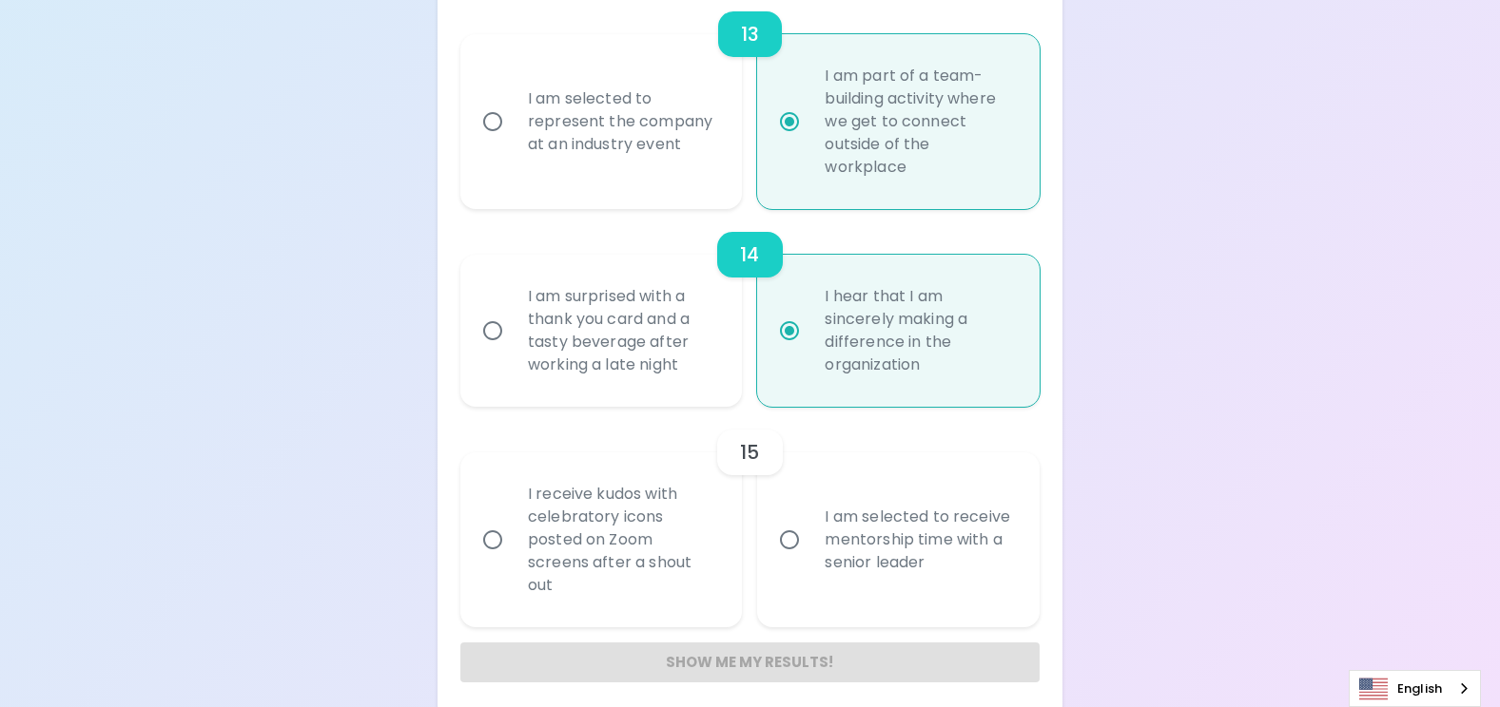
scroll to position [2869, 0]
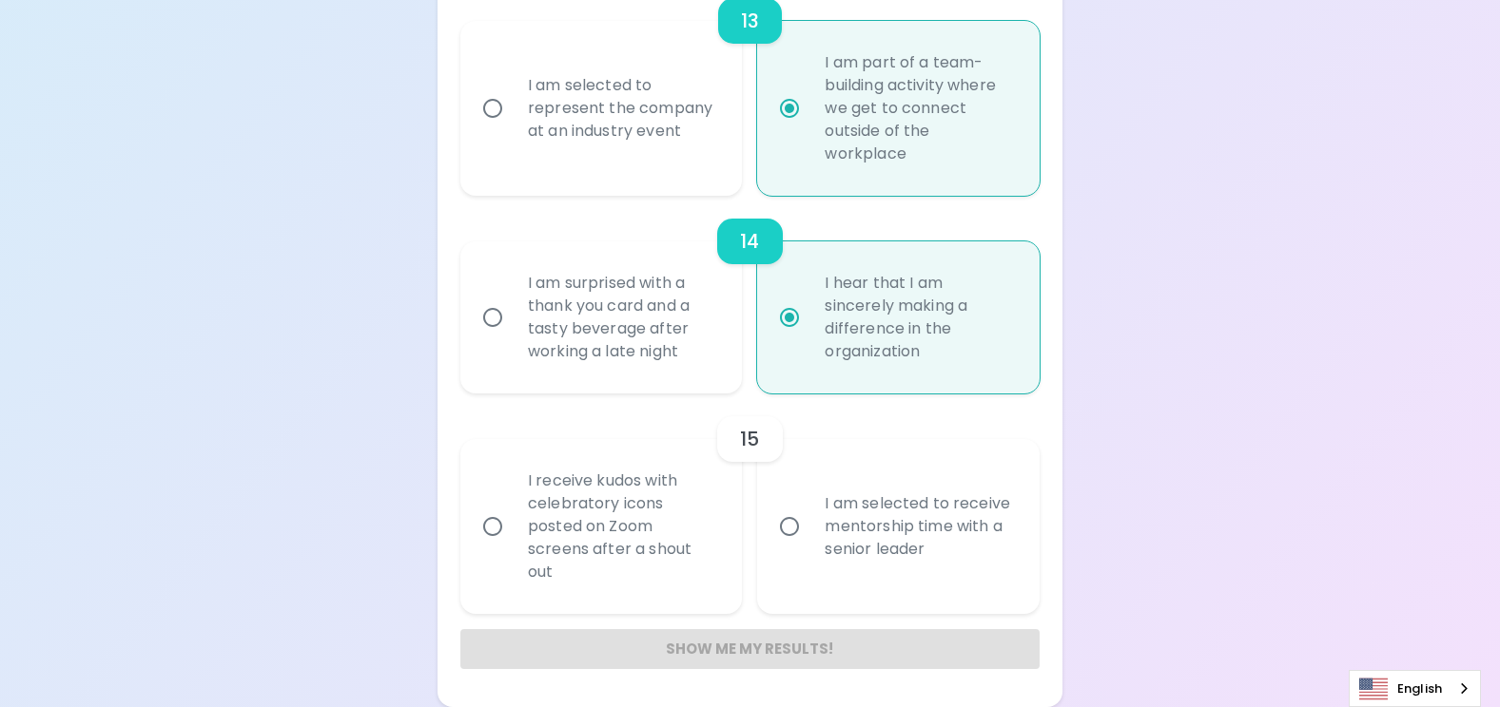
radio input "true"
click at [490, 524] on input "I receive kudos with celebratory icons posted on Zoom screens after a shout out" at bounding box center [493, 527] width 40 height 40
radio input "false"
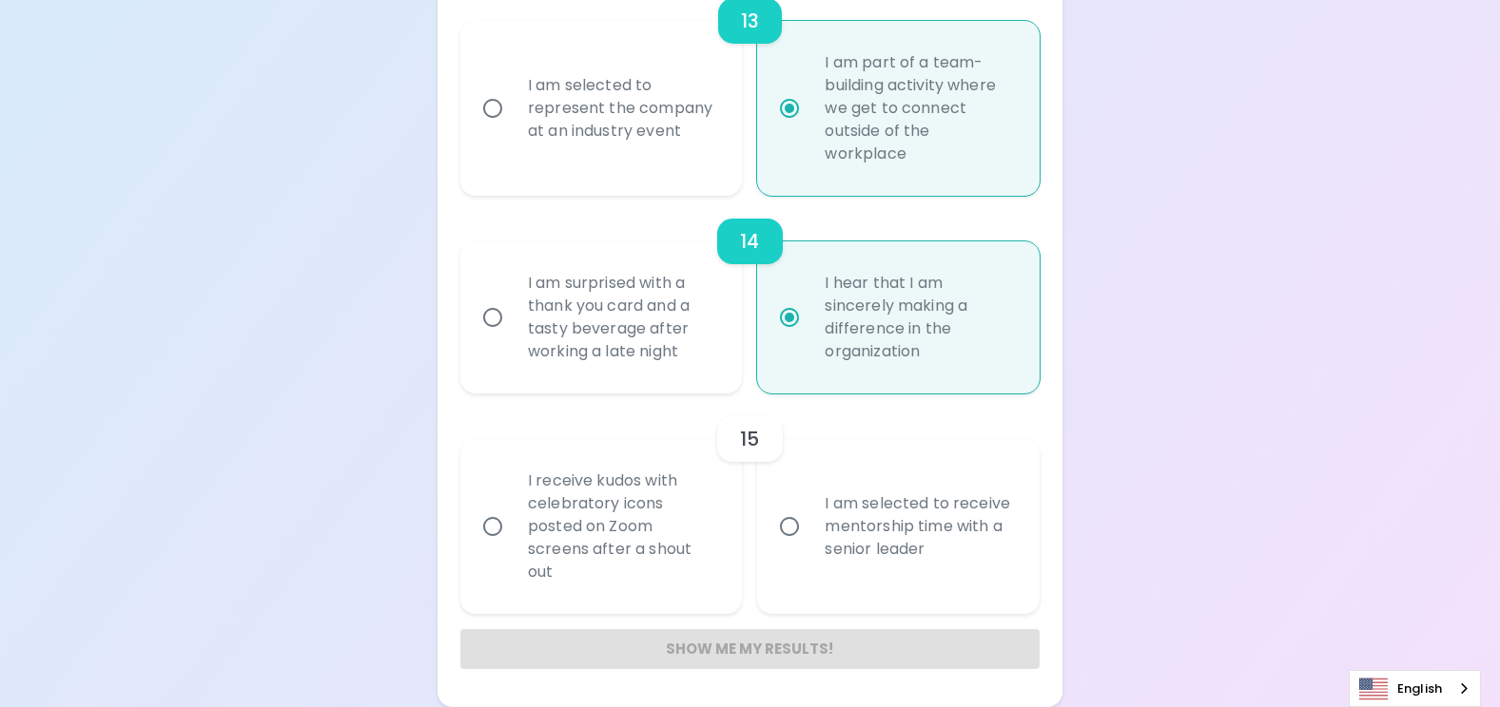
radio input "false"
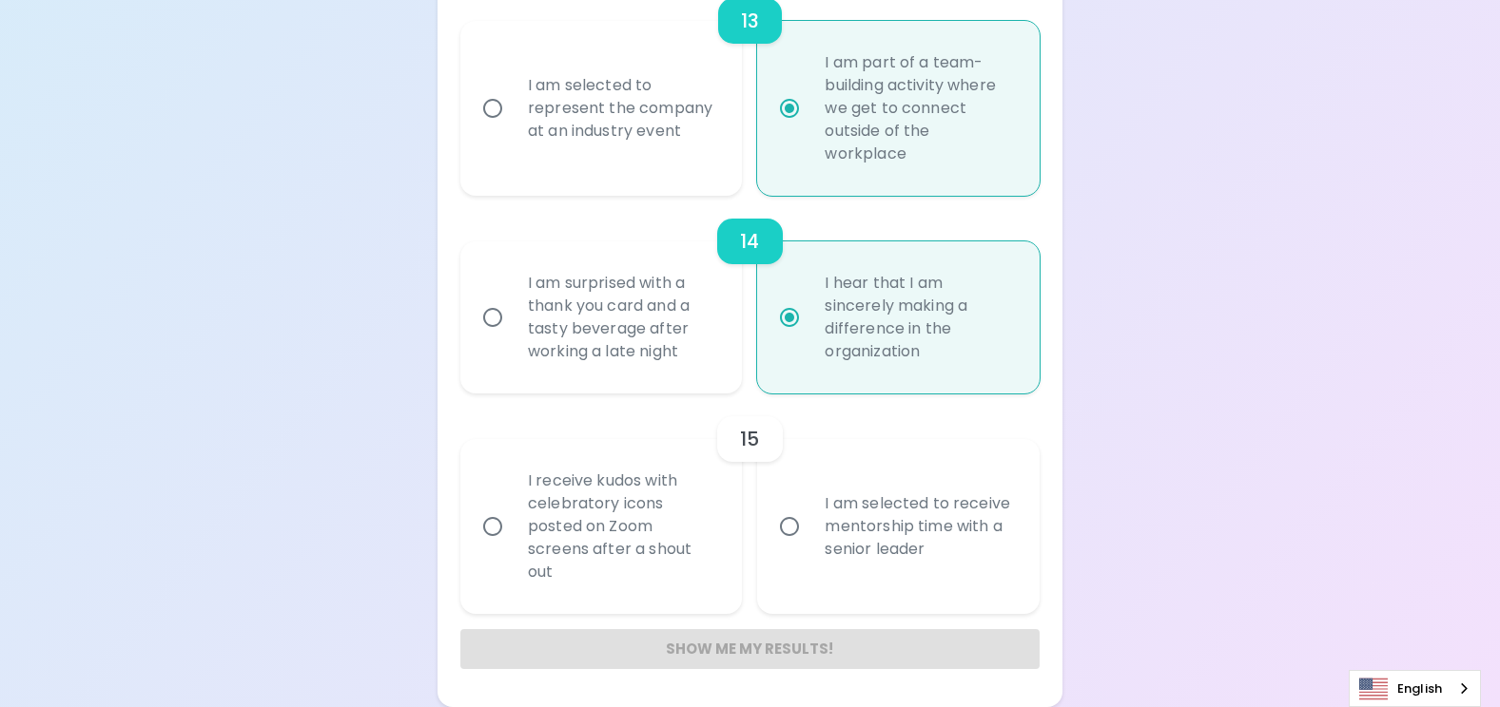
radio input "false"
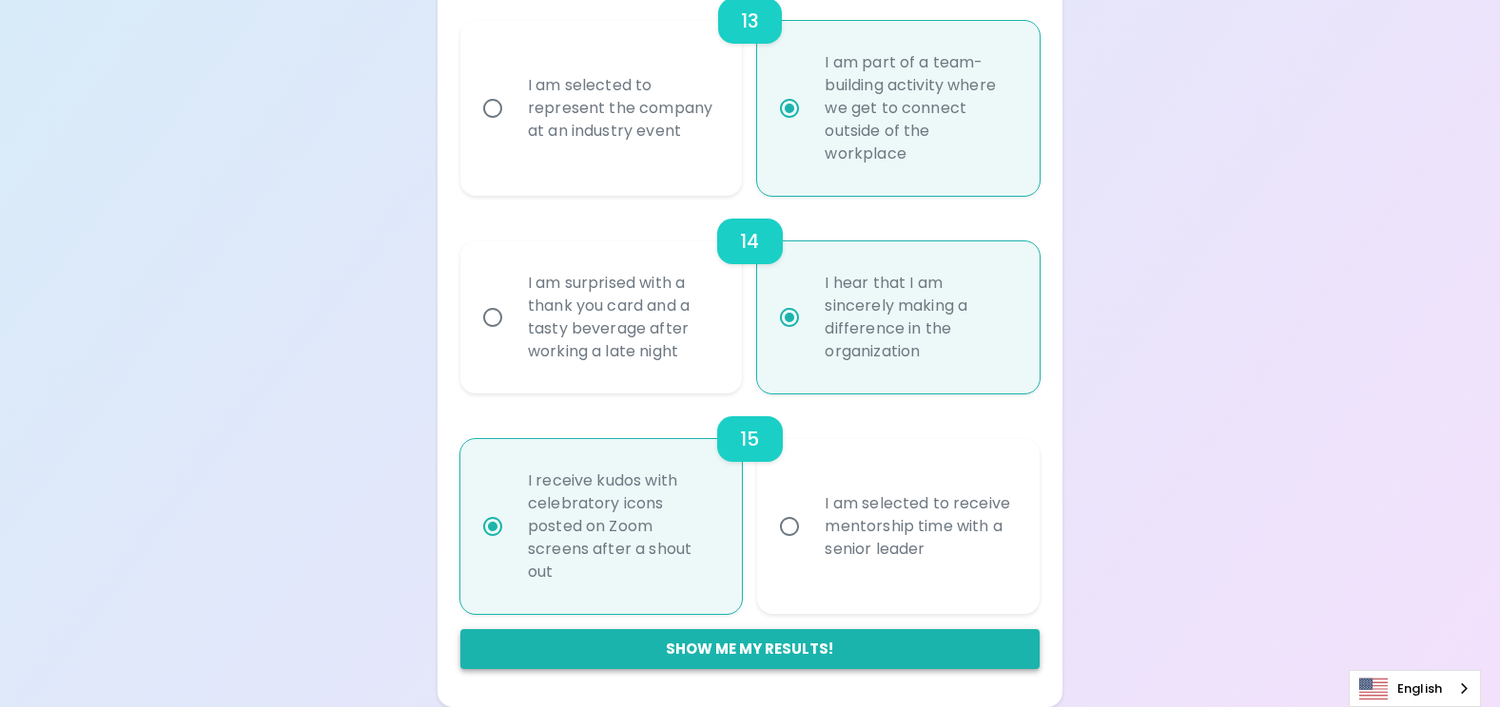
radio input "true"
click at [729, 652] on button "Show me my results!" at bounding box center [749, 649] width 579 height 40
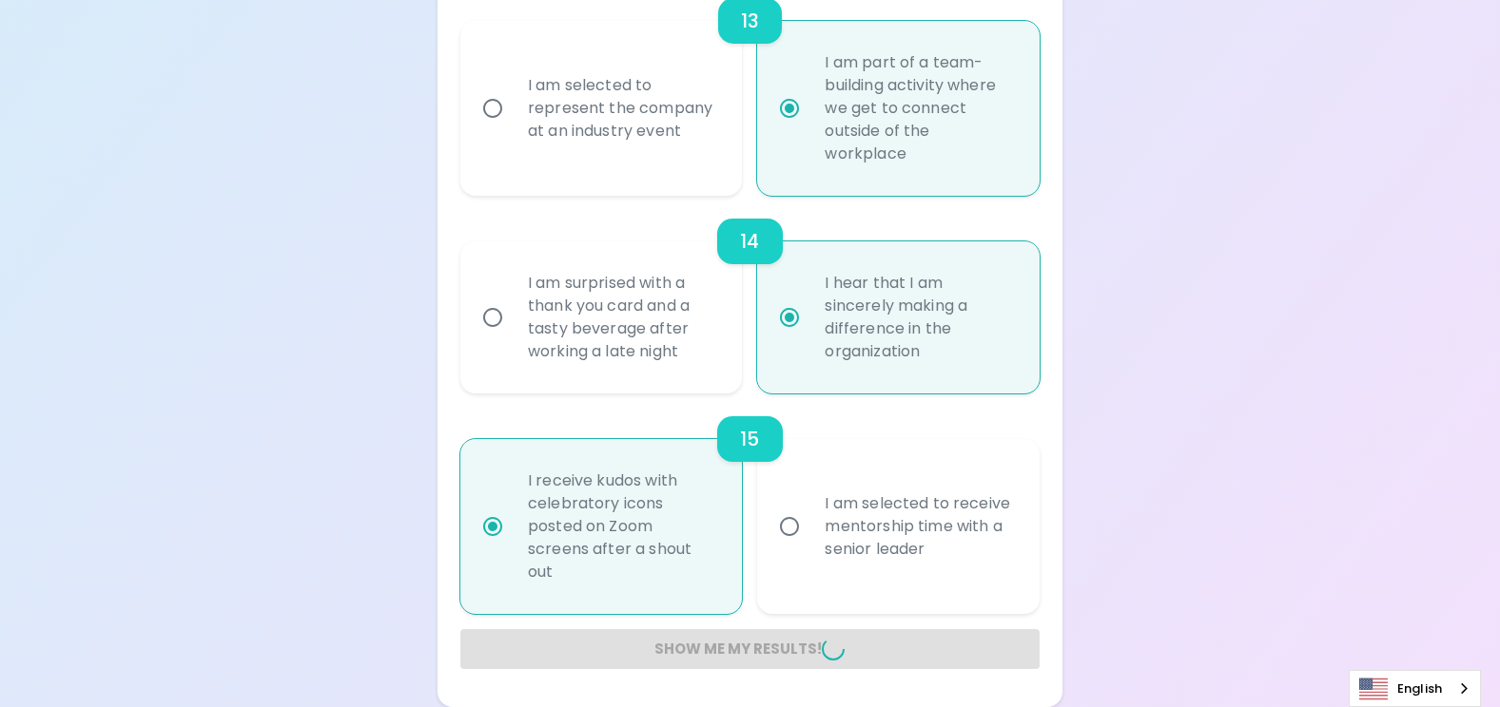
radio input "false"
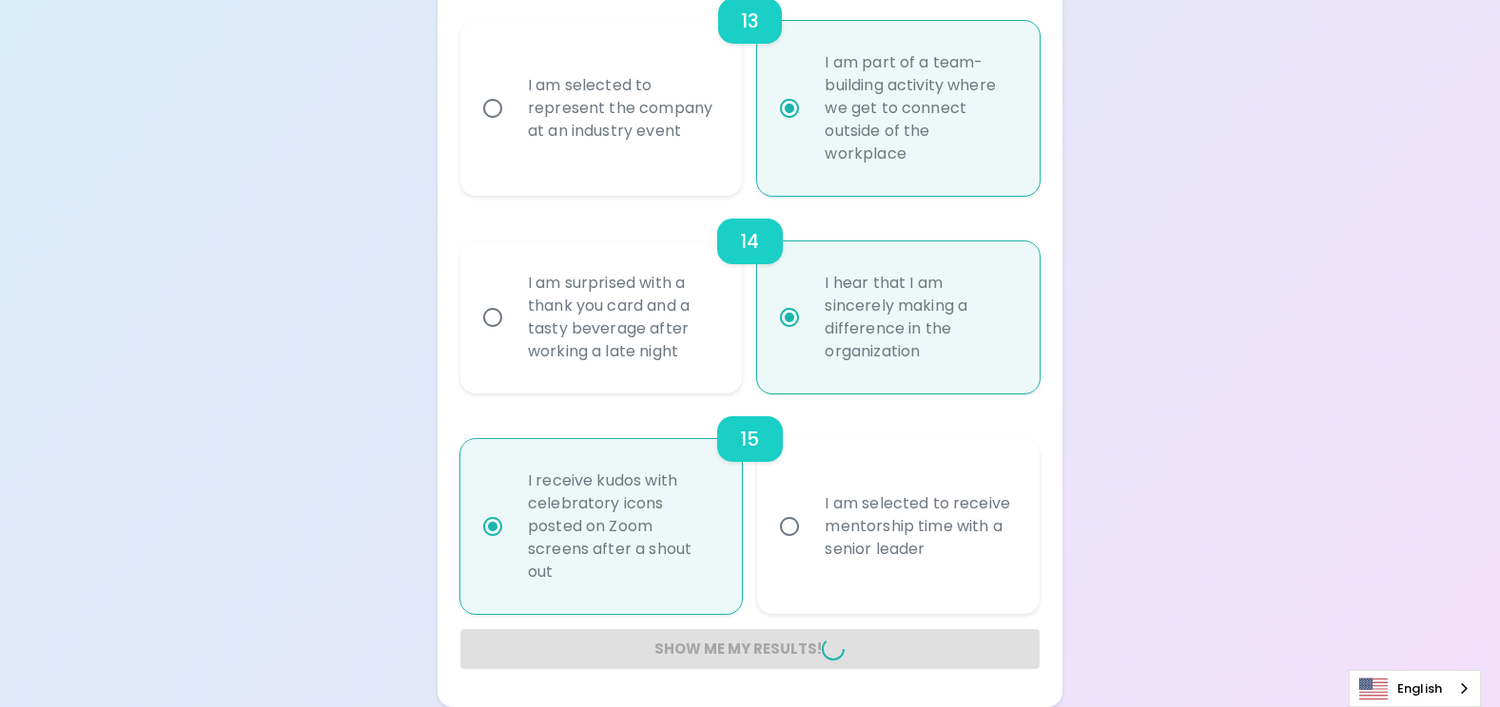
radio input "false"
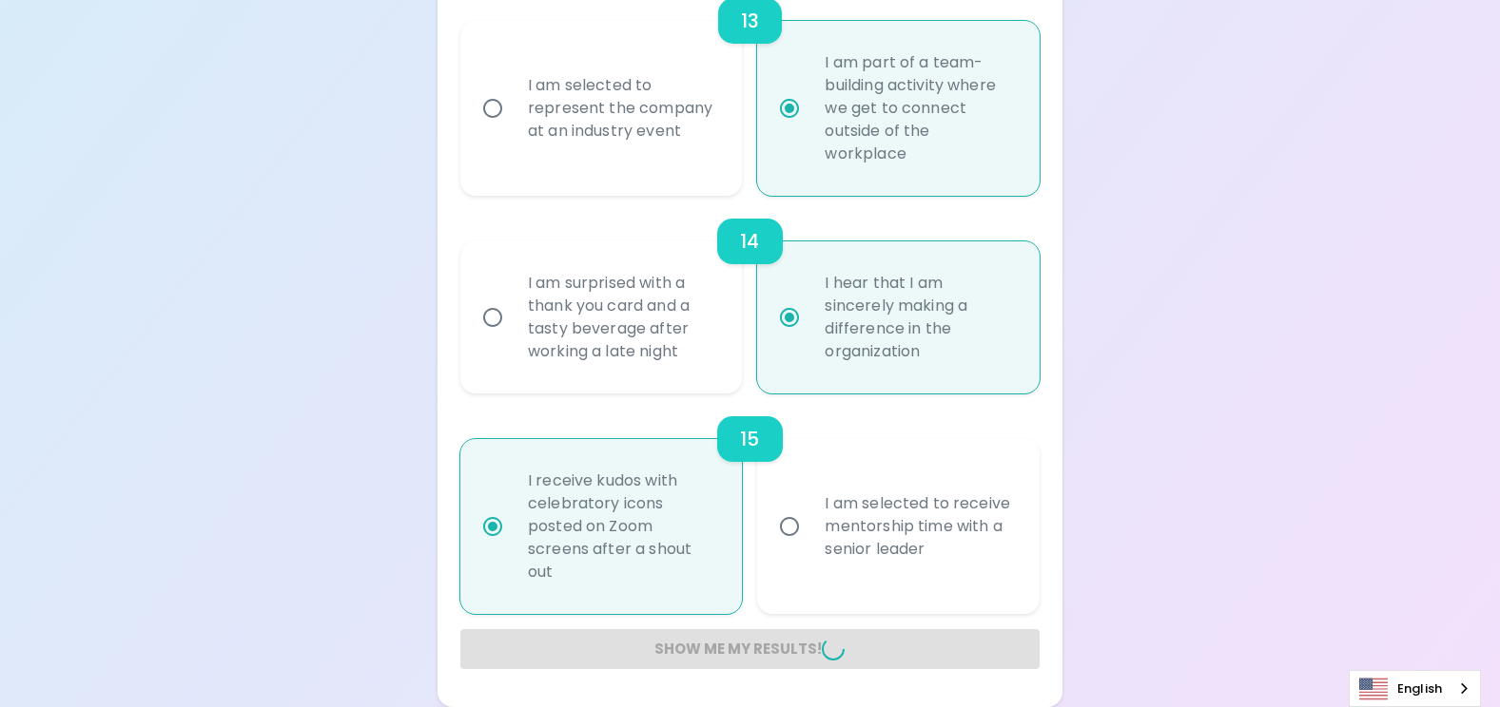
radio input "false"
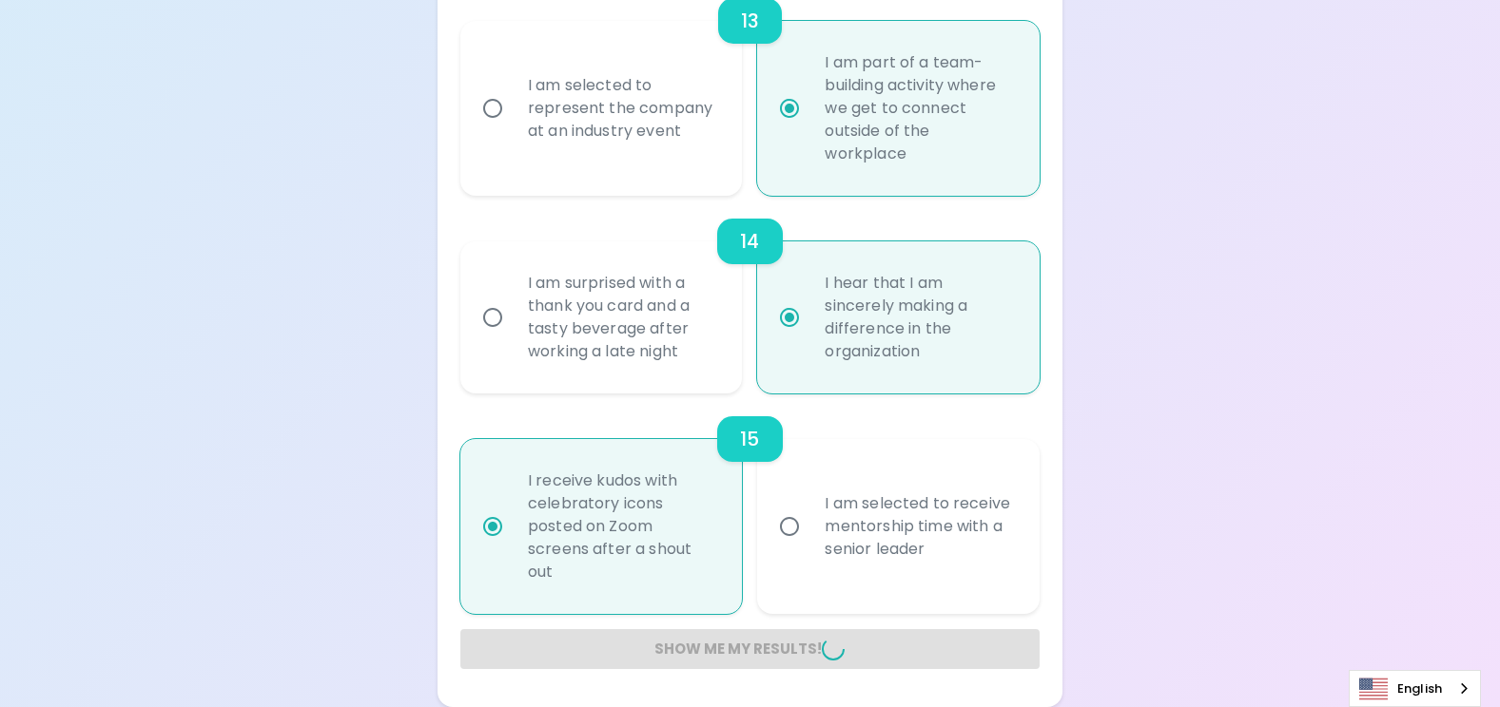
radio input "false"
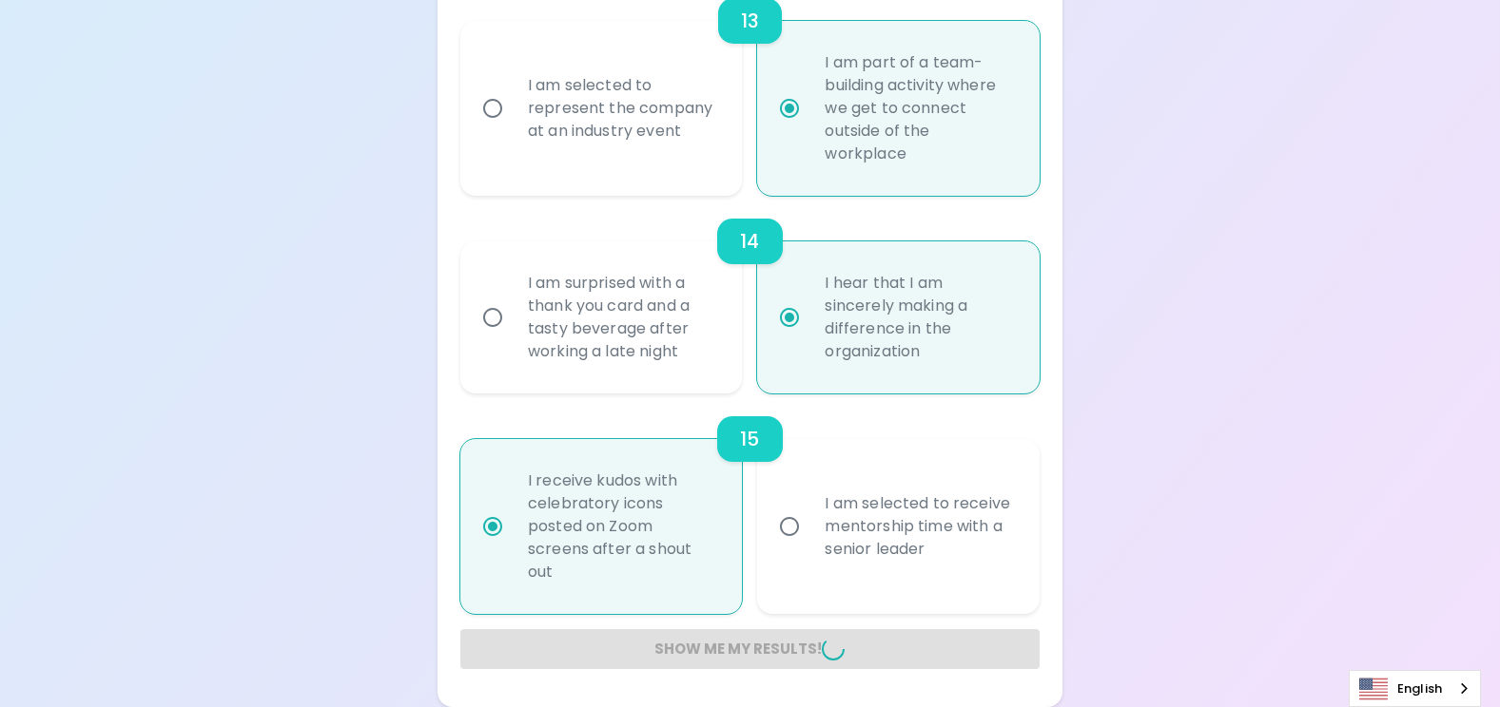
radio input "false"
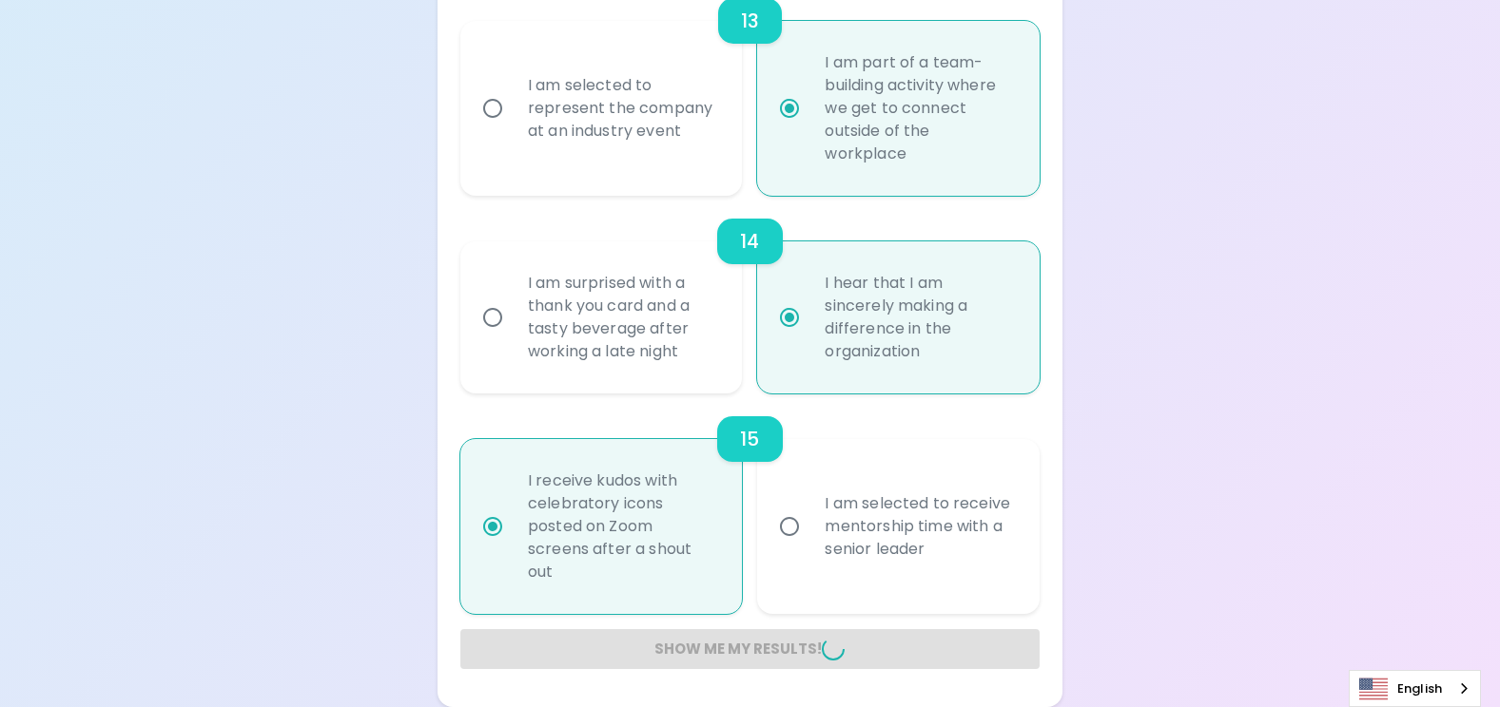
radio input "false"
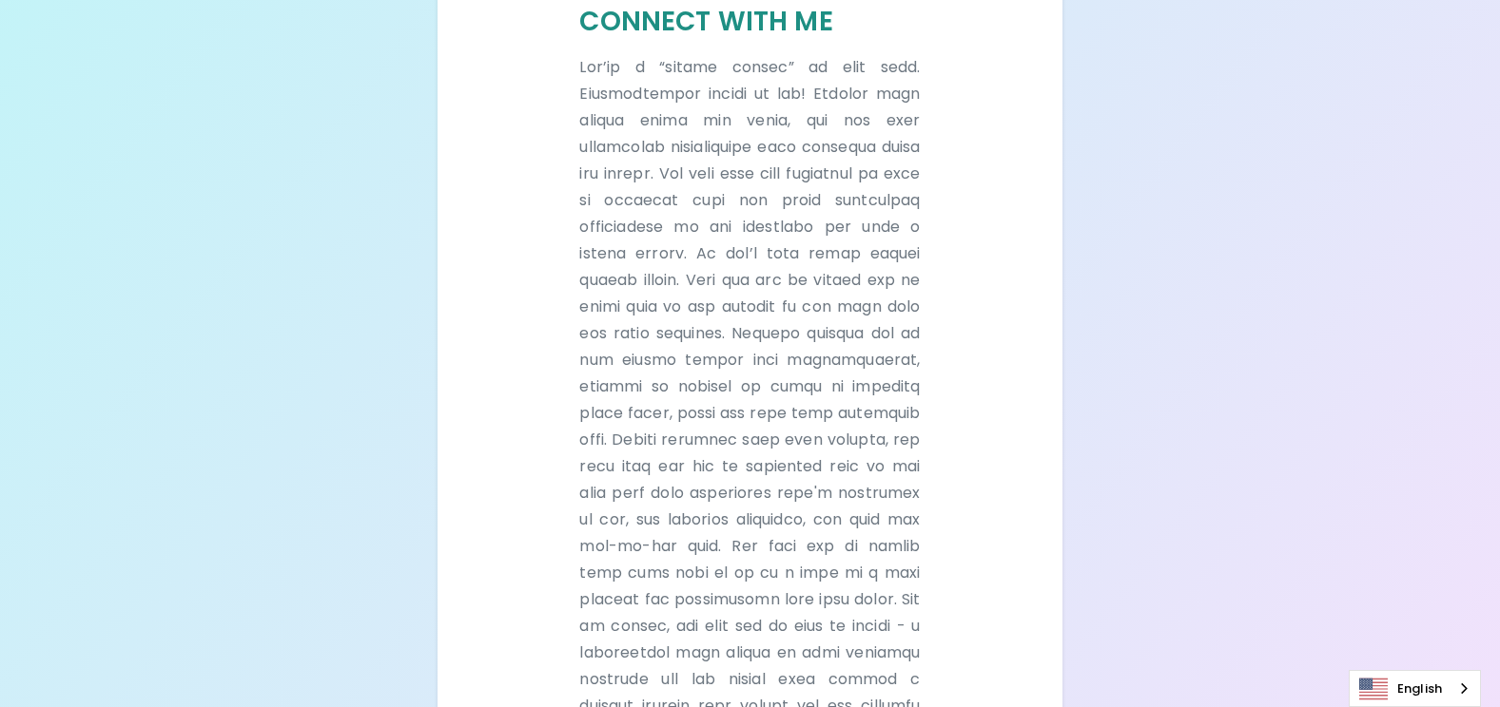
scroll to position [403, 0]
